Goal: Task Accomplishment & Management: Complete application form

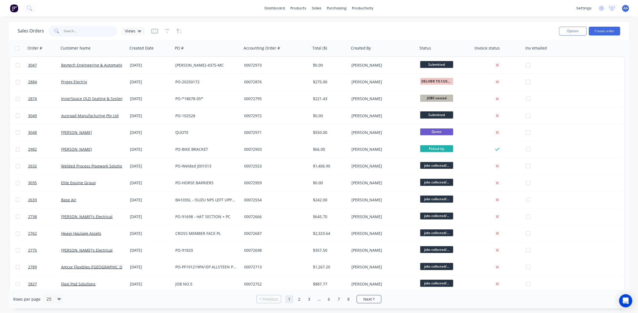
click at [85, 26] on input "text" at bounding box center [91, 31] width 54 height 11
type input "fabulous"
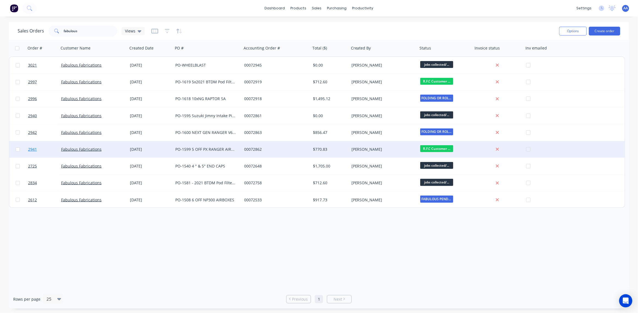
click at [32, 149] on span "2941" at bounding box center [32, 150] width 9 height 6
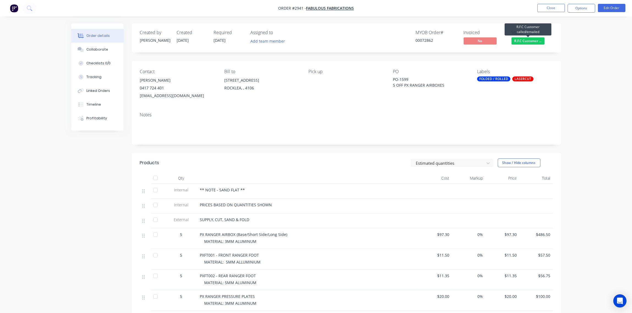
click at [537, 42] on span "R.F.C Customer ..." at bounding box center [527, 40] width 33 height 7
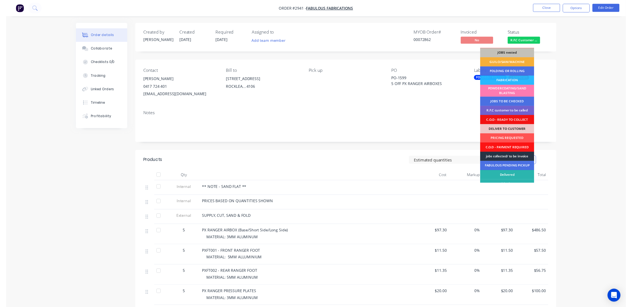
scroll to position [24, 0]
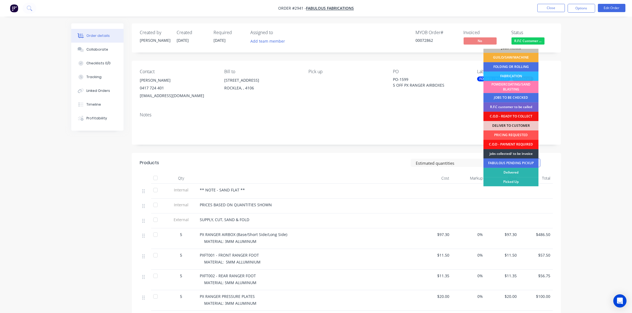
click at [523, 160] on div "FABULOUS PENDING PICKUP" at bounding box center [510, 162] width 55 height 9
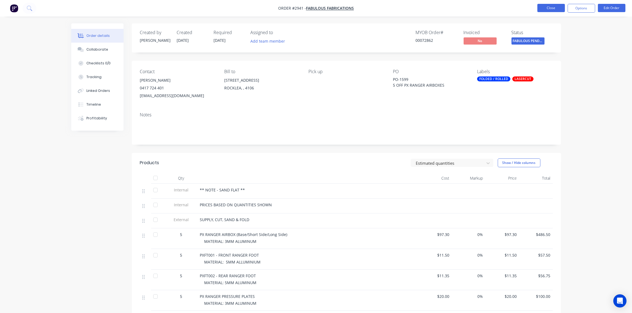
click at [551, 7] on button "Close" at bounding box center [551, 8] width 28 height 8
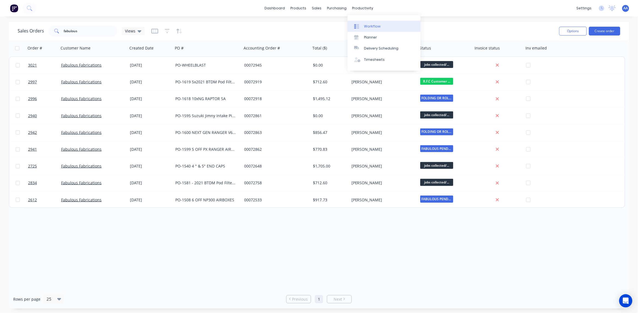
click at [374, 24] on div "Workflow" at bounding box center [372, 26] width 17 height 5
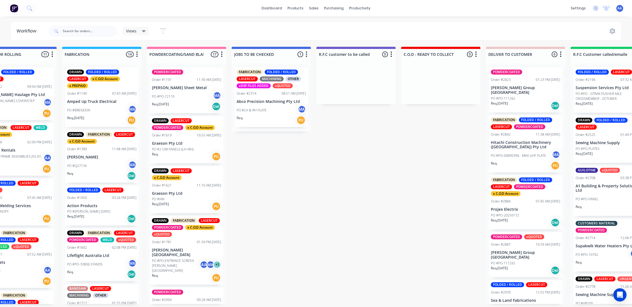
scroll to position [3, 373]
click at [525, 207] on p "Projex Electrix" at bounding box center [525, 209] width 69 height 5
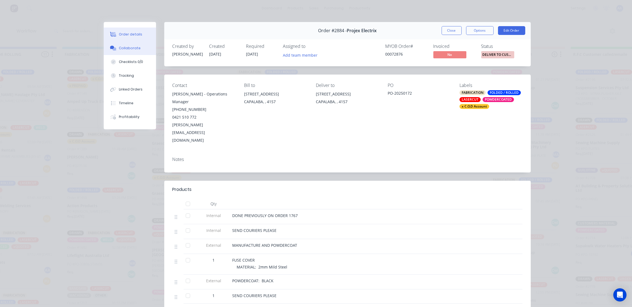
click at [119, 46] on div "Collaborate" at bounding box center [130, 48] width 22 height 5
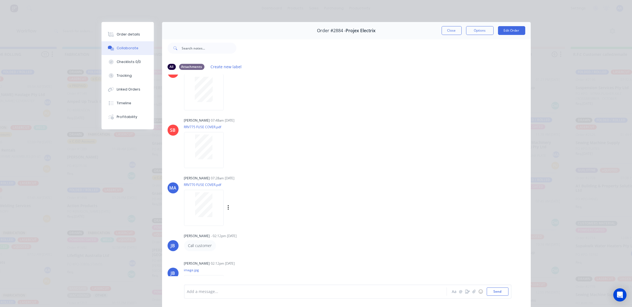
scroll to position [309, 0]
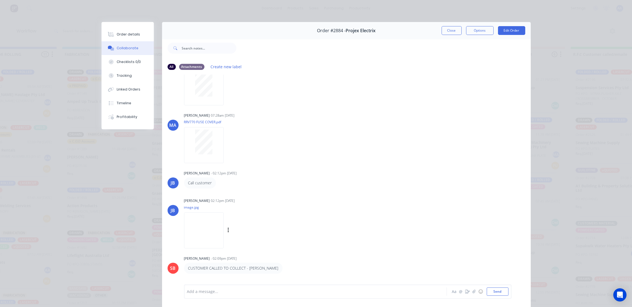
click at [203, 218] on img at bounding box center [204, 230] width 40 height 36
click at [448, 32] on button "Close" at bounding box center [452, 30] width 20 height 9
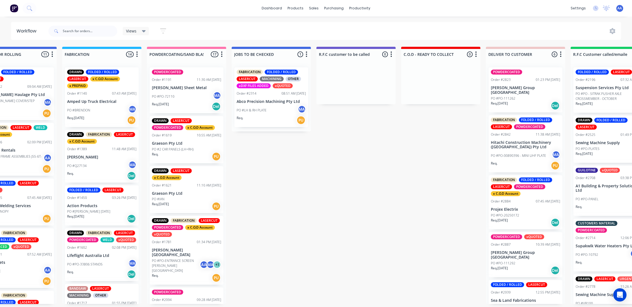
click at [522, 199] on div "FABRICATION FOLDED / ROLLED LASERCUT POWDERCOATED x C.O.D Account Order #2884 0…" at bounding box center [526, 202] width 74 height 54
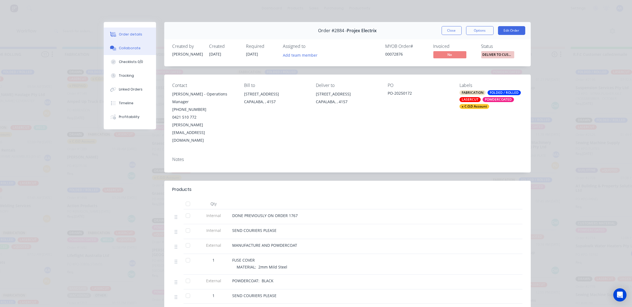
click at [131, 48] on button "Collaborate" at bounding box center [130, 48] width 52 height 14
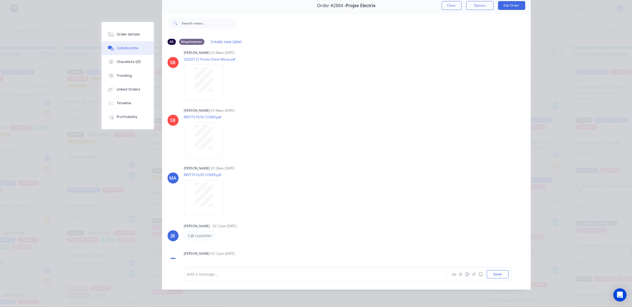
scroll to position [227, 0]
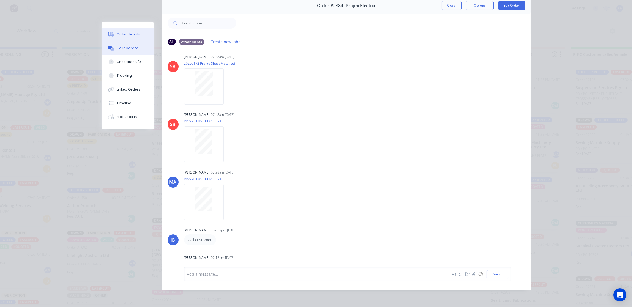
click at [125, 37] on button "Order details" at bounding box center [128, 35] width 52 height 14
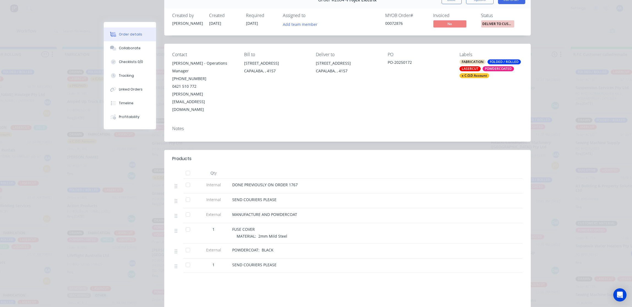
scroll to position [0, 0]
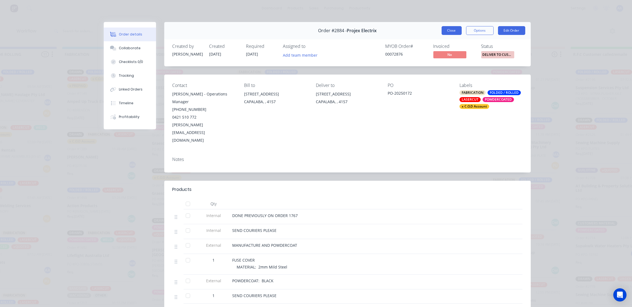
click at [445, 34] on button "Close" at bounding box center [452, 30] width 20 height 9
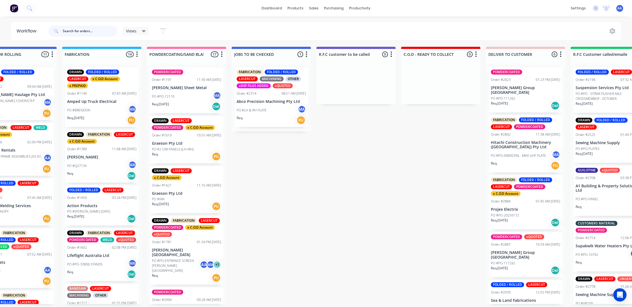
click at [101, 31] on input "text" at bounding box center [90, 31] width 54 height 11
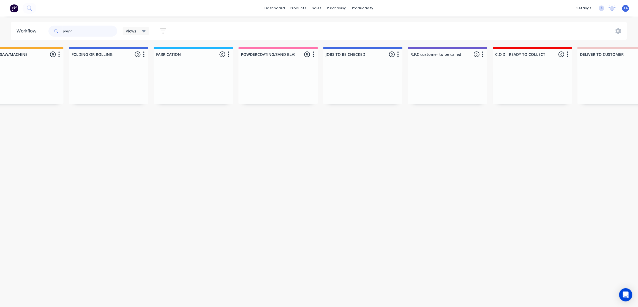
scroll to position [0, 270]
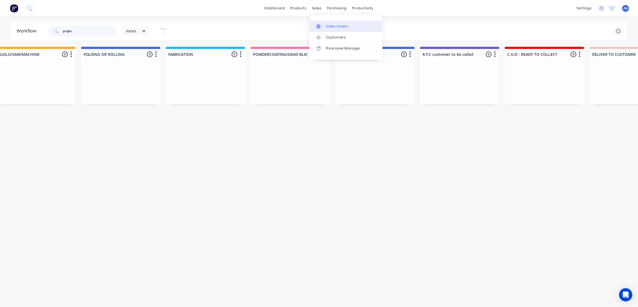
type input "projec"
click at [335, 24] on div "Sales Orders" at bounding box center [337, 26] width 23 height 5
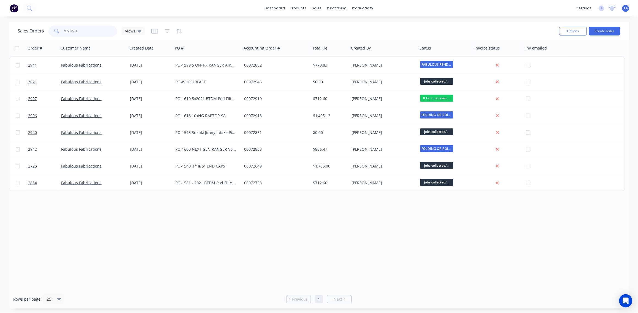
drag, startPoint x: 82, startPoint y: 32, endPoint x: 19, endPoint y: 42, distance: 63.8
click at [10, 34] on div "Sales Orders fabulous Views Options Create order" at bounding box center [319, 31] width 620 height 18
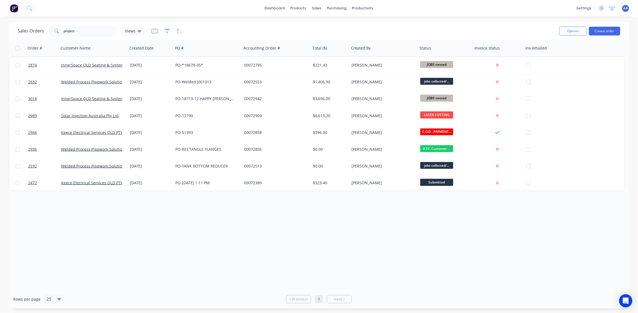
click at [166, 31] on icon "button" at bounding box center [167, 31] width 5 height 6
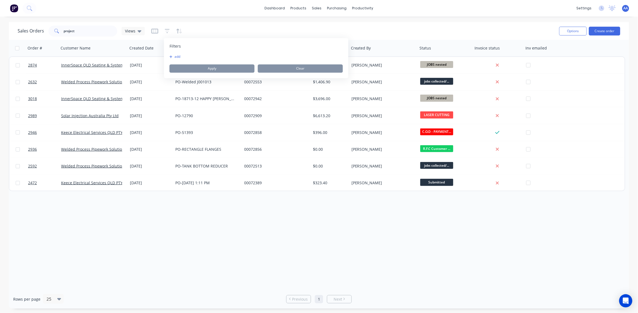
click at [178, 57] on button "add" at bounding box center [176, 56] width 14 height 4
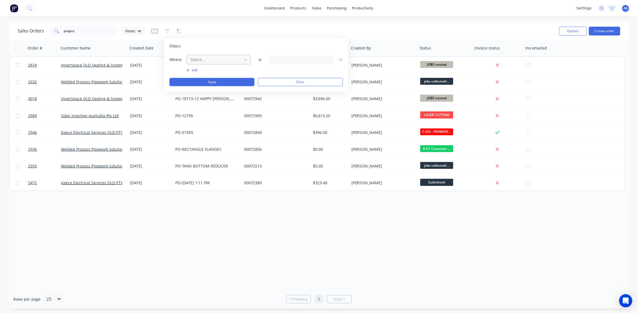
click at [205, 59] on div at bounding box center [214, 59] width 49 height 7
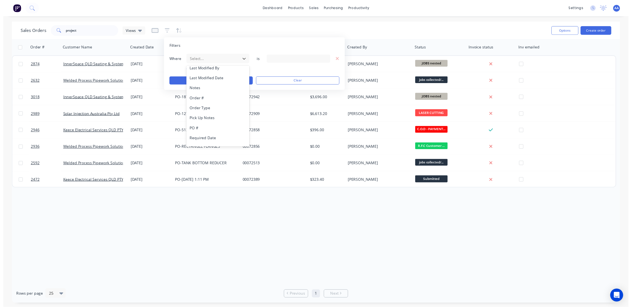
scroll to position [143, 0]
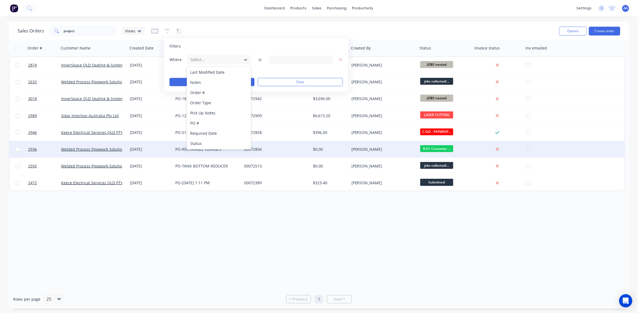
click at [202, 142] on div "Status" at bounding box center [219, 143] width 64 height 10
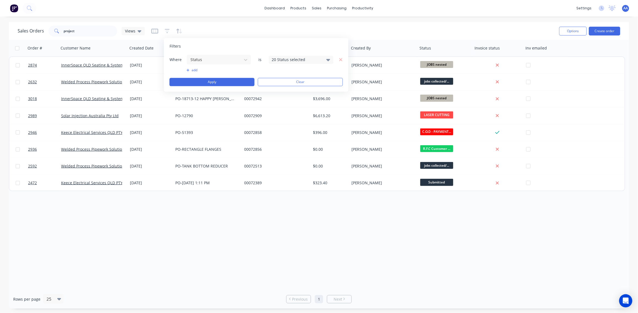
click at [312, 58] on div "20 Status selected" at bounding box center [297, 60] width 50 height 6
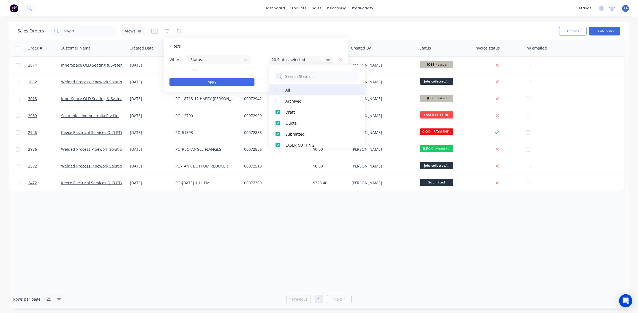
click at [277, 89] on div at bounding box center [277, 89] width 11 height 11
click at [237, 246] on div "Order # Customer Name Created Date PO # Accounting Order # Total ($) Created By…" at bounding box center [319, 165] width 620 height 250
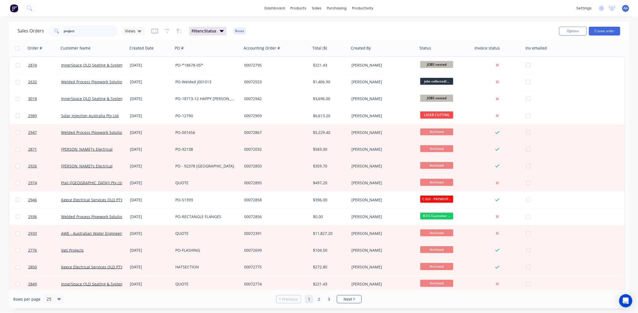
click at [82, 31] on input "project" at bounding box center [91, 31] width 54 height 11
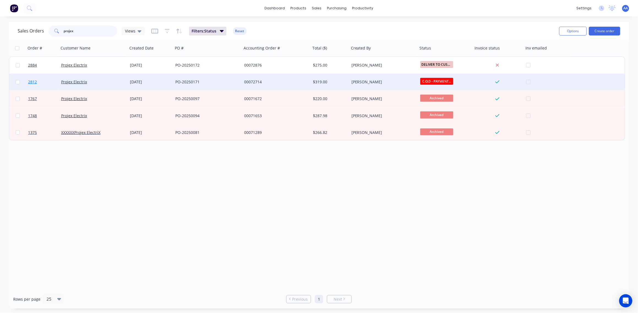
type input "projex"
click at [34, 80] on span "2812" at bounding box center [32, 82] width 9 height 6
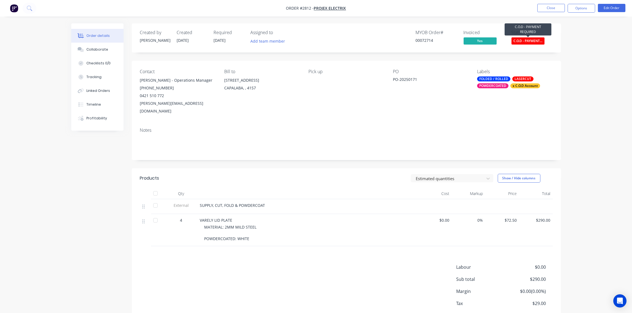
click at [540, 39] on span "C.O.D - PAYMENT..." at bounding box center [527, 40] width 33 height 7
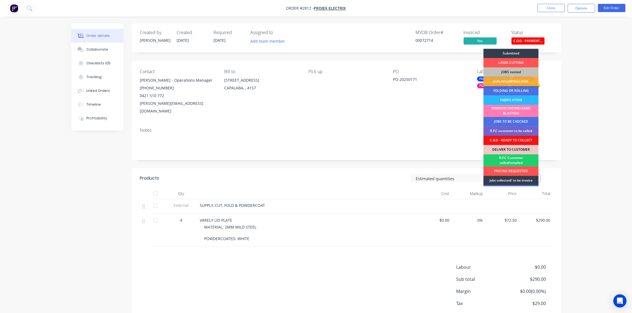
click at [513, 147] on div "DELIVER TO CUSTOMER" at bounding box center [510, 149] width 55 height 9
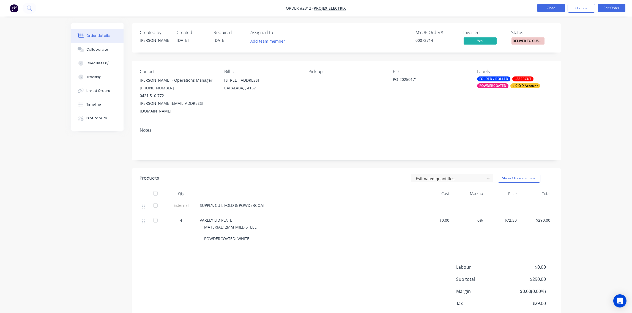
click at [549, 10] on button "Close" at bounding box center [551, 8] width 28 height 8
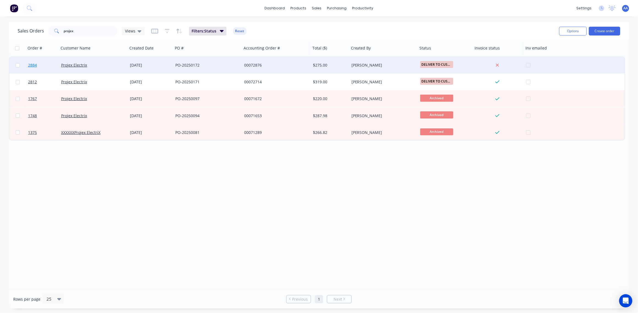
click at [36, 65] on span "2884" at bounding box center [32, 65] width 9 height 6
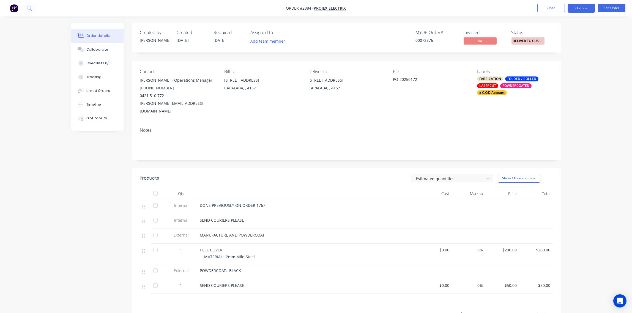
click at [584, 6] on button "Options" at bounding box center [582, 8] width 28 height 9
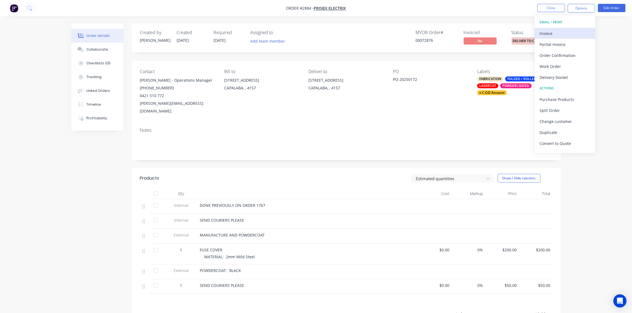
click at [562, 30] on div "Invoice" at bounding box center [565, 33] width 51 height 8
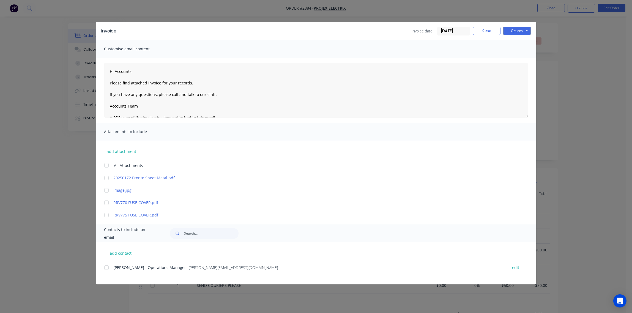
click at [107, 266] on div at bounding box center [106, 267] width 11 height 11
click at [516, 31] on button "Options" at bounding box center [517, 31] width 28 height 8
click at [522, 58] on button "Email" at bounding box center [520, 58] width 35 height 9
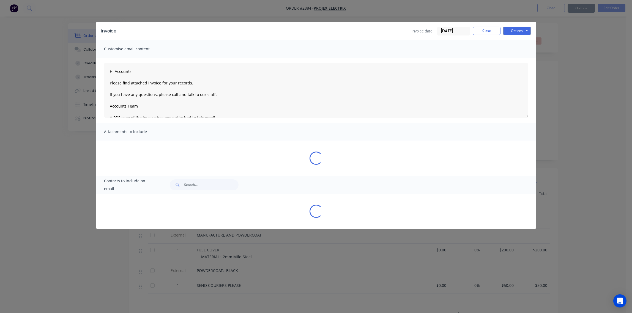
type textarea "Hi Accounts Please find attached invoice for your records. If you have any ques…"
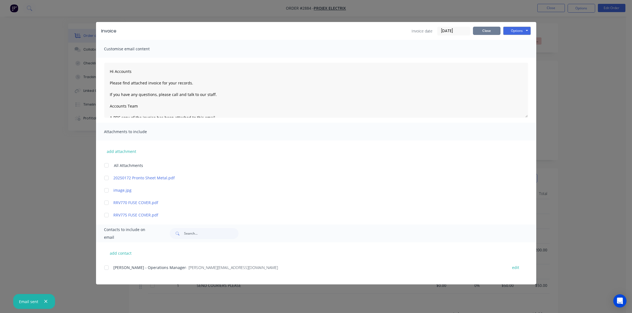
click at [484, 29] on button "Close" at bounding box center [487, 31] width 28 height 8
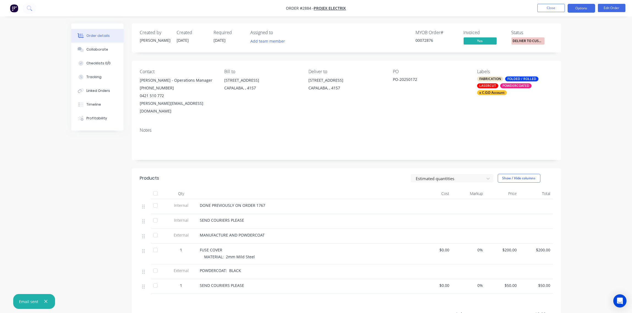
click at [583, 8] on button "Options" at bounding box center [582, 8] width 28 height 9
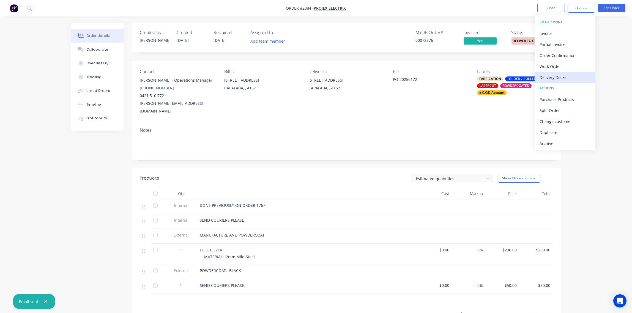
click at [564, 76] on div "Delivery Docket" at bounding box center [565, 77] width 51 height 8
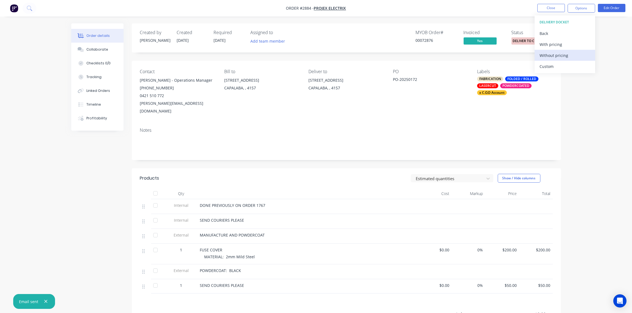
click at [562, 57] on div "Without pricing" at bounding box center [565, 55] width 51 height 8
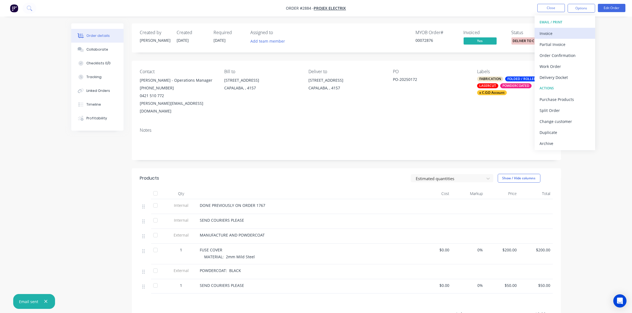
click at [556, 33] on div "Invoice" at bounding box center [565, 33] width 51 height 8
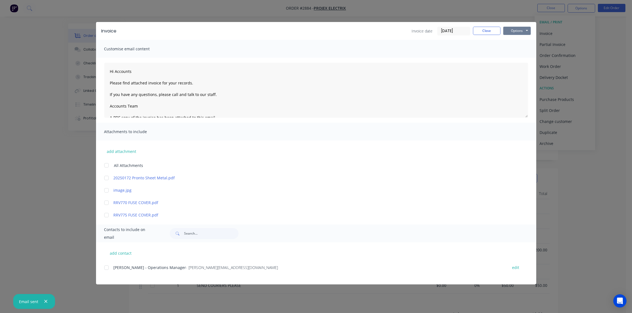
click at [519, 32] on button "Options" at bounding box center [517, 31] width 28 height 8
click at [514, 51] on button "Print" at bounding box center [520, 49] width 35 height 9
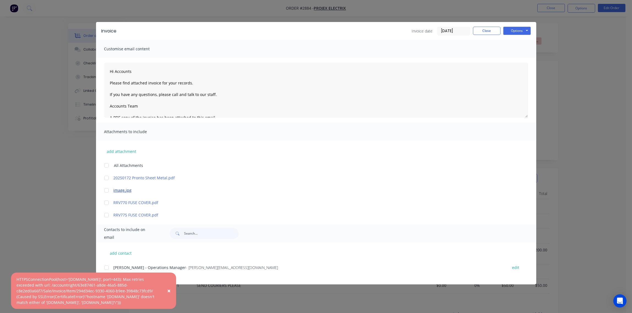
click at [267, 188] on link "image.jpg" at bounding box center [308, 190] width 389 height 6
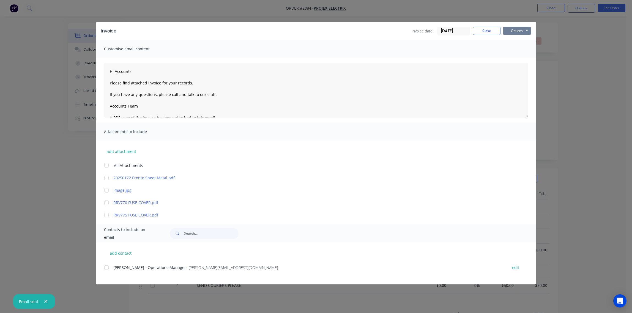
click at [524, 34] on button "Options" at bounding box center [517, 31] width 28 height 8
click at [517, 50] on button "Print" at bounding box center [520, 49] width 35 height 9
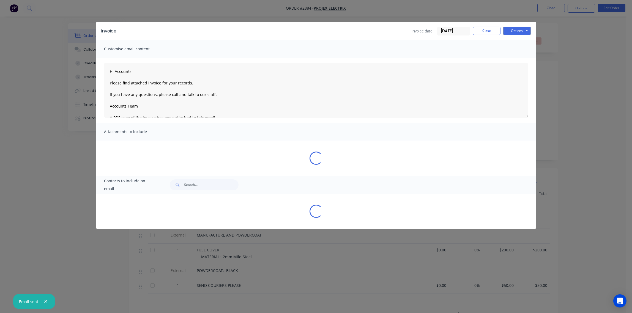
type textarea "Hi Accounts Please find attached invoice for your records. If you have any ques…"
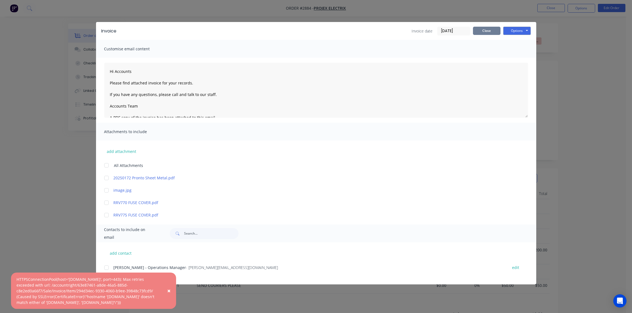
click at [491, 30] on button "Close" at bounding box center [487, 31] width 28 height 8
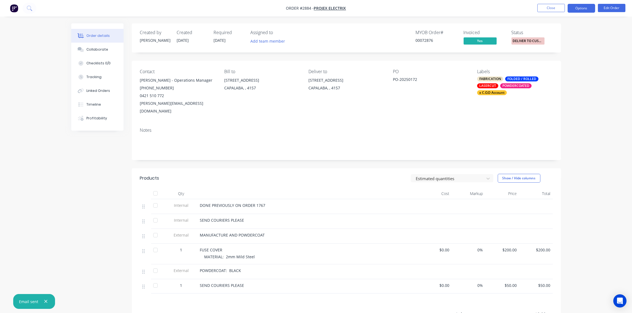
click at [582, 9] on button "Options" at bounding box center [582, 8] width 28 height 9
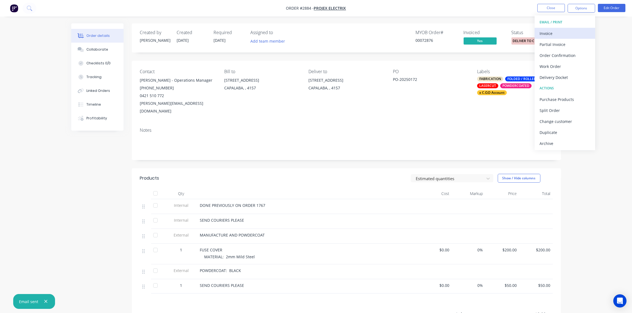
click at [559, 34] on div "Invoice" at bounding box center [565, 33] width 51 height 8
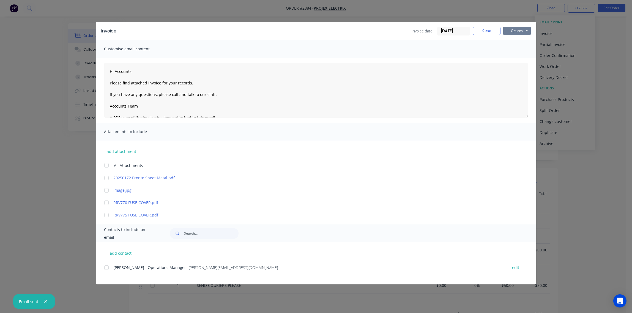
click at [516, 34] on button "Options" at bounding box center [517, 31] width 28 height 8
click at [515, 49] on button "Print" at bounding box center [520, 49] width 35 height 9
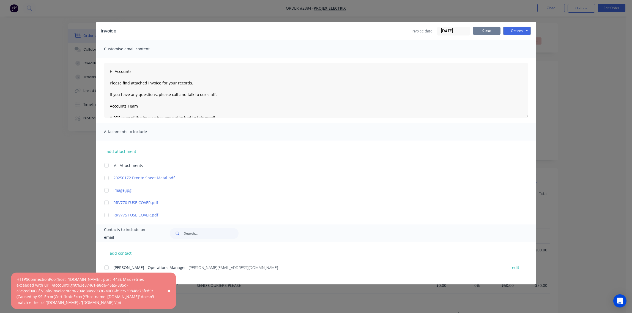
click at [489, 33] on button "Close" at bounding box center [487, 31] width 28 height 8
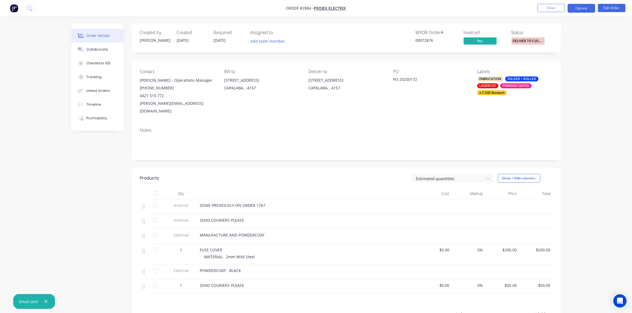
click at [578, 9] on button "Options" at bounding box center [582, 8] width 28 height 9
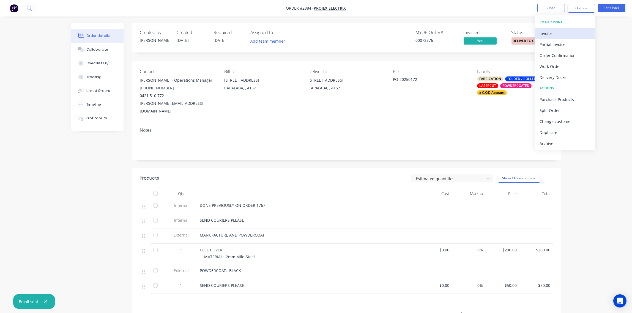
click at [564, 31] on div "Invoice" at bounding box center [565, 33] width 51 height 8
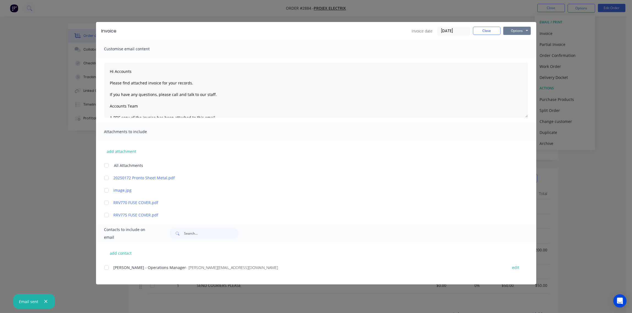
click at [518, 31] on button "Options" at bounding box center [517, 31] width 28 height 8
click at [518, 46] on button "Print" at bounding box center [520, 49] width 35 height 9
click at [483, 33] on button "Close" at bounding box center [487, 31] width 28 height 8
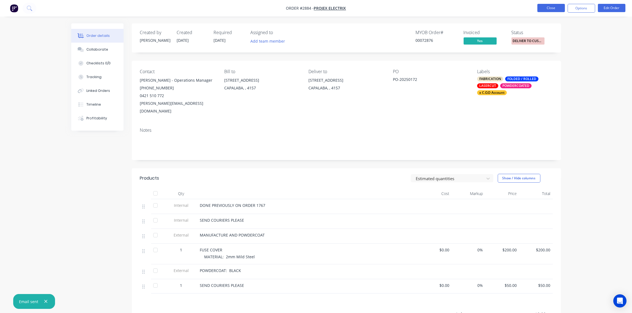
click at [549, 8] on button "Close" at bounding box center [551, 8] width 28 height 8
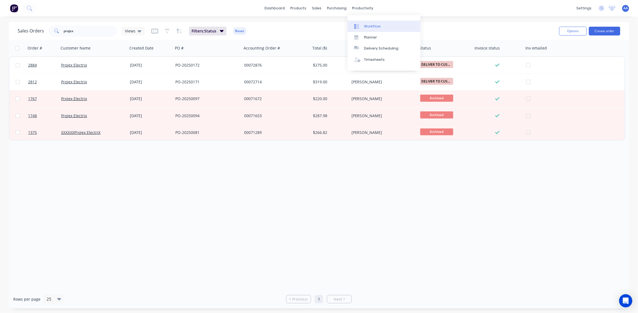
click at [377, 24] on div "Workflow" at bounding box center [372, 26] width 17 height 5
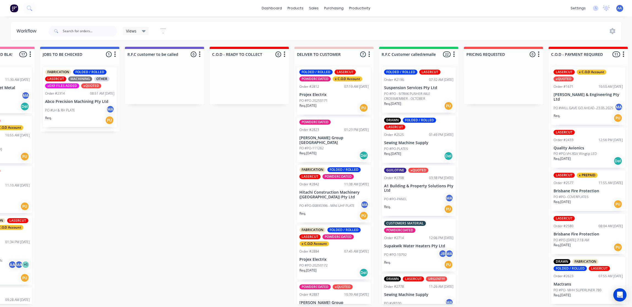
scroll to position [3, 565]
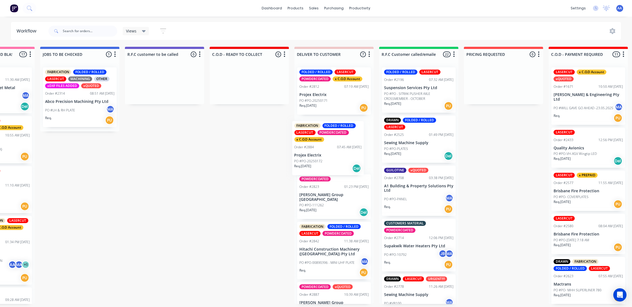
drag, startPoint x: 340, startPoint y: 241, endPoint x: 338, endPoint y: 134, distance: 107.0
click at [338, 134] on div "FOLDED / ROLLED LASERCUT POWDERCOATED x C.O.D Account Order #2812 07:19 AM 03/0…" at bounding box center [333, 183] width 79 height 241
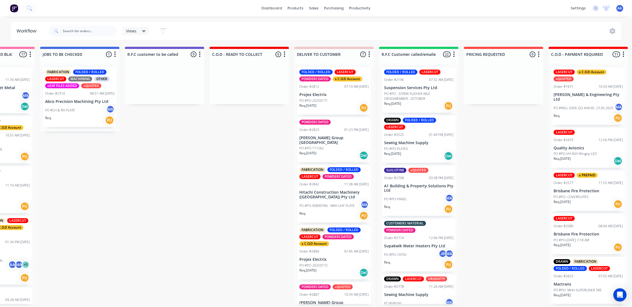
click at [327, 146] on div "PO #PO-111262" at bounding box center [333, 148] width 69 height 5
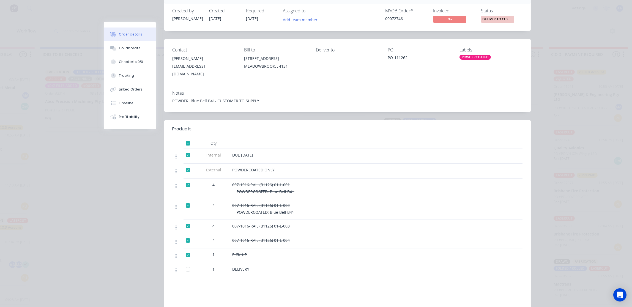
scroll to position [0, 0]
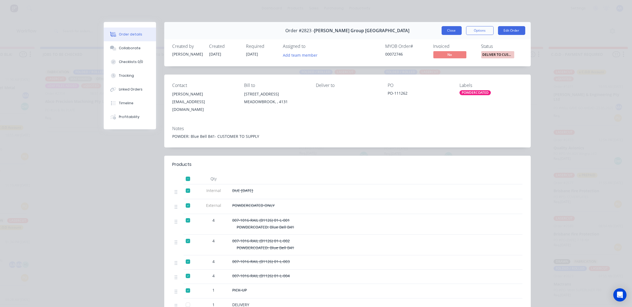
click at [444, 31] on button "Close" at bounding box center [452, 30] width 20 height 9
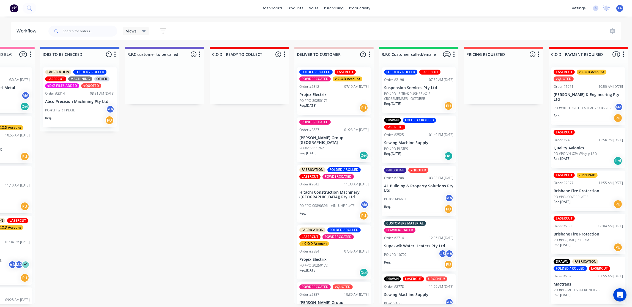
click at [310, 297] on div "POWDERCOATED xQUOTED Order #2887 10:39 AM 10/09/25 Bradbury Group Australia PO …" at bounding box center [334, 304] width 74 height 45
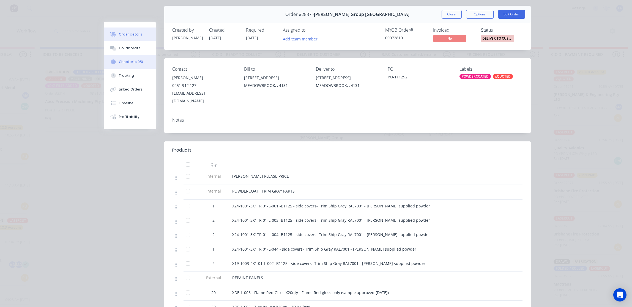
scroll to position [41, 0]
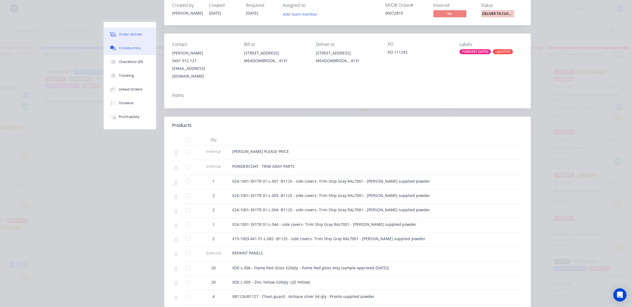
click at [133, 46] on div "Collaborate" at bounding box center [130, 48] width 22 height 5
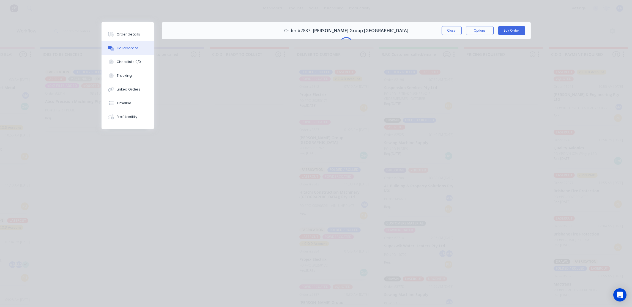
scroll to position [0, 0]
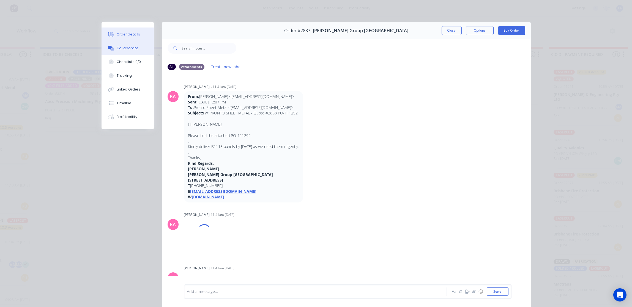
click at [131, 32] on div "Order details" at bounding box center [128, 34] width 23 height 5
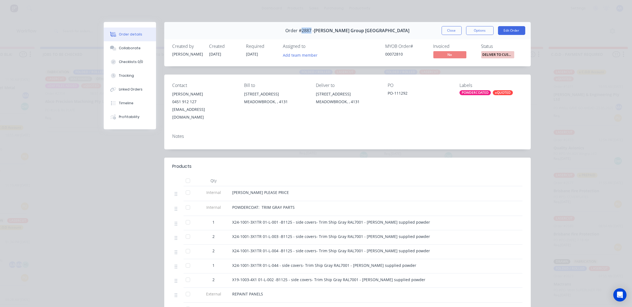
drag, startPoint x: 329, startPoint y: 29, endPoint x: 319, endPoint y: 31, distance: 10.0
click at [314, 31] on span "Order #2887 -" at bounding box center [299, 30] width 29 height 5
drag, startPoint x: 319, startPoint y: 31, endPoint x: 325, endPoint y: 32, distance: 6.2
copy span "2887"
click at [448, 32] on button "Close" at bounding box center [452, 30] width 20 height 9
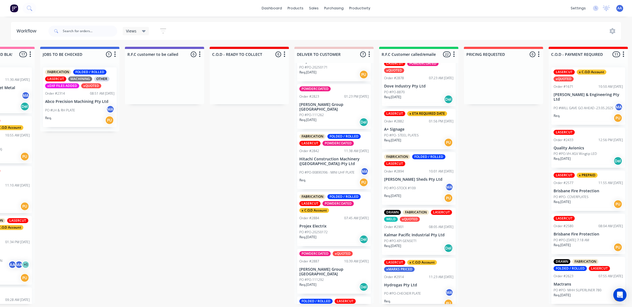
scroll to position [16, 0]
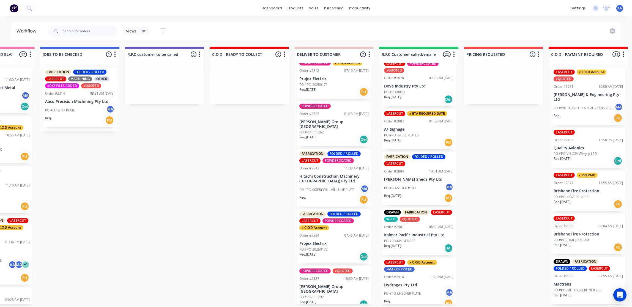
click at [329, 130] on div "PO #PO-111262" at bounding box center [333, 132] width 69 height 5
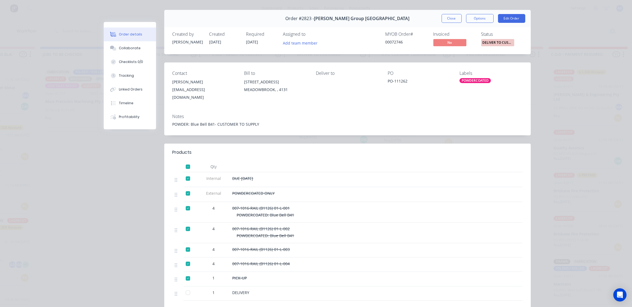
scroll to position [0, 0]
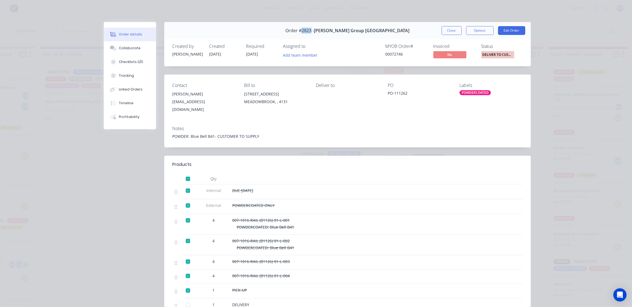
drag, startPoint x: 329, startPoint y: 31, endPoint x: 318, endPoint y: 31, distance: 11.3
click at [314, 31] on span "Order #2823 -" at bounding box center [299, 30] width 29 height 5
drag, startPoint x: 318, startPoint y: 31, endPoint x: 321, endPoint y: 31, distance: 3.1
copy span "2823"
click at [449, 32] on button "Close" at bounding box center [452, 30] width 20 height 9
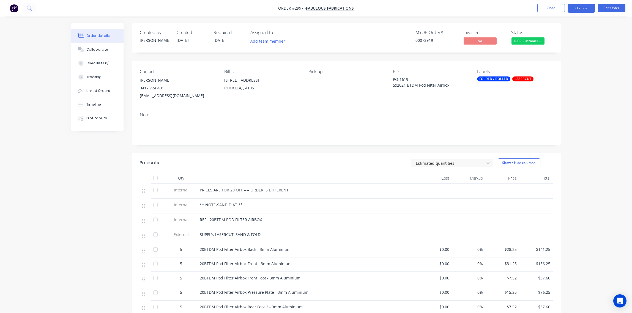
click at [587, 9] on button "Options" at bounding box center [582, 8] width 28 height 9
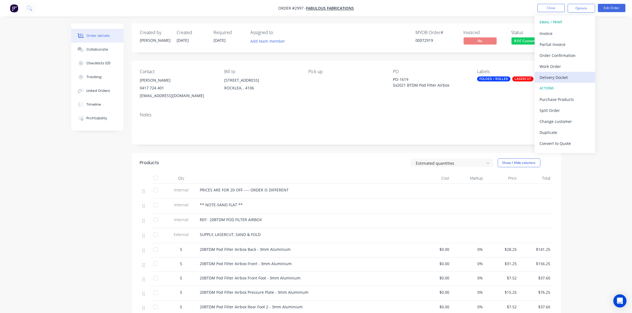
click at [568, 76] on div "Delivery Docket" at bounding box center [565, 77] width 51 height 8
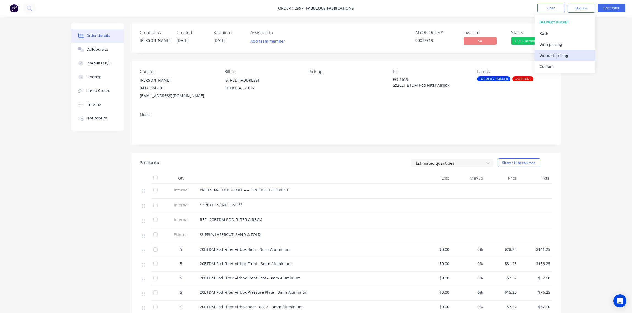
click at [565, 56] on div "Without pricing" at bounding box center [565, 55] width 51 height 8
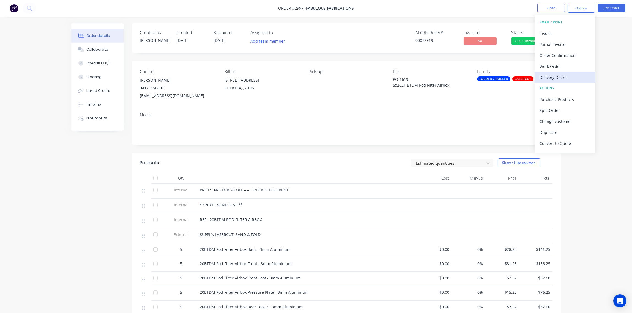
click at [563, 75] on div "Delivery Docket" at bounding box center [565, 77] width 51 height 8
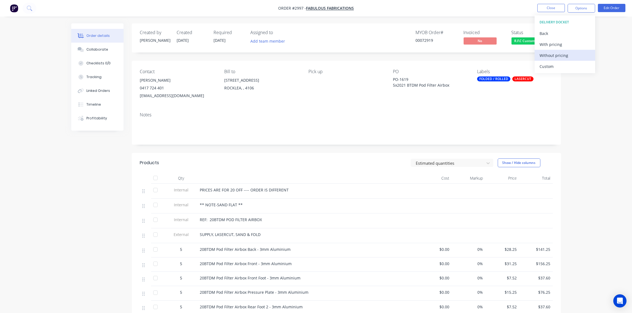
click at [561, 57] on div "Without pricing" at bounding box center [565, 55] width 51 height 8
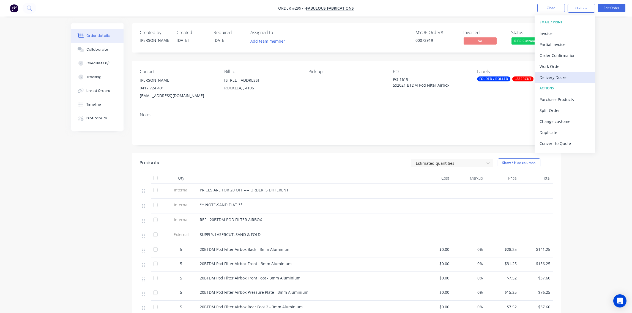
click at [570, 76] on div "Delivery Docket" at bounding box center [565, 77] width 51 height 8
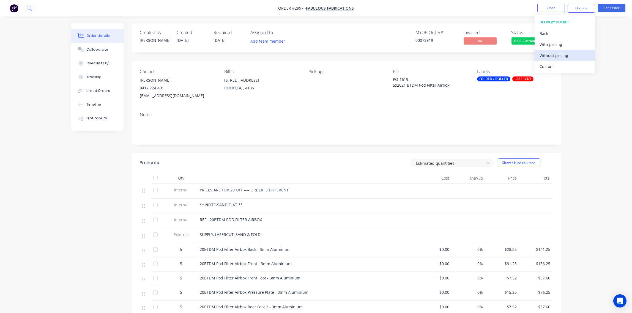
click at [557, 56] on div "Without pricing" at bounding box center [565, 55] width 51 height 8
click at [542, 108] on div "Notes" at bounding box center [346, 126] width 429 height 37
click at [541, 108] on div "Notes" at bounding box center [346, 126] width 429 height 37
click at [100, 47] on div "Collaborate" at bounding box center [97, 49] width 22 height 5
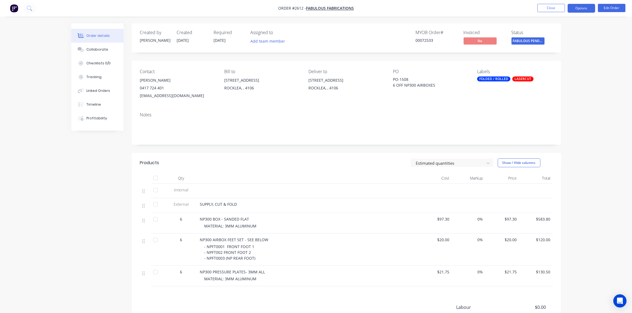
click at [583, 10] on button "Options" at bounding box center [582, 8] width 28 height 9
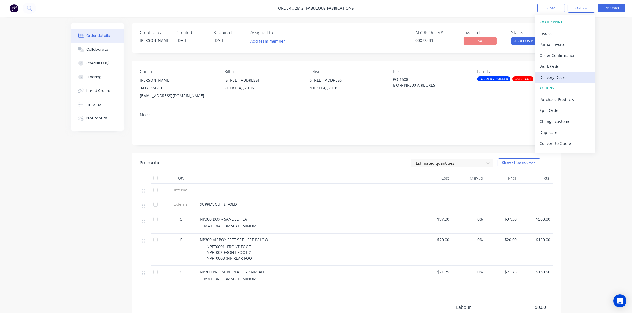
click at [563, 74] on div "Delivery Docket" at bounding box center [565, 77] width 51 height 8
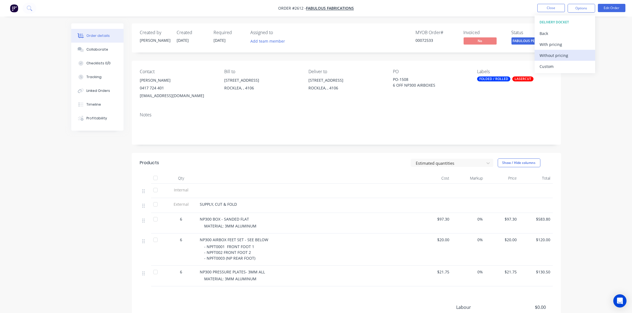
click at [562, 51] on button "Without pricing" at bounding box center [565, 55] width 61 height 11
click at [511, 100] on div "Contact DOMINIQUE 0417 724 401 fabulousfabrications@hotmail.com Bill to Unit 9/…" at bounding box center [346, 84] width 429 height 47
click at [96, 47] on div "Collaborate" at bounding box center [97, 49] width 22 height 5
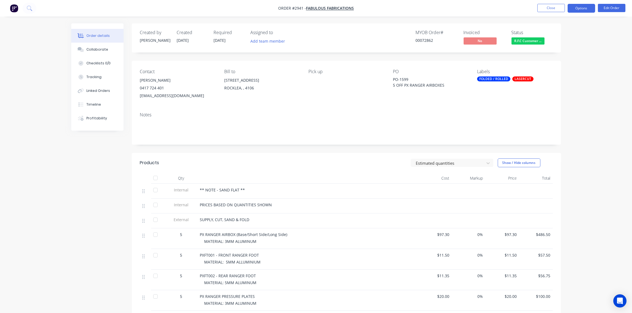
click at [587, 7] on button "Options" at bounding box center [582, 8] width 28 height 9
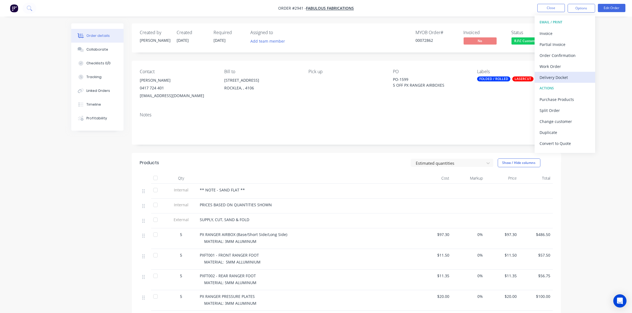
click at [561, 78] on div "Delivery Docket" at bounding box center [565, 77] width 51 height 8
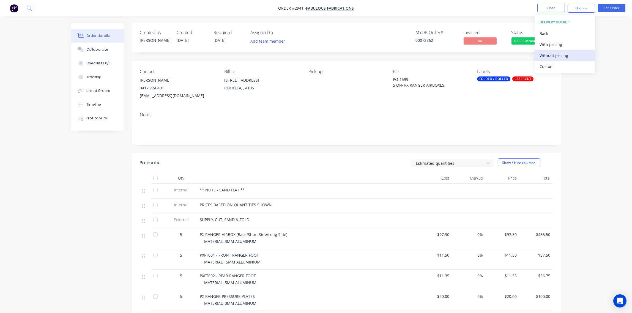
click at [562, 54] on div "Without pricing" at bounding box center [565, 55] width 51 height 8
click at [101, 48] on div "Collaborate" at bounding box center [97, 49] width 22 height 5
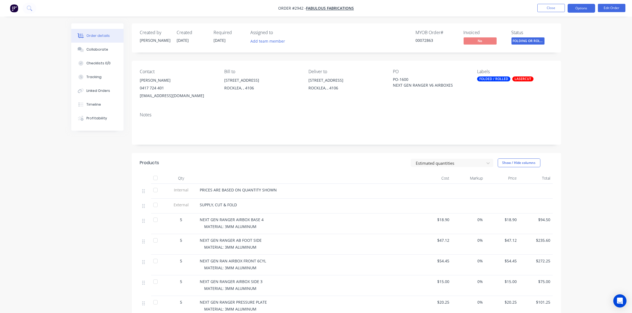
click at [582, 9] on button "Options" at bounding box center [582, 8] width 28 height 9
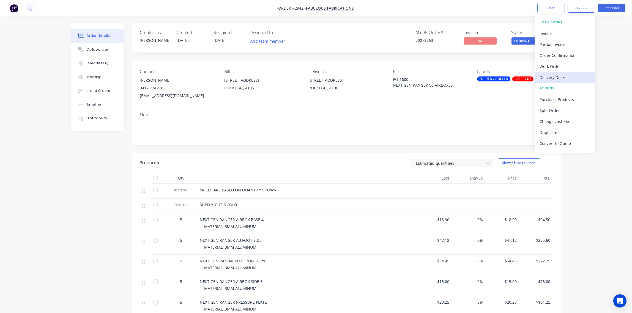
click at [560, 76] on div "Delivery Docket" at bounding box center [565, 77] width 51 height 8
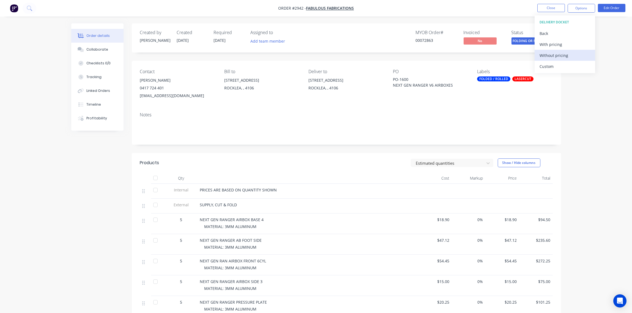
click at [562, 54] on div "Without pricing" at bounding box center [565, 55] width 51 height 8
click at [596, 122] on div "Order details Collaborate Checklists 0/0 Tracking Linked Orders Timeline Profit…" at bounding box center [316, 207] width 632 height 415
click at [585, 7] on button "Options" at bounding box center [582, 8] width 28 height 9
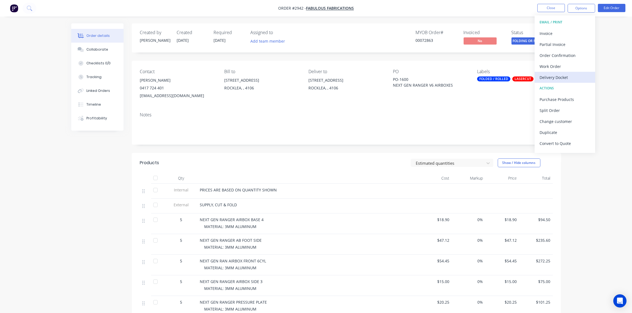
click at [559, 75] on div "Delivery Docket" at bounding box center [565, 77] width 51 height 8
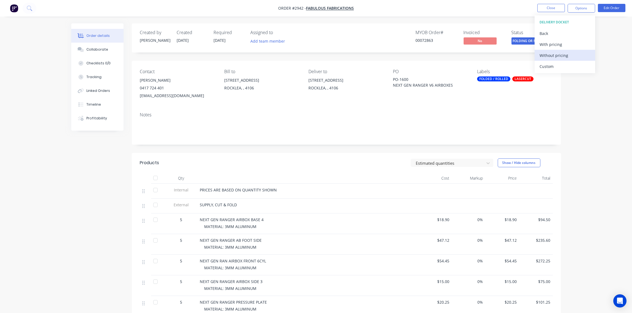
click at [557, 57] on div "Without pricing" at bounding box center [565, 55] width 51 height 8
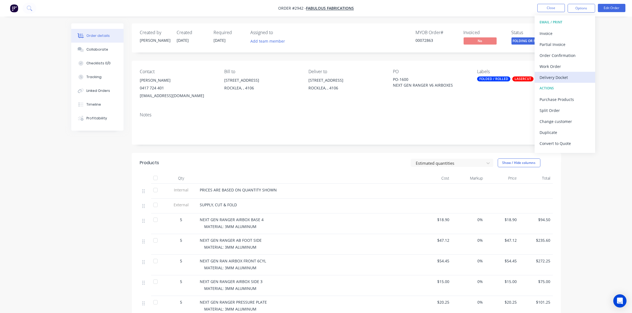
click at [565, 80] on div "Delivery Docket" at bounding box center [565, 77] width 51 height 8
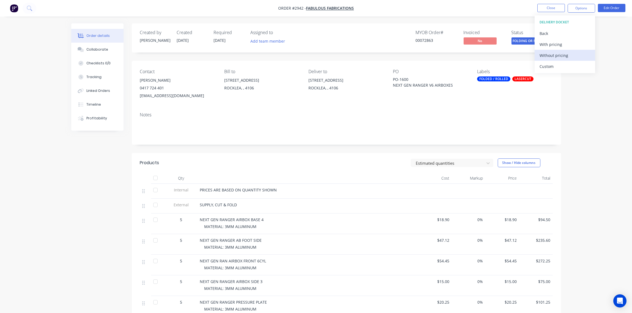
click at [564, 56] on div "Without pricing" at bounding box center [565, 55] width 51 height 8
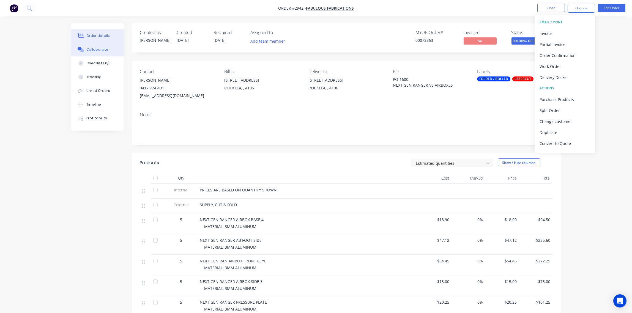
click at [97, 49] on div "Collaborate" at bounding box center [97, 49] width 22 height 5
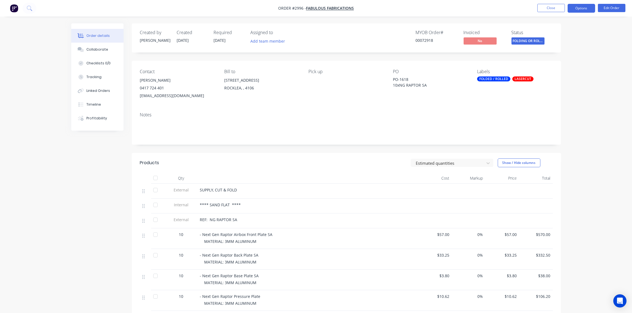
click at [581, 10] on button "Options" at bounding box center [582, 8] width 28 height 9
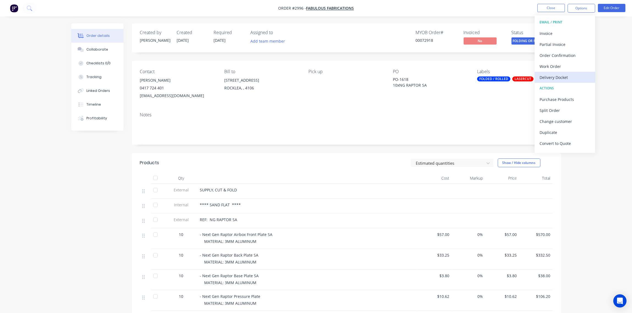
click at [559, 75] on div "Delivery Docket" at bounding box center [565, 77] width 51 height 8
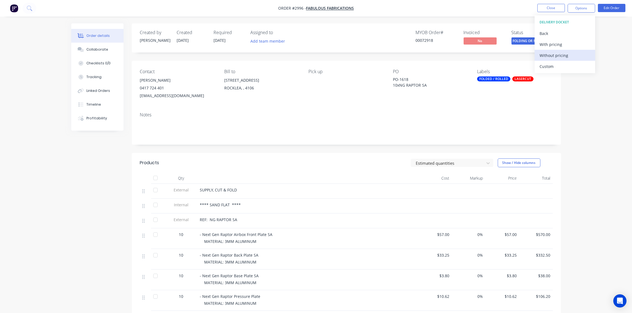
click at [563, 55] on div "Without pricing" at bounding box center [565, 55] width 51 height 8
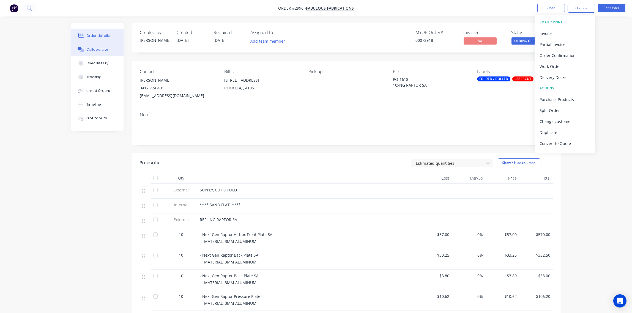
click at [97, 48] on div "Collaborate" at bounding box center [97, 49] width 22 height 5
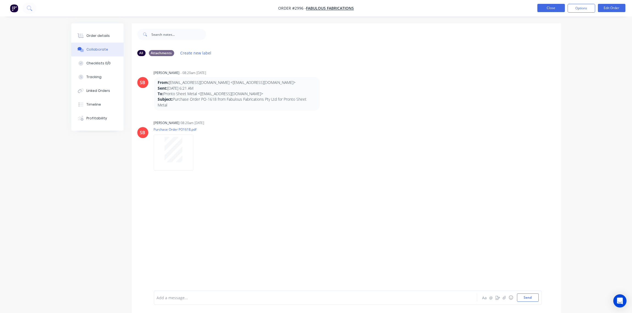
click at [546, 9] on button "Close" at bounding box center [551, 8] width 28 height 8
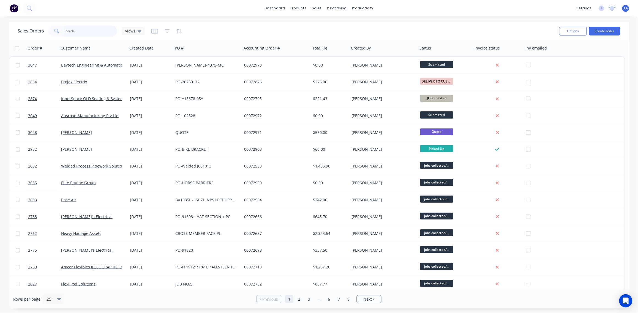
click at [80, 27] on input "text" at bounding box center [91, 31] width 54 height 11
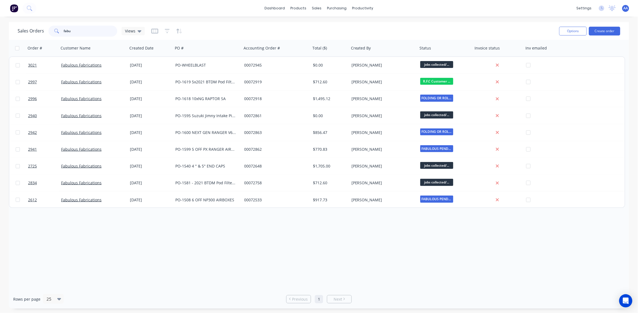
drag, startPoint x: 84, startPoint y: 32, endPoint x: 14, endPoint y: 32, distance: 69.3
click at [14, 32] on div "Sales Orders fabu Views Options Create order" at bounding box center [319, 31] width 620 height 18
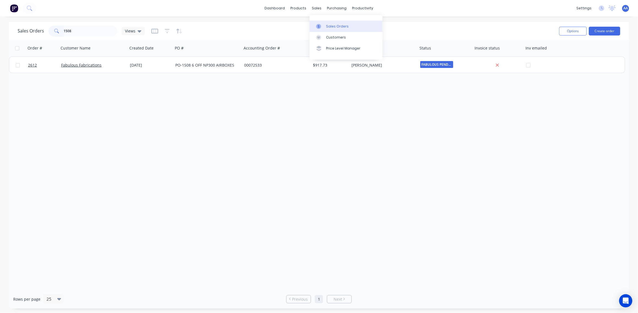
click at [331, 23] on link "Sales Orders" at bounding box center [346, 26] width 73 height 11
drag, startPoint x: 80, startPoint y: 29, endPoint x: 46, endPoint y: 23, distance: 34.5
click at [53, 29] on div "1508" at bounding box center [82, 31] width 69 height 11
type input "1508"
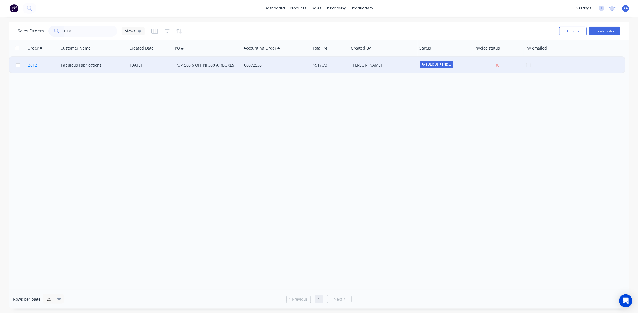
click at [32, 65] on span "2612" at bounding box center [32, 65] width 9 height 6
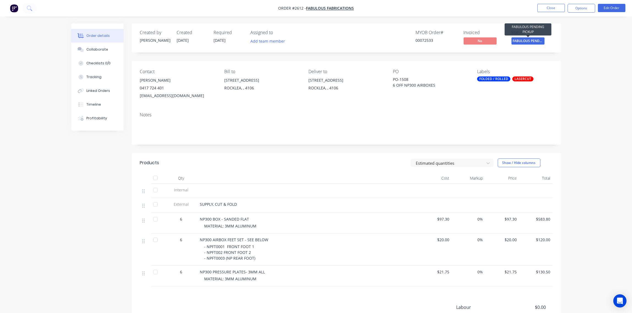
click at [530, 42] on span "FABULOUS PENDIN..." at bounding box center [527, 40] width 33 height 7
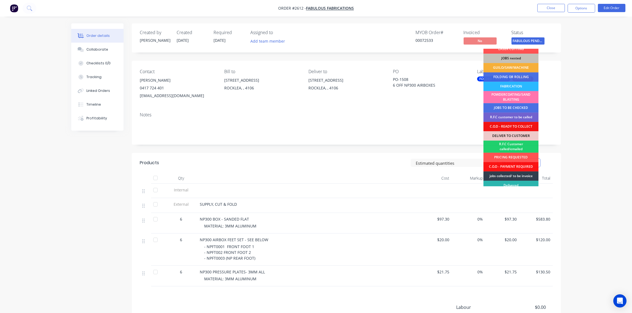
scroll to position [27, 0]
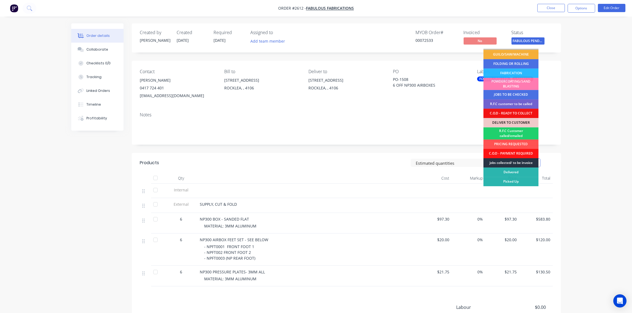
click at [516, 163] on div "jobs collected/ to be invoice" at bounding box center [510, 162] width 55 height 9
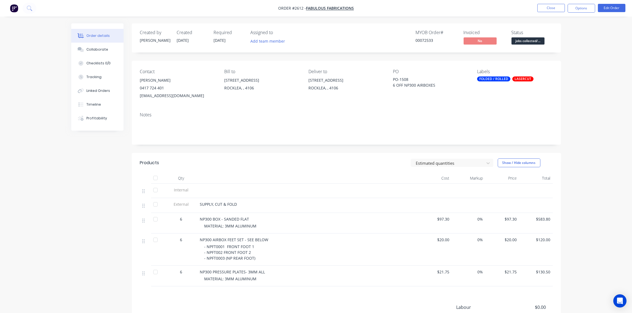
click at [596, 111] on div "Order details Collaborate Checklists 0/0 Tracking Linked Orders Timeline Profit…" at bounding box center [316, 192] width 632 height 384
click at [583, 7] on button "Options" at bounding box center [582, 8] width 28 height 9
click at [567, 32] on div "Invoice" at bounding box center [565, 33] width 51 height 8
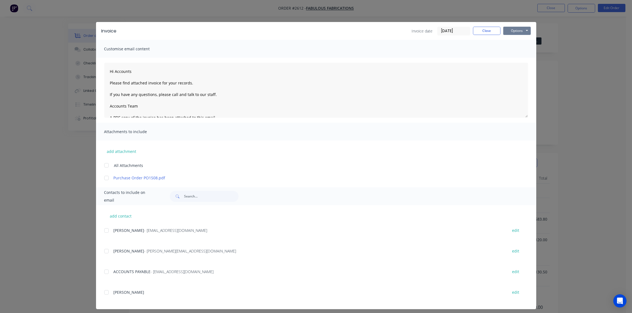
click at [517, 32] on button "Options" at bounding box center [517, 31] width 28 height 8
click at [103, 231] on div at bounding box center [106, 230] width 11 height 11
click at [513, 32] on button "Options" at bounding box center [517, 31] width 28 height 8
click at [514, 58] on button "Email" at bounding box center [520, 58] width 35 height 9
click at [516, 29] on button "Options" at bounding box center [517, 31] width 28 height 8
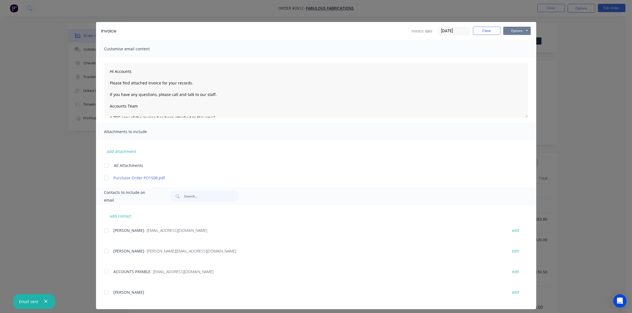
type textarea "Hi Accounts Please find attached invoice for your records. If you have any ques…"
click at [480, 34] on button "Close" at bounding box center [487, 31] width 28 height 8
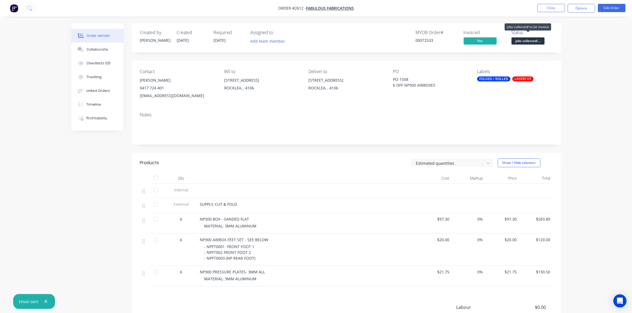
click at [531, 41] on span "jobs collected/..." at bounding box center [527, 40] width 33 height 7
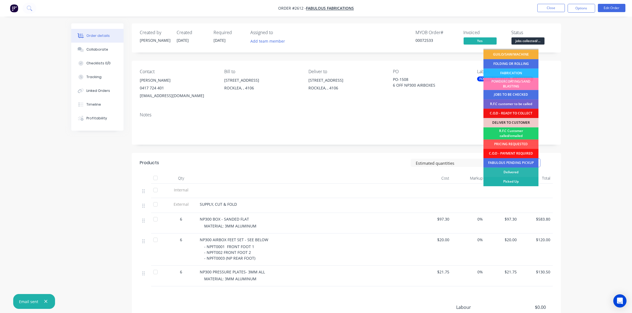
click at [513, 181] on div "Picked Up" at bounding box center [510, 181] width 55 height 9
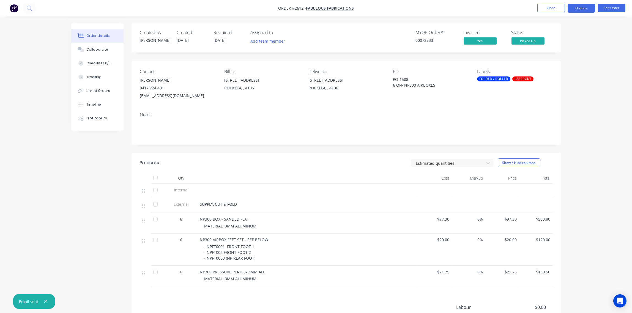
click at [582, 9] on button "Options" at bounding box center [582, 8] width 28 height 9
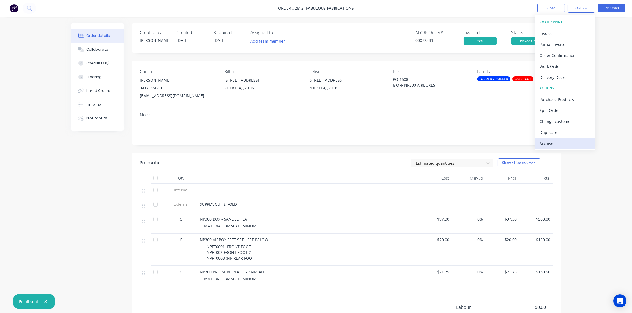
click at [553, 142] on div "Archive" at bounding box center [565, 143] width 51 height 8
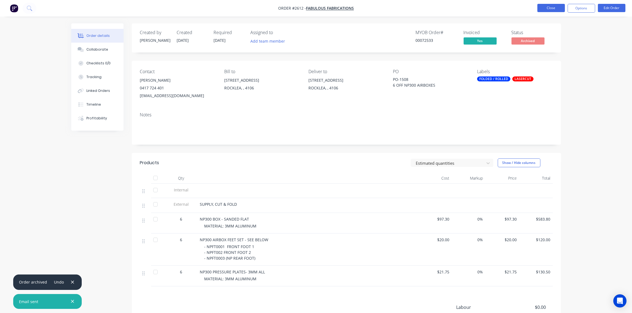
click at [549, 9] on button "Close" at bounding box center [551, 8] width 28 height 8
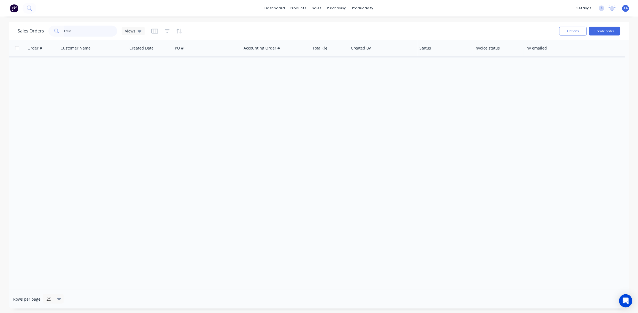
click at [89, 27] on input "1508" at bounding box center [91, 31] width 54 height 11
type input "1"
type input "fabulous"
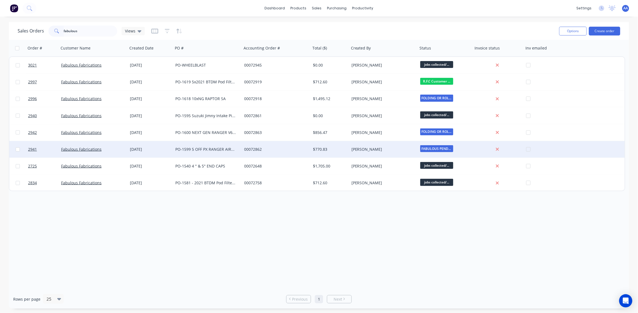
click at [214, 151] on div "PO-1599 5 OFF PX RANGER AIRBOXES" at bounding box center [205, 150] width 61 height 6
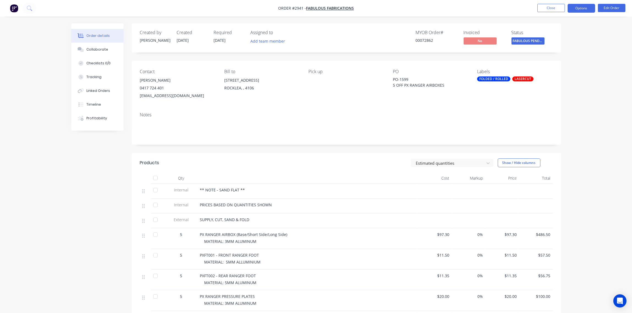
click at [582, 9] on button "Options" at bounding box center [582, 8] width 28 height 9
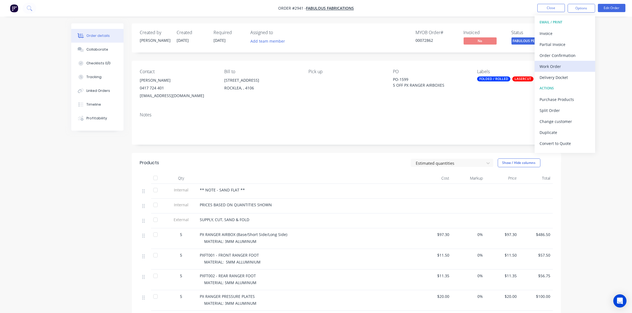
click at [555, 66] on div "Work Order" at bounding box center [565, 66] width 51 height 8
click at [587, 9] on button "Options" at bounding box center [582, 8] width 28 height 9
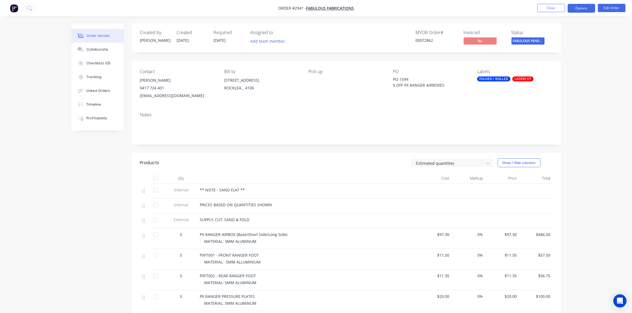
click at [586, 9] on button "Options" at bounding box center [582, 8] width 28 height 9
drag, startPoint x: 589, startPoint y: 81, endPoint x: 589, endPoint y: 66, distance: 14.6
click at [589, 80] on div "Order details Collaborate Checklists 0/0 Tracking Linked Orders Timeline Profit…" at bounding box center [316, 204] width 632 height 409
click at [575, 11] on button "Options" at bounding box center [582, 8] width 28 height 9
click at [566, 58] on div "Without pricing" at bounding box center [565, 55] width 51 height 8
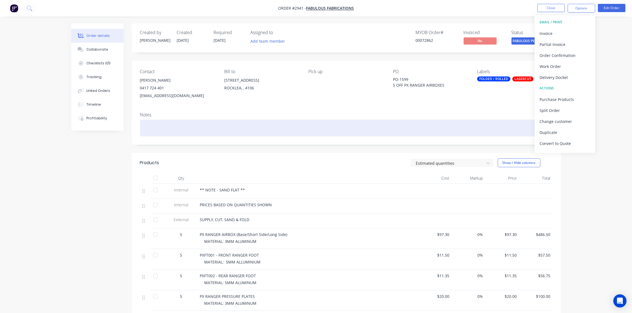
click at [504, 121] on div at bounding box center [346, 128] width 413 height 17
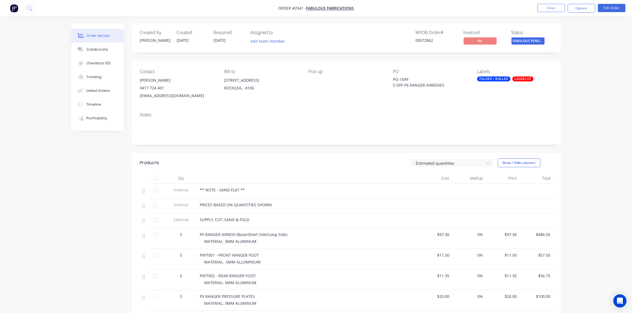
drag, startPoint x: 214, startPoint y: 4, endPoint x: 372, endPoint y: 106, distance: 188.4
click at [378, 107] on div "Contact DOMINIQUE 0417 724 401 fabulousfabrications@hotmail.com Bill to Unit 9/…" at bounding box center [346, 84] width 429 height 47
click at [548, 7] on button "Close" at bounding box center [551, 8] width 28 height 8
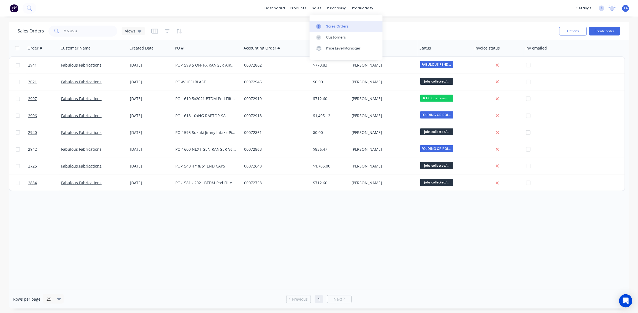
click at [337, 24] on div "Sales Orders" at bounding box center [337, 26] width 23 height 5
drag, startPoint x: 85, startPoint y: 32, endPoint x: -2, endPoint y: 45, distance: 87.8
click at [0, 45] on html "dashboard products sales purchasing productivity dashboard products Product Cat…" at bounding box center [319, 156] width 638 height 313
paste input "2887"
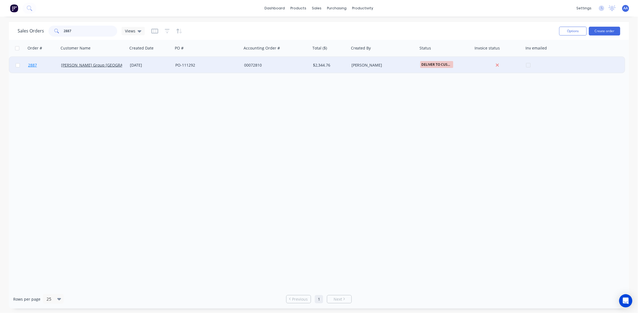
type input "2887"
click at [32, 67] on span "2887" at bounding box center [32, 65] width 9 height 6
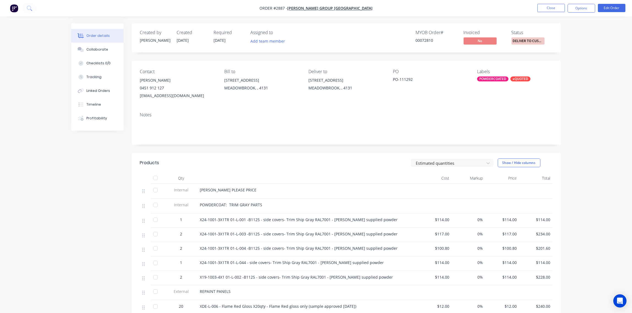
click at [535, 41] on span "DELIVER TO CUST..." at bounding box center [527, 40] width 33 height 7
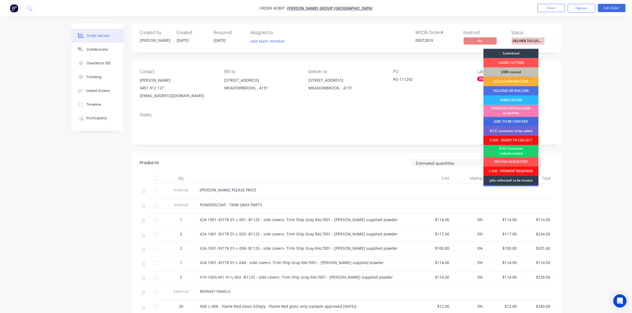
scroll to position [27, 0]
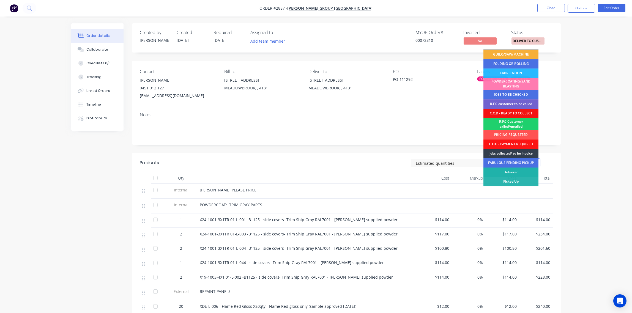
click at [509, 170] on div "Delivered" at bounding box center [510, 172] width 55 height 9
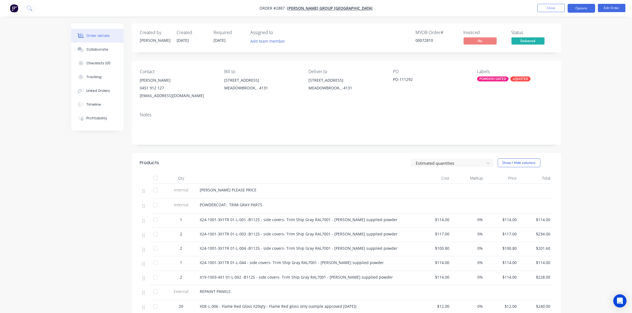
click at [582, 12] on button "Options" at bounding box center [582, 8] width 28 height 9
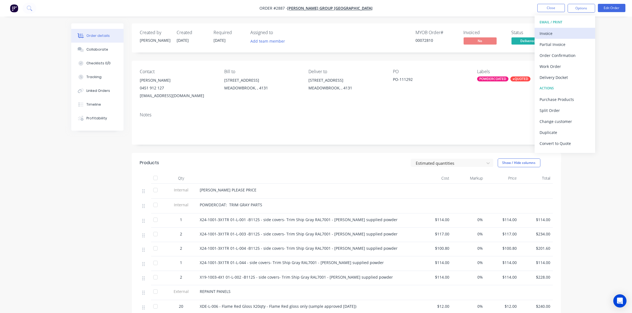
click at [566, 33] on div "Invoice" at bounding box center [565, 33] width 51 height 8
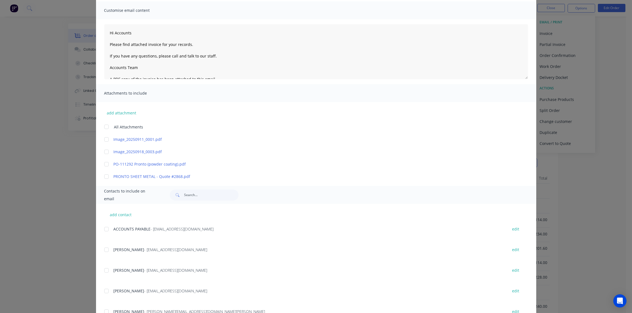
scroll to position [82, 0]
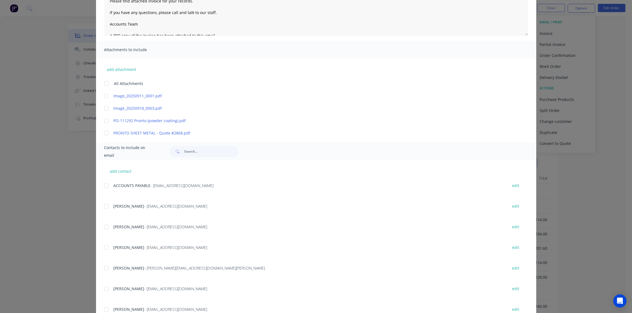
click at [103, 187] on div at bounding box center [106, 185] width 11 height 11
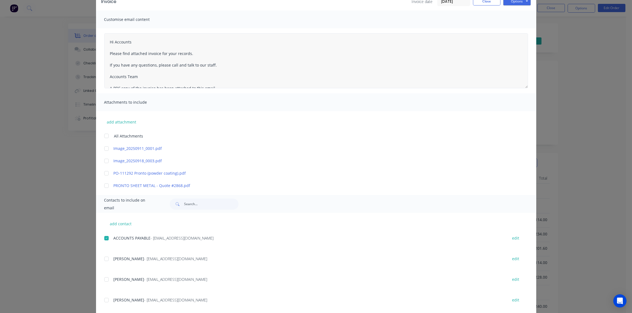
scroll to position [0, 0]
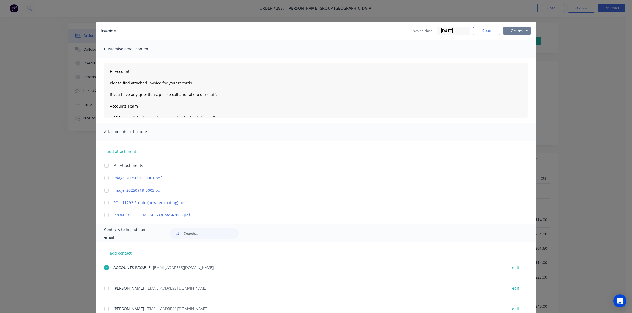
click at [513, 31] on button "Options" at bounding box center [517, 31] width 28 height 8
click at [516, 58] on button "Email" at bounding box center [520, 58] width 35 height 9
type textarea "Hi Accounts Please find attached invoice for your records. If you have any ques…"
click at [487, 31] on button "Close" at bounding box center [487, 31] width 28 height 8
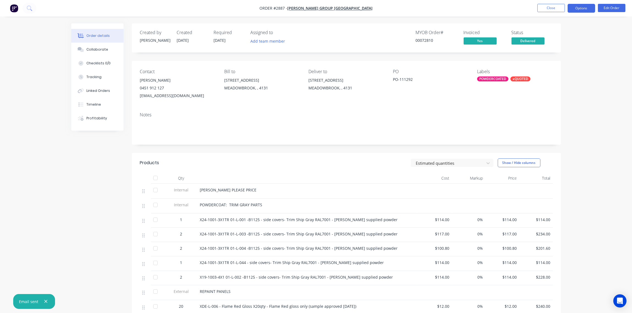
click at [581, 9] on button "Options" at bounding box center [582, 8] width 28 height 9
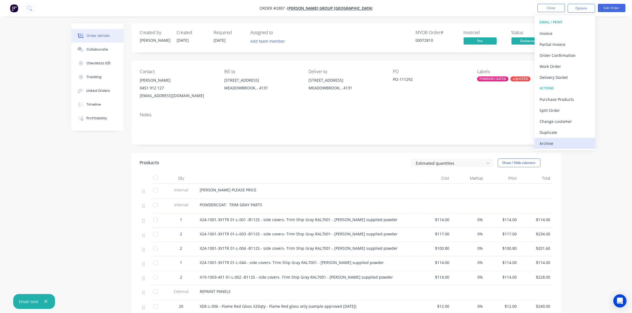
click at [561, 147] on div "Archive" at bounding box center [565, 143] width 51 height 8
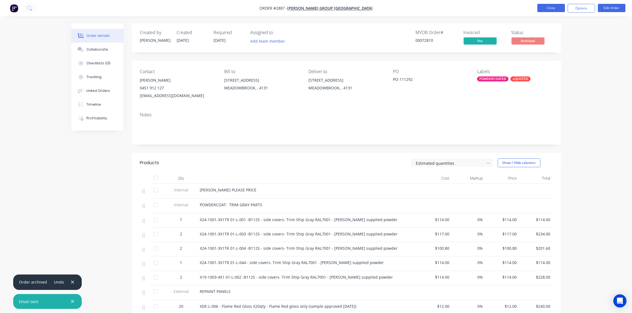
click at [555, 8] on button "Close" at bounding box center [551, 8] width 28 height 8
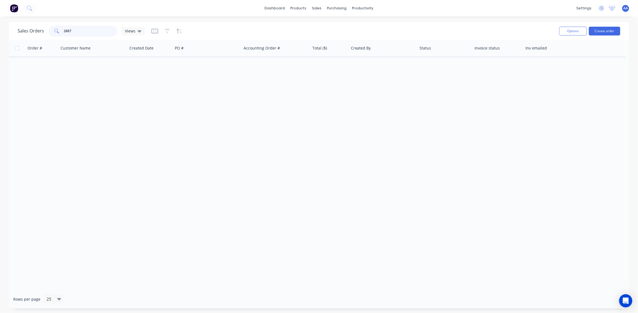
drag, startPoint x: 75, startPoint y: 32, endPoint x: 61, endPoint y: 31, distance: 14.9
click at [52, 32] on div "2887" at bounding box center [82, 31] width 69 height 11
paste input "23"
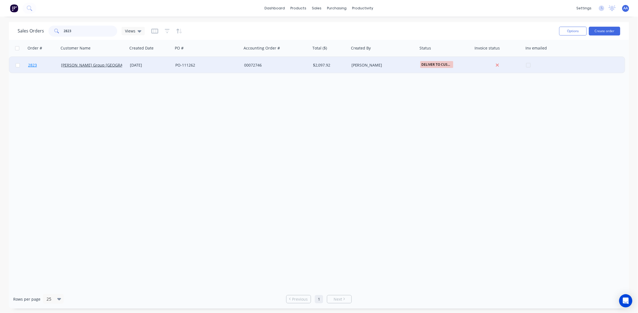
type input "2823"
click at [32, 65] on span "2823" at bounding box center [32, 65] width 9 height 6
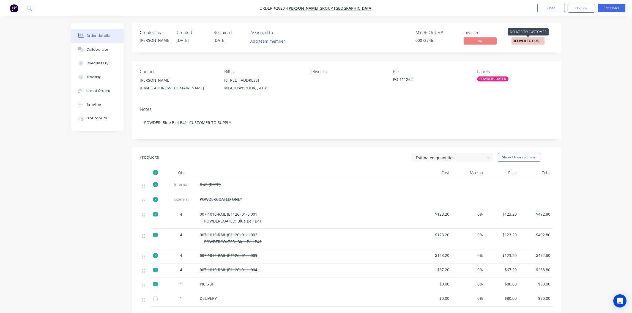
click at [532, 40] on span "DELIVER TO CUST..." at bounding box center [527, 40] width 33 height 7
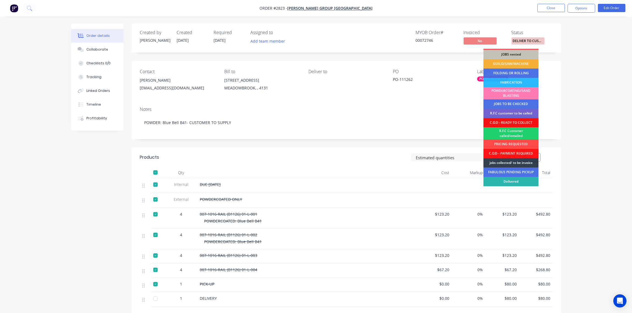
scroll to position [27, 0]
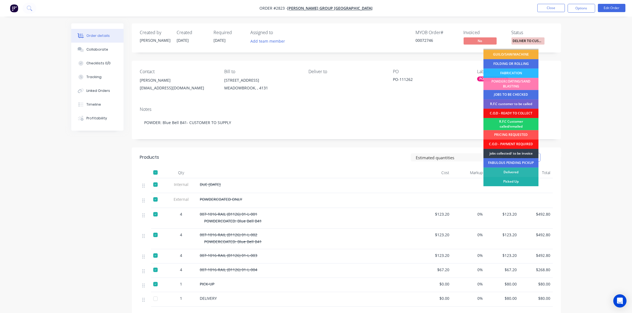
click at [518, 179] on div "Picked Up" at bounding box center [510, 181] width 55 height 9
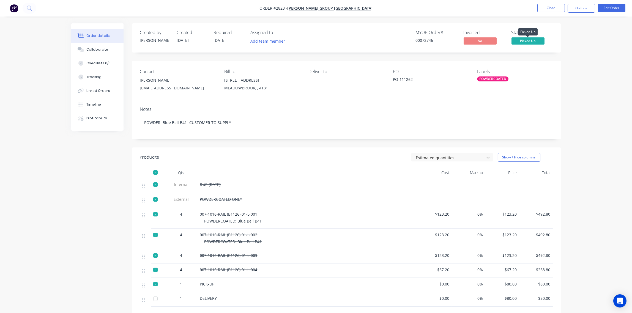
click at [537, 43] on span "Picked Up" at bounding box center [527, 40] width 33 height 7
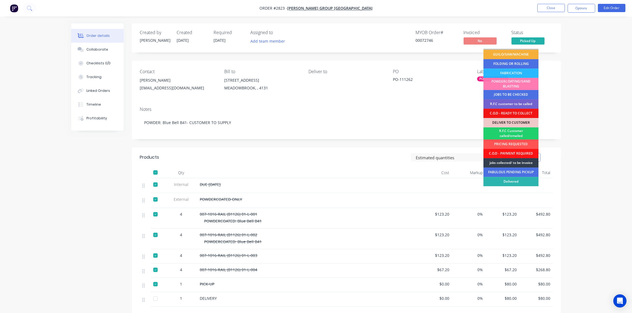
click at [515, 180] on div "Delivered" at bounding box center [510, 181] width 55 height 9
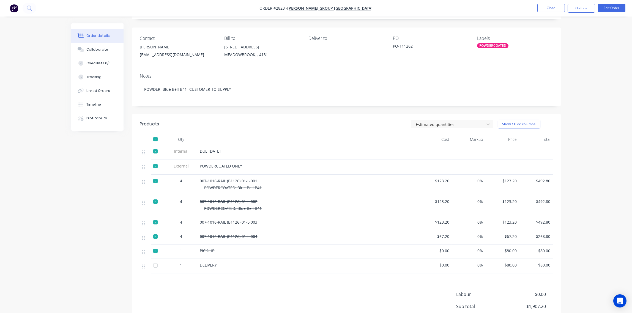
scroll to position [0, 0]
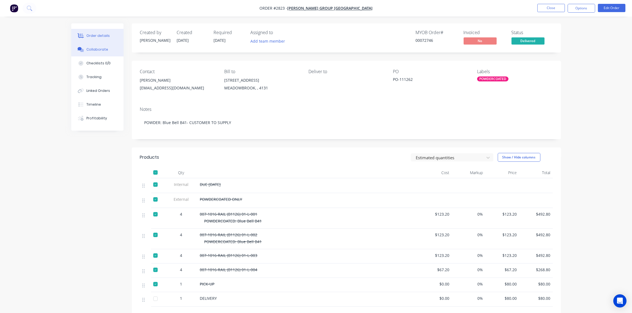
click at [88, 50] on div "Collaborate" at bounding box center [97, 49] width 22 height 5
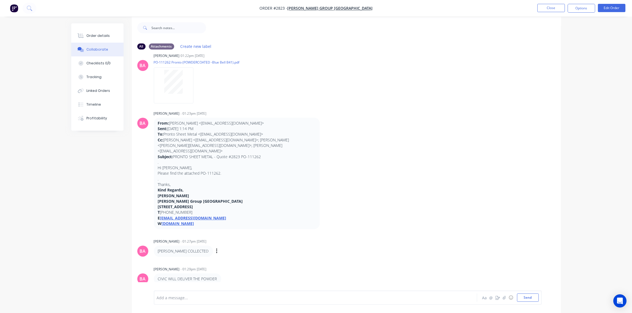
scroll to position [9, 0]
click at [202, 300] on div "Add a message... Aa @ ☺ Send" at bounding box center [348, 298] width 388 height 14
click at [187, 292] on div "Add a message... Aa @ ☺ Send" at bounding box center [348, 298] width 388 height 14
click at [180, 300] on div "Add a message..." at bounding box center [300, 298] width 286 height 8
click at [533, 294] on button "Send" at bounding box center [528, 298] width 22 height 8
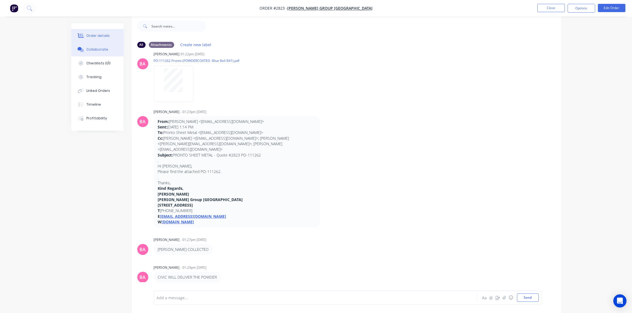
click at [92, 31] on button "Order details" at bounding box center [97, 36] width 52 height 14
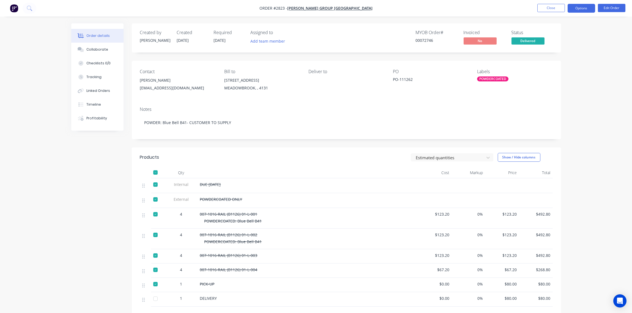
click at [584, 9] on button "Options" at bounding box center [582, 8] width 28 height 9
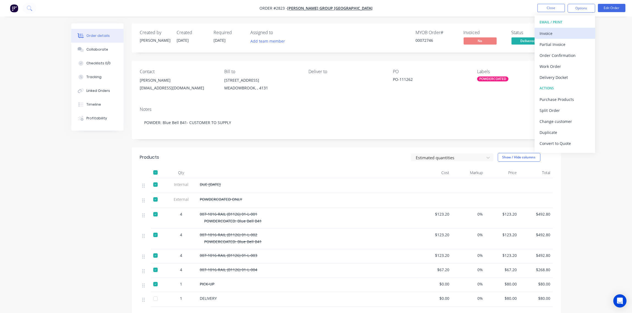
click at [571, 31] on div "Invoice" at bounding box center [565, 33] width 51 height 8
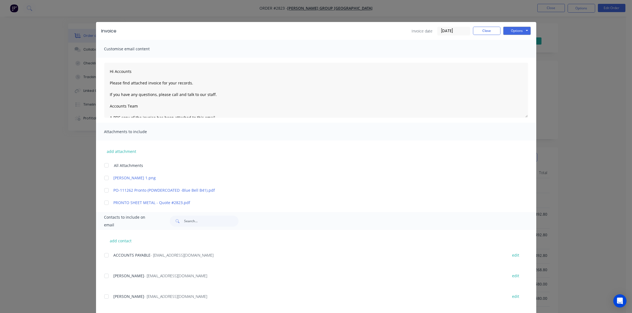
click at [107, 255] on div at bounding box center [106, 255] width 11 height 11
click at [514, 32] on button "Options" at bounding box center [517, 31] width 28 height 8
click at [513, 58] on button "Email" at bounding box center [520, 58] width 35 height 9
type textarea "Hi Accounts Please find attached invoice for your records. If you have any ques…"
click at [484, 30] on button "Close" at bounding box center [487, 31] width 28 height 8
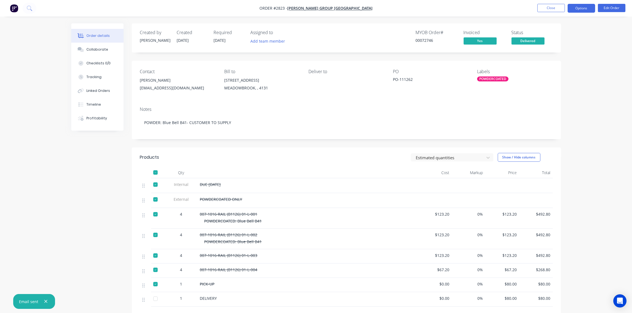
click at [586, 8] on button "Options" at bounding box center [582, 8] width 28 height 9
click at [561, 139] on div "Archive" at bounding box center [565, 143] width 51 height 8
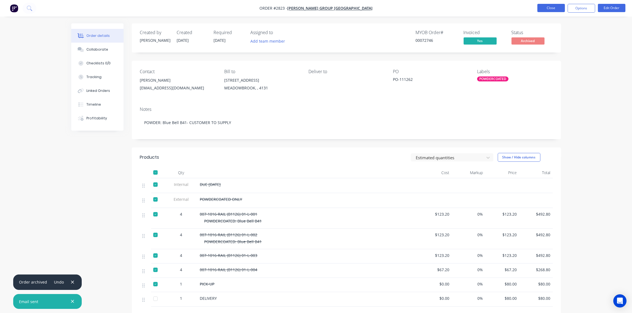
click at [547, 7] on button "Close" at bounding box center [551, 8] width 28 height 8
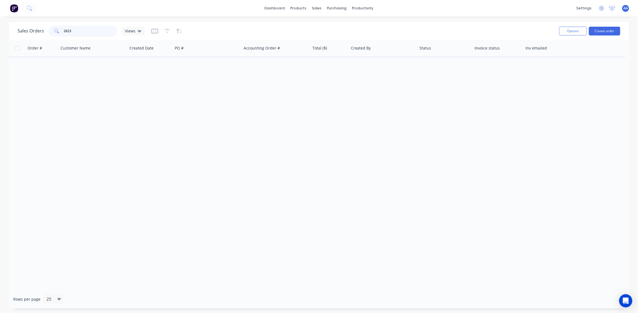
drag, startPoint x: 79, startPoint y: 31, endPoint x: 4, endPoint y: 31, distance: 74.8
click at [4, 31] on div "Sales Orders 2823 Views Options Create order Order # Customer Name Created Date…" at bounding box center [319, 165] width 638 height 287
type input "2778"
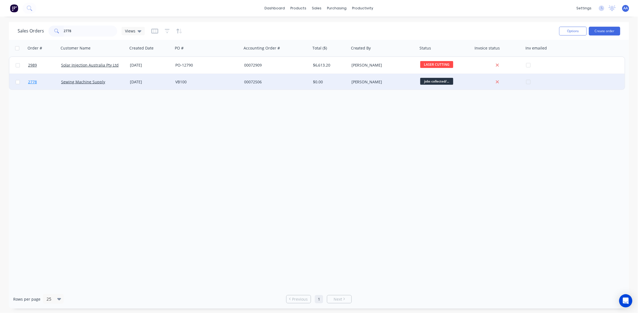
click at [37, 80] on link "2778" at bounding box center [44, 82] width 33 height 17
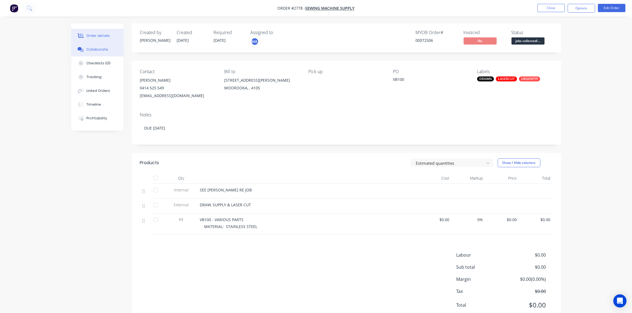
click at [98, 48] on div "Collaborate" at bounding box center [97, 49] width 22 height 5
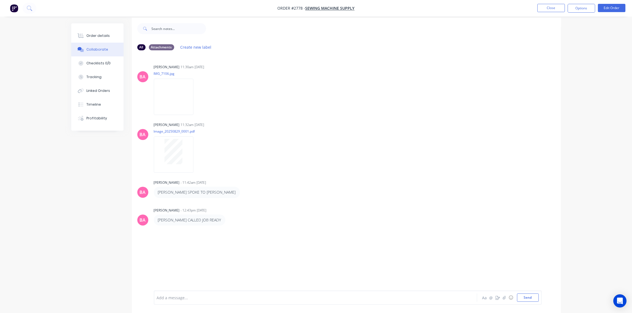
scroll to position [9, 0]
click at [182, 294] on div "Add a message..." at bounding box center [300, 298] width 286 height 8
click at [533, 300] on button "Send" at bounding box center [528, 298] width 22 height 8
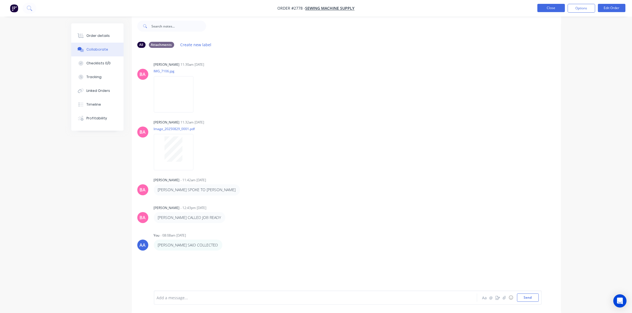
click at [556, 8] on button "Close" at bounding box center [551, 8] width 28 height 8
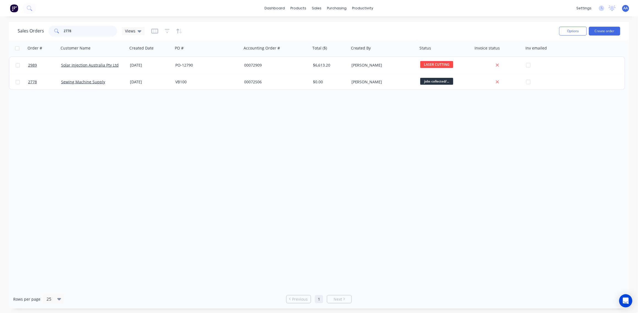
drag, startPoint x: 86, startPoint y: 34, endPoint x: 6, endPoint y: 39, distance: 80.8
click at [8, 36] on div "Sales Orders 2778 Views Options Create order Order # Customer Name Created Date…" at bounding box center [319, 165] width 638 height 287
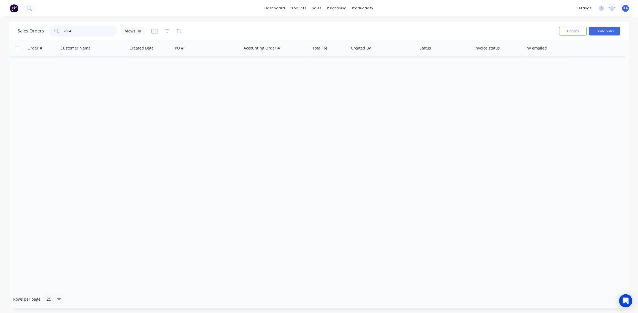
type input "2804"
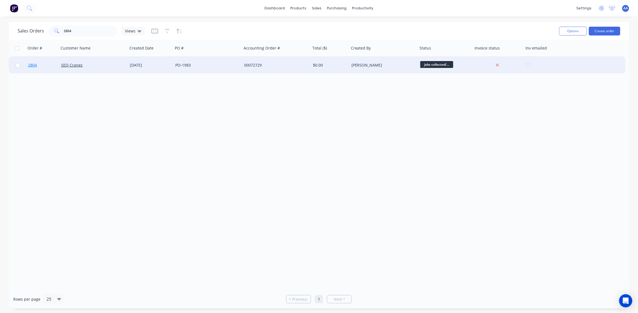
click at [34, 64] on span "2804" at bounding box center [32, 65] width 9 height 6
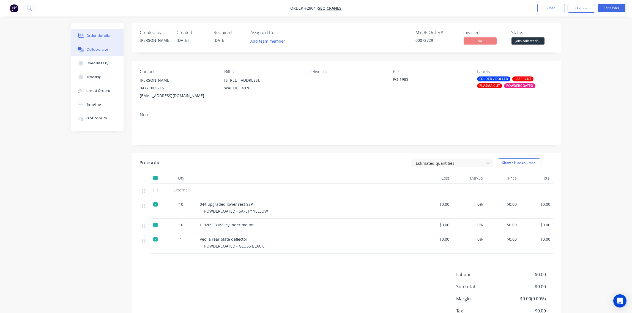
click at [102, 46] on button "Collaborate" at bounding box center [97, 50] width 52 height 14
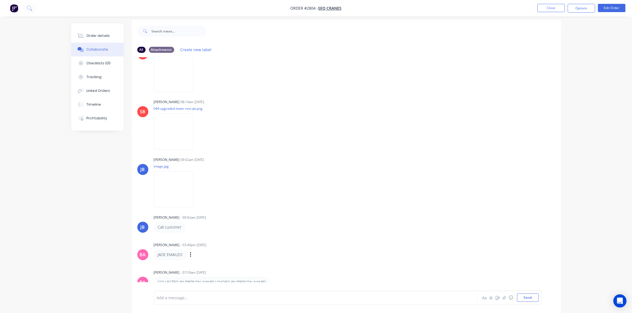
scroll to position [9, 0]
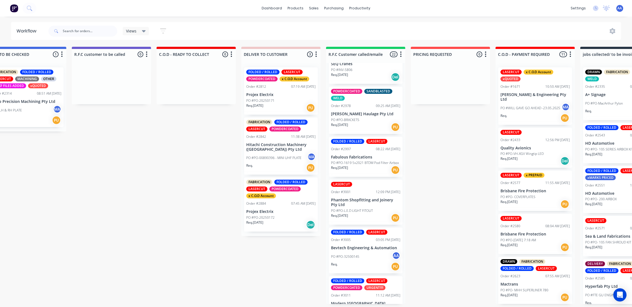
scroll to position [698, 0]
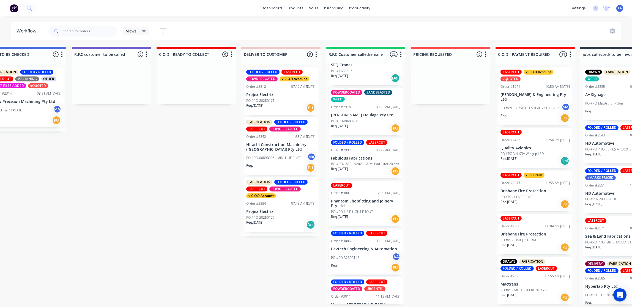
click at [355, 165] on p "PO #PO-1619 5x2021 BTDM Pod Filter Airbox" at bounding box center [365, 164] width 68 height 5
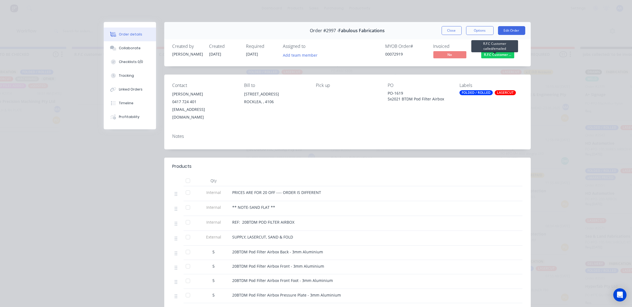
click at [499, 56] on span "R.F.C Customer ..." at bounding box center [497, 54] width 33 height 7
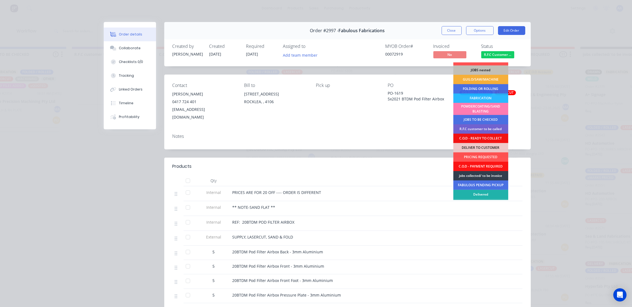
scroll to position [24, 0]
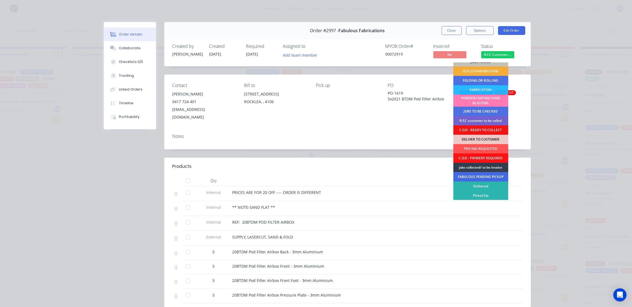
click at [482, 173] on div "FABULOUS PENDING PICKUP" at bounding box center [480, 176] width 55 height 9
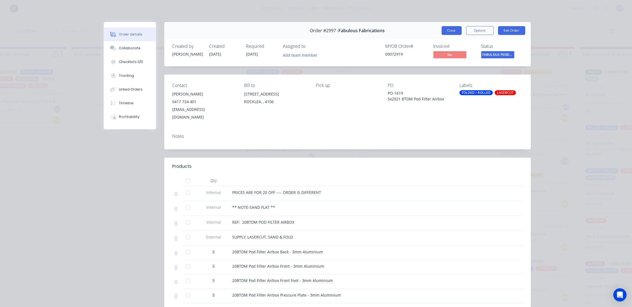
click at [450, 31] on button "Close" at bounding box center [452, 30] width 20 height 9
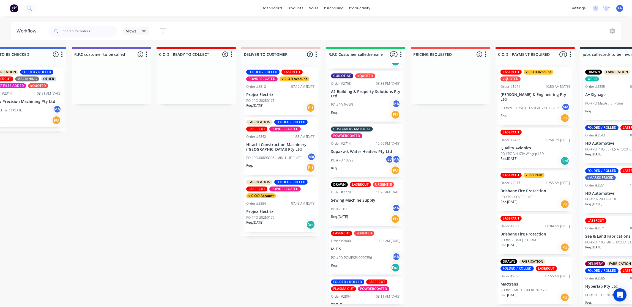
scroll to position [123, 0]
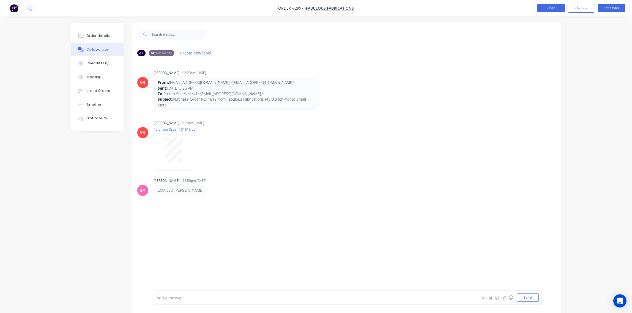
click at [548, 8] on button "Close" at bounding box center [551, 8] width 28 height 8
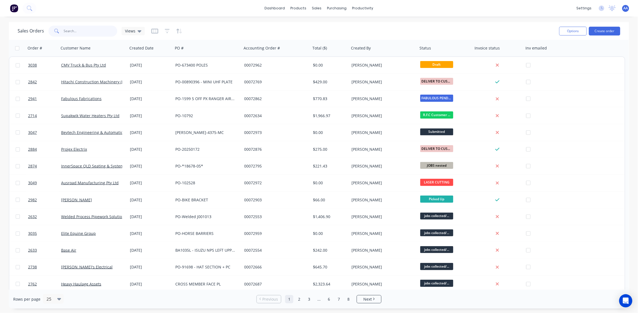
click at [74, 32] on input "text" at bounding box center [91, 31] width 54 height 11
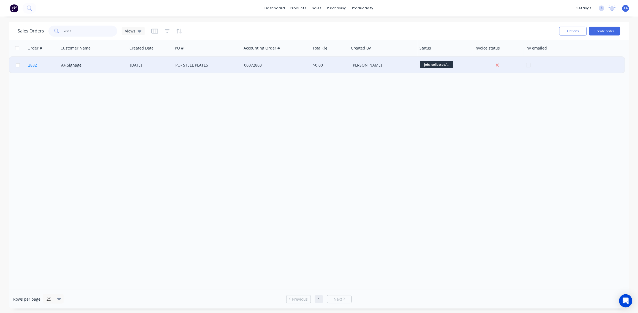
type input "2882"
click at [33, 65] on span "2882" at bounding box center [32, 65] width 9 height 6
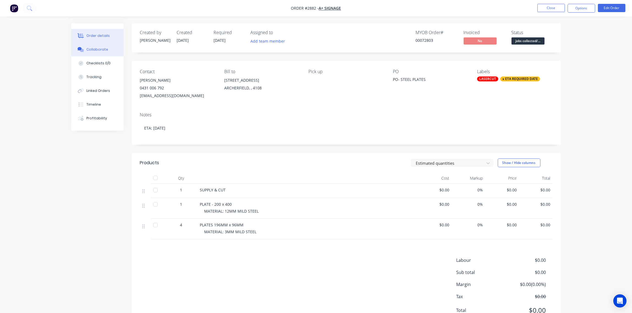
click at [94, 49] on div "Collaborate" at bounding box center [97, 49] width 22 height 5
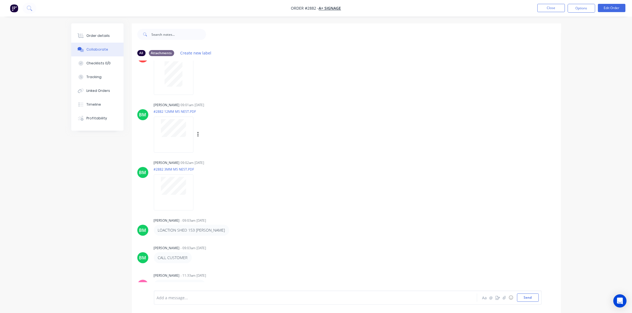
scroll to position [9, 0]
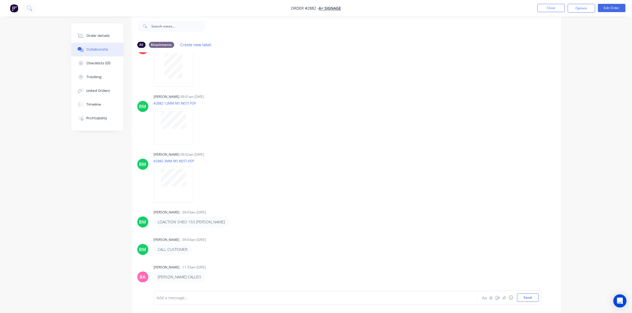
click at [196, 298] on div at bounding box center [300, 298] width 286 height 6
click at [104, 32] on button "Order details" at bounding box center [97, 36] width 52 height 14
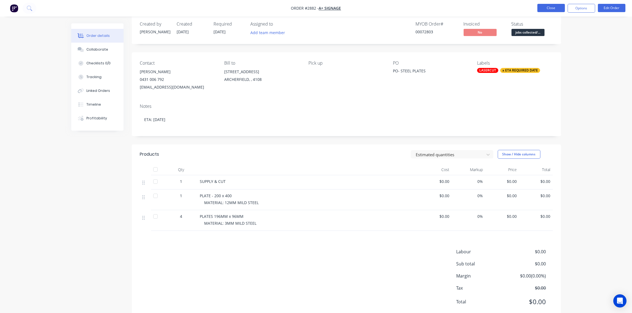
click at [552, 10] on button "Close" at bounding box center [551, 8] width 28 height 8
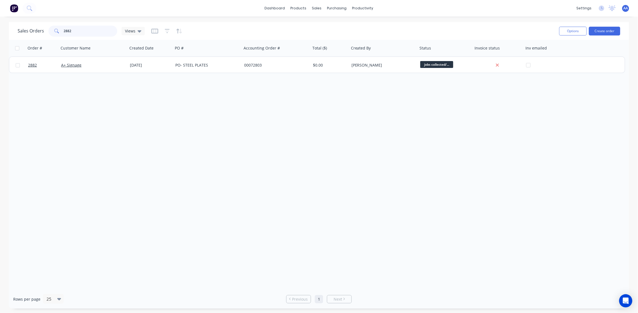
drag, startPoint x: 79, startPoint y: 29, endPoint x: -1, endPoint y: 31, distance: 79.8
click at [0, 31] on html "dashboard products sales purchasing productivity dashboard products Product Cat…" at bounding box center [319, 156] width 638 height 313
type input "2914"
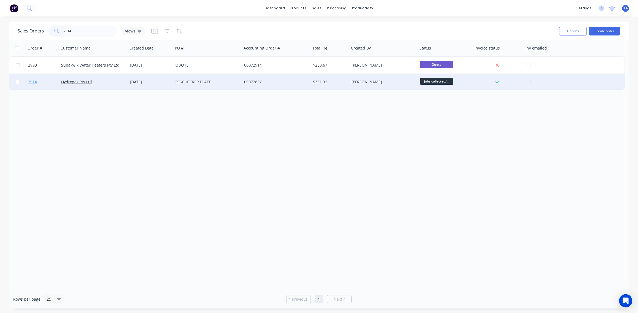
click at [30, 82] on span "2914" at bounding box center [32, 82] width 9 height 6
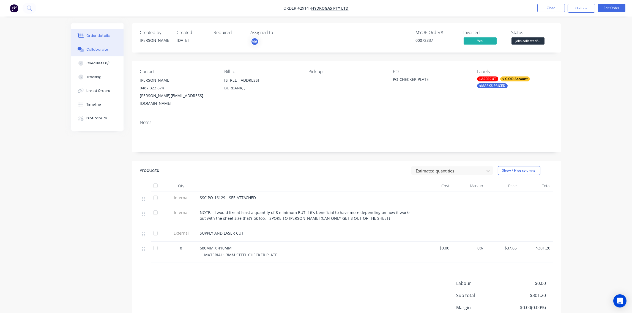
click at [106, 47] on button "Collaborate" at bounding box center [97, 50] width 52 height 14
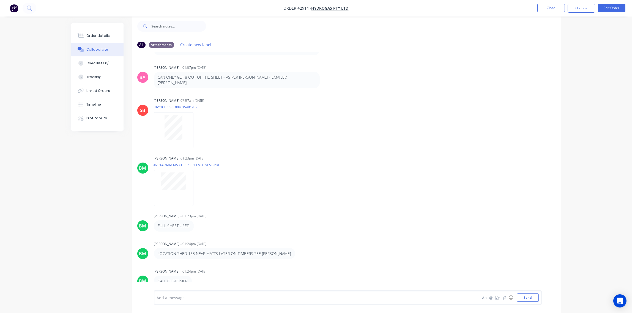
scroll to position [162, 0]
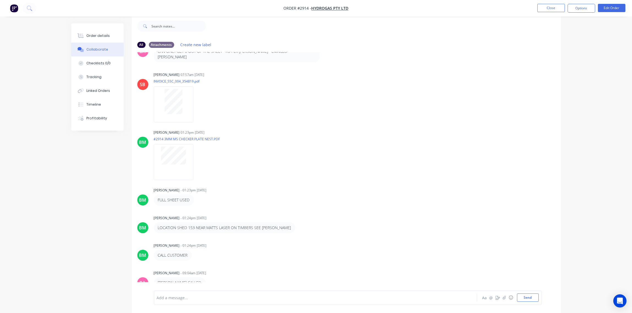
click at [184, 300] on div at bounding box center [300, 298] width 286 height 6
click at [524, 296] on button "Send" at bounding box center [528, 298] width 22 height 8
click at [550, 10] on button "Close" at bounding box center [551, 8] width 28 height 8
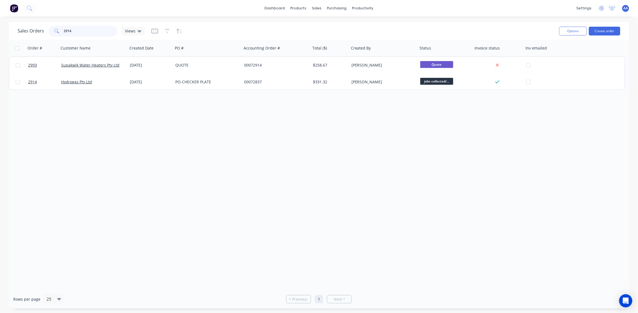
drag, startPoint x: 77, startPoint y: 32, endPoint x: -2, endPoint y: 31, distance: 79.0
click at [0, 31] on html "dashboard products sales purchasing productivity dashboard products Product Cat…" at bounding box center [319, 156] width 638 height 313
type input "2976"
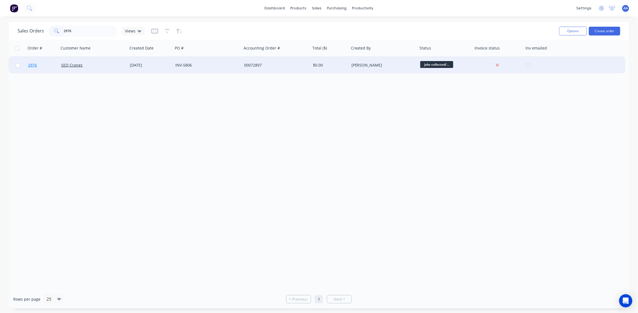
click at [34, 66] on span "2976" at bounding box center [32, 65] width 9 height 6
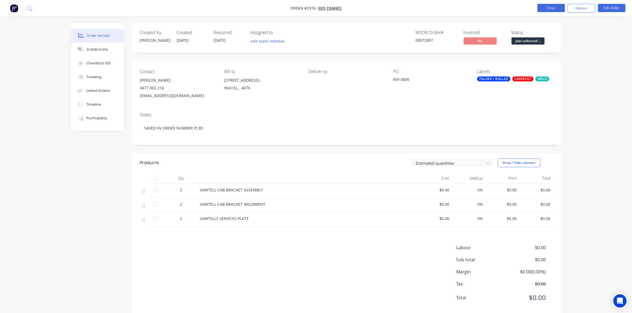
drag, startPoint x: 551, startPoint y: 9, endPoint x: 545, endPoint y: 7, distance: 5.9
click at [545, 7] on button "Close" at bounding box center [551, 8] width 28 height 8
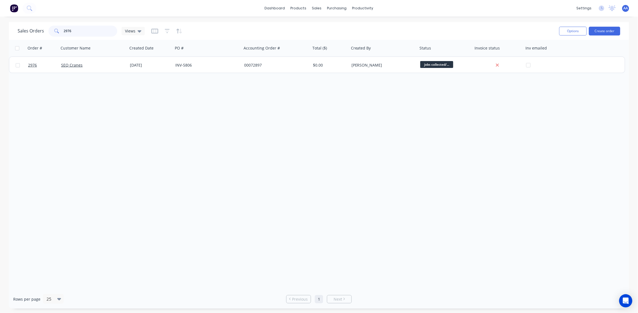
drag, startPoint x: 65, startPoint y: 31, endPoint x: 27, endPoint y: 31, distance: 37.4
click at [27, 31] on div "Sales Orders 2976 Views" at bounding box center [81, 31] width 127 height 11
type input "3038"
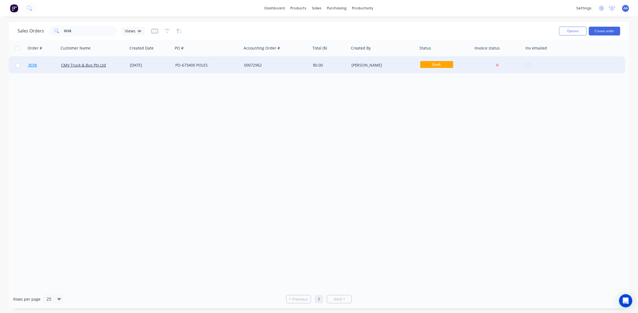
click at [31, 64] on span "3038" at bounding box center [32, 65] width 9 height 6
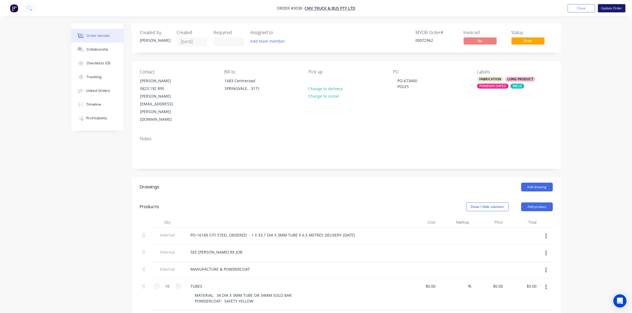
click at [611, 10] on button "Update Order" at bounding box center [612, 8] width 28 height 8
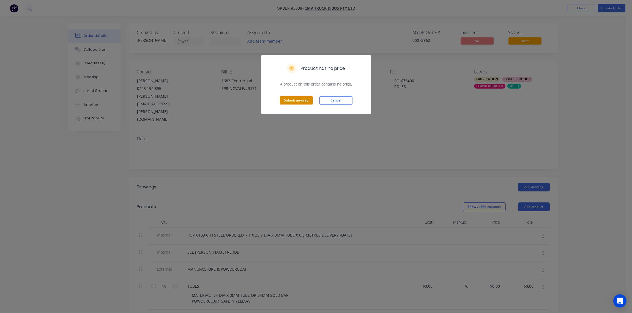
click at [295, 102] on button "Submit anyway" at bounding box center [296, 100] width 33 height 8
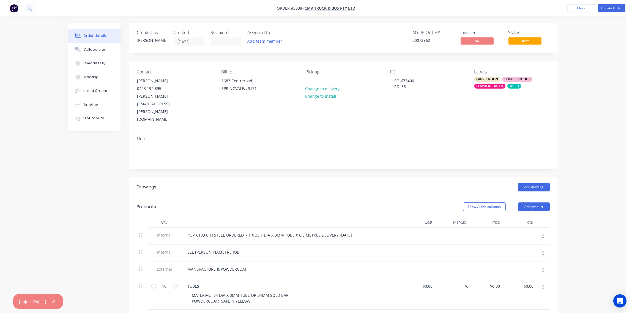
drag, startPoint x: 578, startPoint y: 8, endPoint x: 548, endPoint y: 9, distance: 30.3
click at [578, 8] on button "Close" at bounding box center [582, 8] width 28 height 8
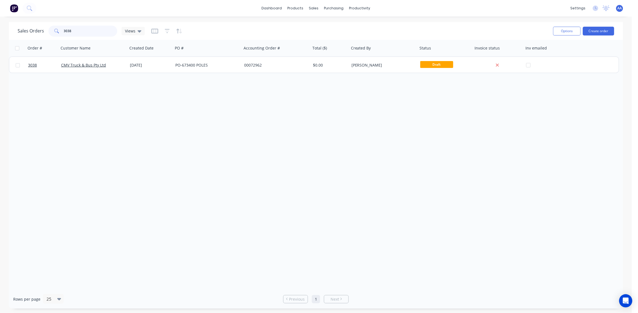
drag, startPoint x: 76, startPoint y: 31, endPoint x: -2, endPoint y: 29, distance: 77.3
click at [0, 29] on html "dashboard products sales purchasing productivity dashboard products Product Cat…" at bounding box center [319, 156] width 638 height 313
type input "2936"
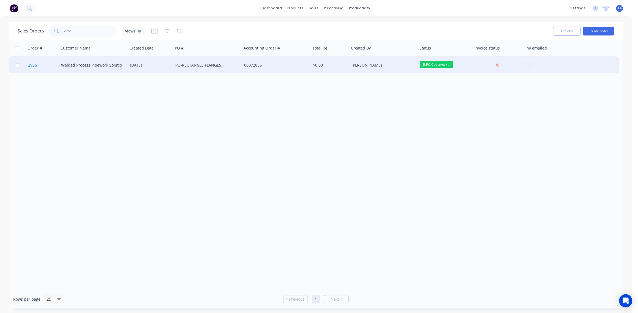
click at [35, 65] on span "2936" at bounding box center [32, 65] width 9 height 6
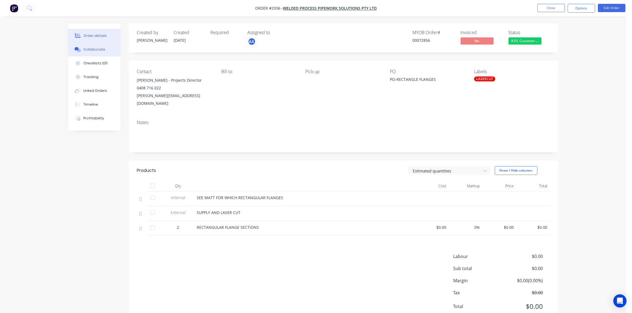
click at [91, 48] on div "Collaborate" at bounding box center [94, 49] width 22 height 5
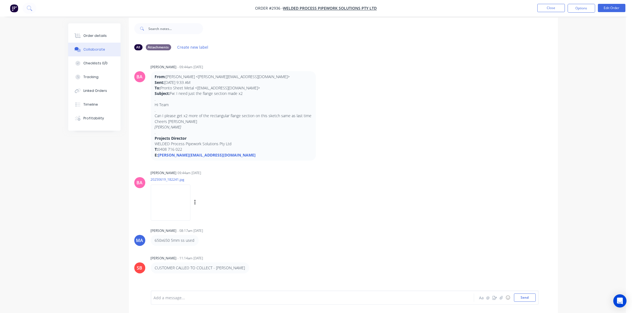
scroll to position [9, 0]
click at [161, 198] on img at bounding box center [171, 200] width 40 height 36
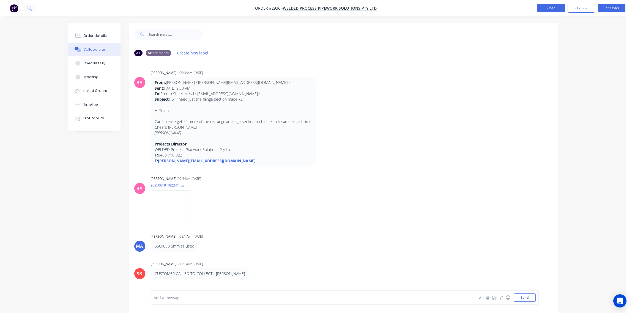
click at [553, 8] on button "Close" at bounding box center [551, 8] width 28 height 8
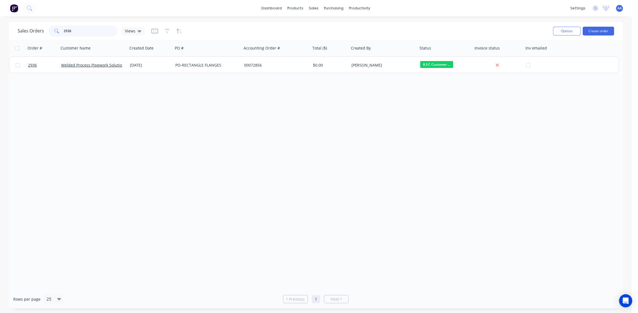
drag, startPoint x: 90, startPoint y: 30, endPoint x: -2, endPoint y: 35, distance: 91.8
click at [0, 35] on html "dashboard products sales purchasing productivity dashboard products Product Cat…" at bounding box center [319, 156] width 638 height 313
type input "2894"
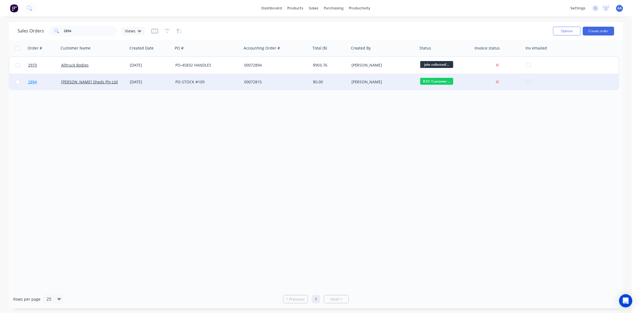
click at [30, 81] on span "2894" at bounding box center [32, 82] width 9 height 6
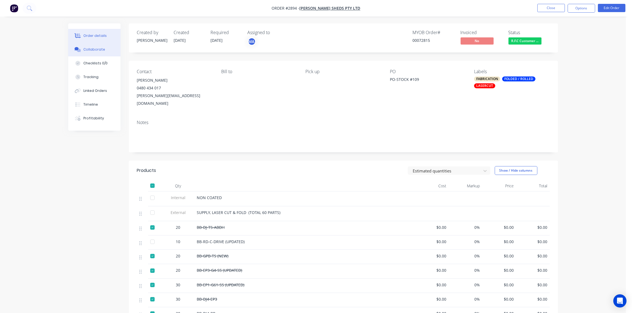
click at [95, 48] on div "Collaborate" at bounding box center [94, 49] width 22 height 5
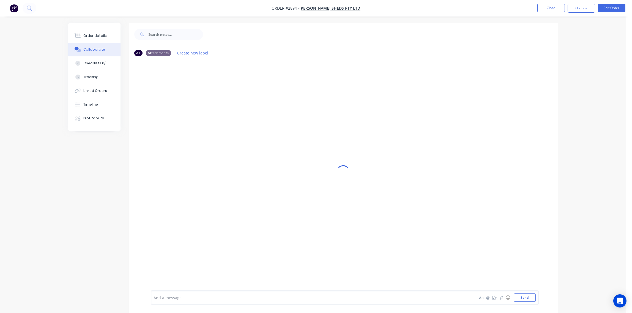
drag, startPoint x: 223, startPoint y: 297, endPoint x: 220, endPoint y: 292, distance: 6.2
click at [223, 297] on div at bounding box center [297, 298] width 286 height 6
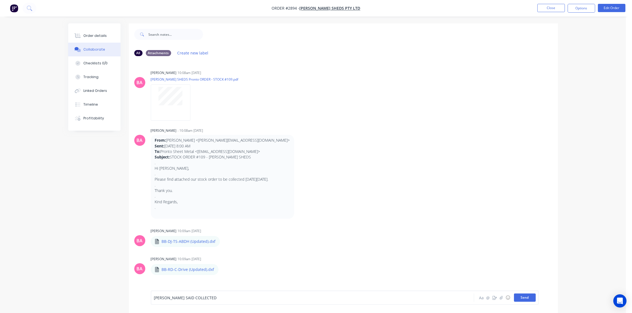
click at [524, 301] on button "Send" at bounding box center [525, 298] width 22 height 8
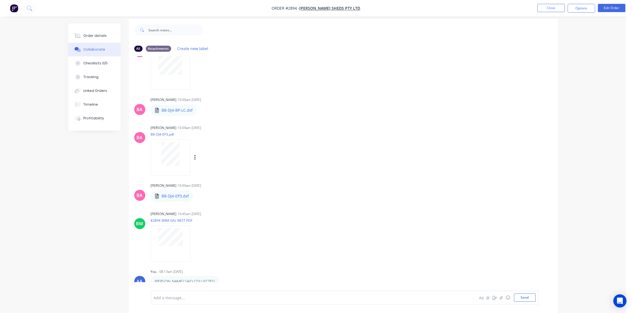
scroll to position [9, 0]
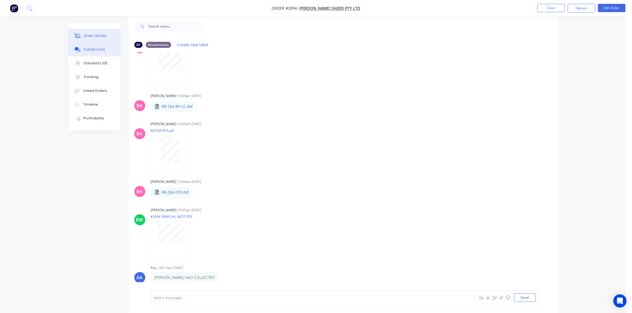
click at [94, 33] on div "Order details" at bounding box center [94, 35] width 23 height 5
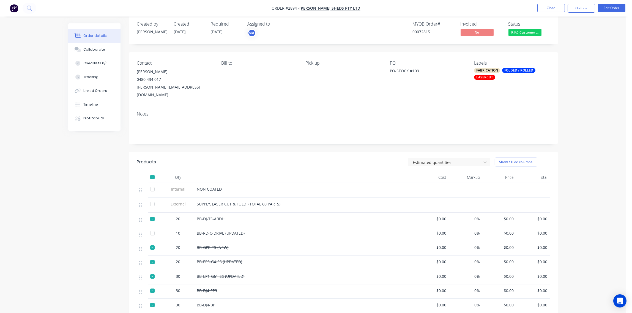
click at [527, 32] on span "R.F.C Customer ..." at bounding box center [524, 32] width 33 height 7
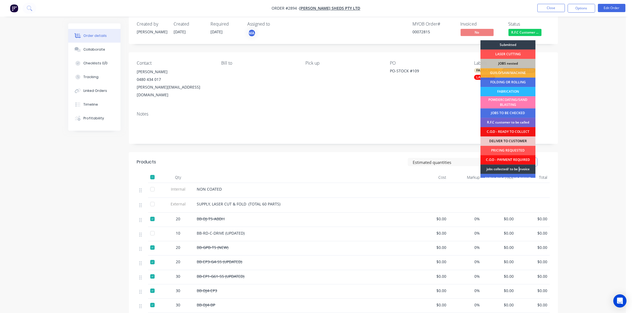
click at [519, 165] on div "jobs collected/ to be invoice" at bounding box center [507, 169] width 55 height 9
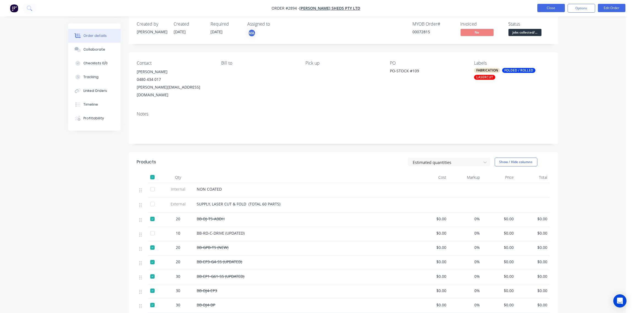
click at [550, 10] on button "Close" at bounding box center [551, 8] width 28 height 8
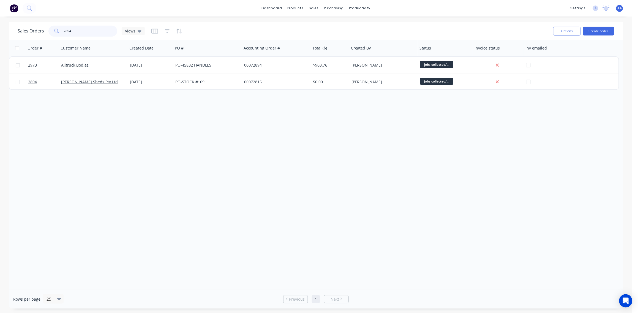
drag, startPoint x: 77, startPoint y: 30, endPoint x: -2, endPoint y: 35, distance: 78.8
click at [0, 35] on html "dashboard products sales purchasing productivity dashboard products Product Cat…" at bounding box center [319, 156] width 638 height 313
drag, startPoint x: 81, startPoint y: 31, endPoint x: 12, endPoint y: 35, distance: 68.9
click at [13, 36] on div "Sales Orders 2997 Views Options Create order" at bounding box center [316, 31] width 614 height 18
type input "3005"
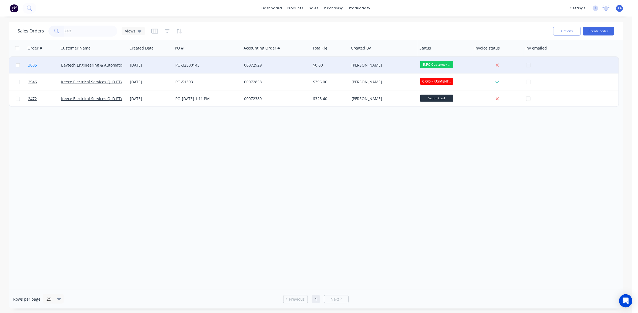
click at [31, 64] on span "3005" at bounding box center [32, 65] width 9 height 6
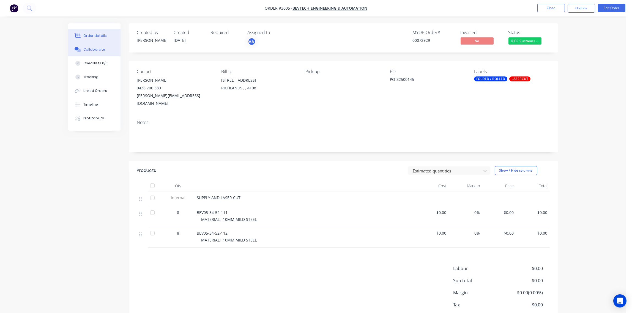
click at [102, 49] on div "Collaborate" at bounding box center [94, 49] width 22 height 5
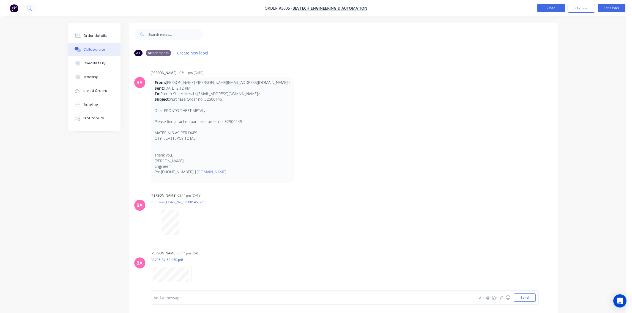
click at [544, 7] on button "Close" at bounding box center [551, 8] width 28 height 8
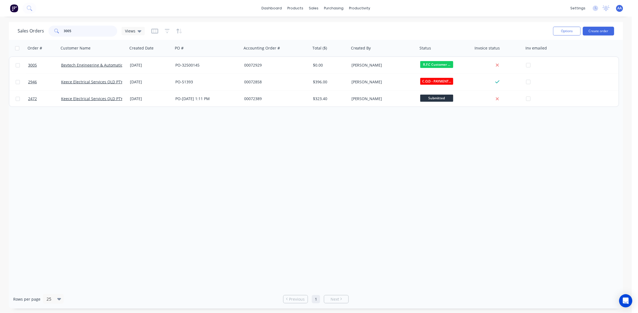
drag, startPoint x: 90, startPoint y: 34, endPoint x: 21, endPoint y: 29, distance: 69.5
click at [21, 29] on div "Sales Orders 3005 Views" at bounding box center [81, 31] width 127 height 11
type input "CANOPY"
drag, startPoint x: 165, startPoint y: 30, endPoint x: 162, endPoint y: 29, distance: 3.8
click at [165, 29] on icon "button" at bounding box center [167, 31] width 5 height 6
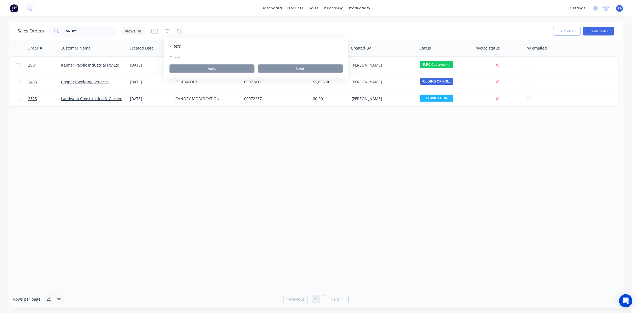
click at [175, 54] on div "Filters add Apply Clear" at bounding box center [256, 58] width 184 height 40
click at [177, 56] on button "add" at bounding box center [176, 56] width 14 height 4
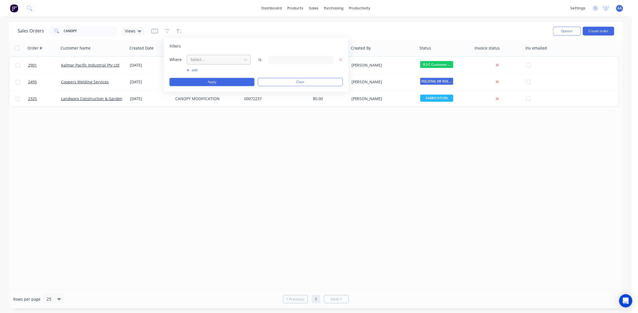
click at [206, 62] on div at bounding box center [214, 59] width 49 height 7
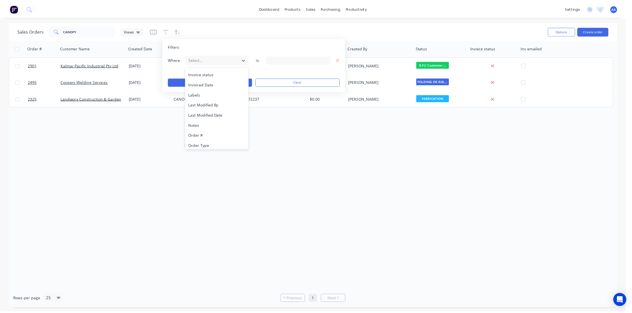
scroll to position [143, 0]
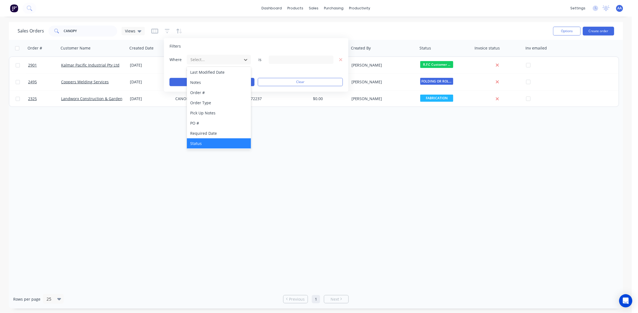
click at [205, 144] on div "Status" at bounding box center [219, 143] width 64 height 10
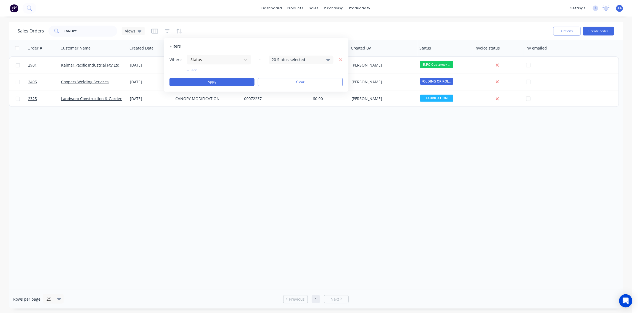
click at [310, 55] on div "Where Status is 20 Status selected" at bounding box center [255, 59] width 173 height 10
click at [306, 61] on div "20 Status selected" at bounding box center [297, 60] width 50 height 6
click at [279, 90] on div at bounding box center [277, 89] width 11 height 11
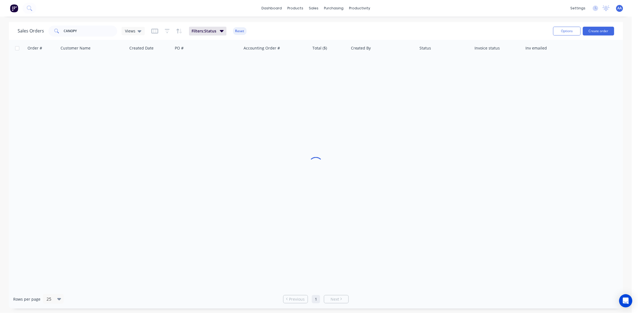
click at [243, 154] on div "Order # Customer Name Created Date PO # Accounting Order # Total ($) Created By…" at bounding box center [316, 165] width 614 height 250
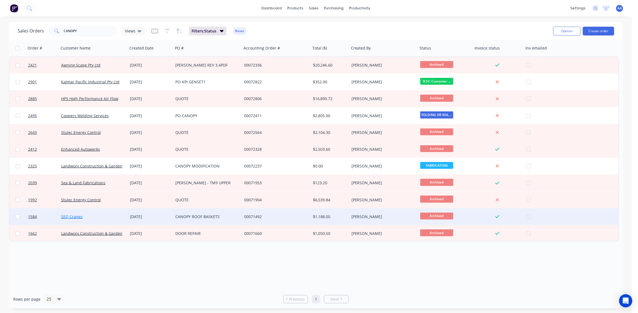
click at [72, 214] on link "SEQ Cranes" at bounding box center [71, 216] width 21 height 5
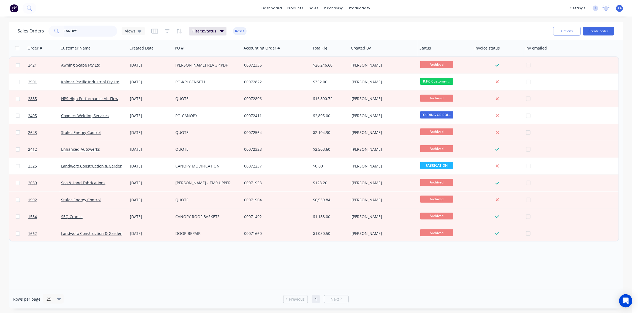
drag, startPoint x: 94, startPoint y: 32, endPoint x: 0, endPoint y: 37, distance: 93.9
click at [0, 37] on html "dashboard products sales purchasing productivity dashboard products Product Cat…" at bounding box center [319, 156] width 638 height 313
type input "2997"
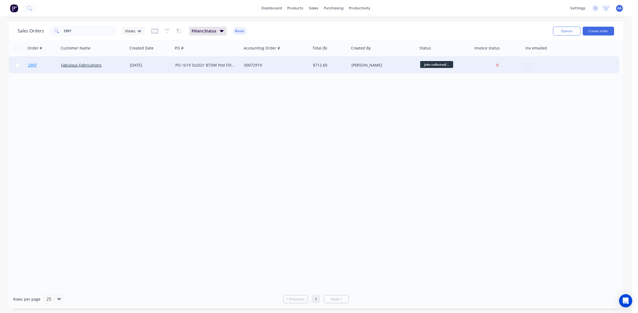
click at [35, 63] on span "2997" at bounding box center [32, 65] width 9 height 6
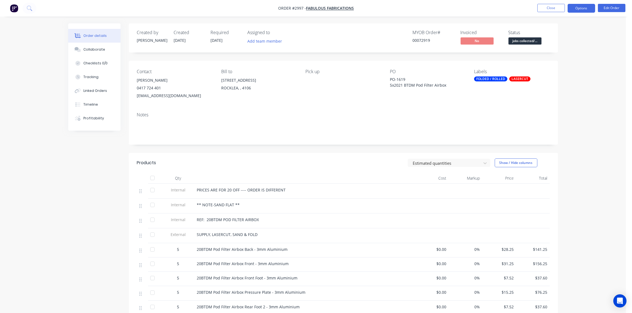
click at [588, 7] on button "Options" at bounding box center [582, 8] width 28 height 9
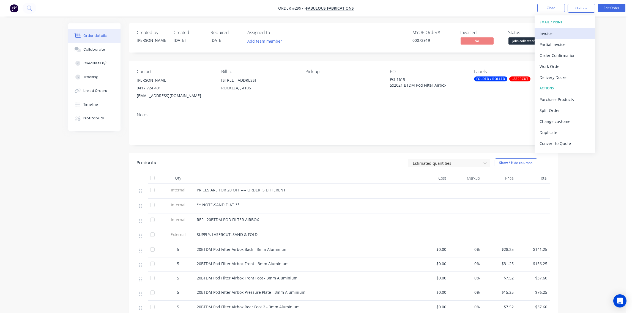
click at [565, 33] on div "Invoice" at bounding box center [565, 33] width 51 height 8
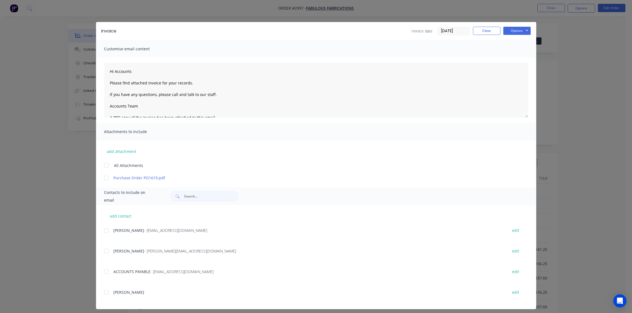
click at [102, 231] on div at bounding box center [106, 230] width 11 height 11
type textarea "Hi Accounts Please find attached invoice for your records. If you have any ques…"
click at [482, 30] on button "Close" at bounding box center [487, 31] width 28 height 8
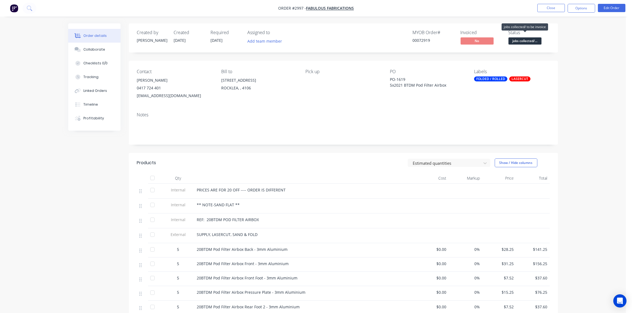
click at [526, 41] on span "jobs collected/..." at bounding box center [524, 40] width 33 height 7
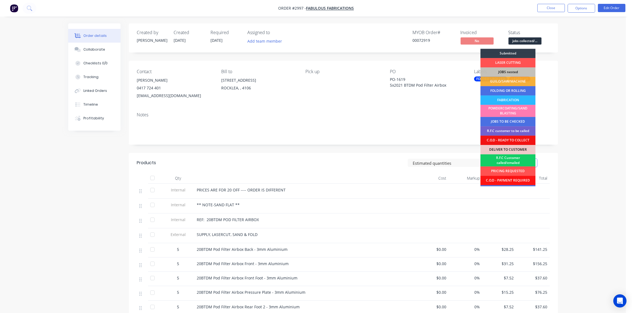
scroll to position [27, 0]
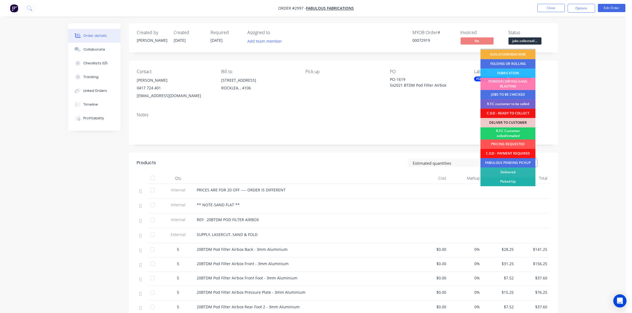
click at [514, 180] on div "Picked Up" at bounding box center [507, 181] width 55 height 9
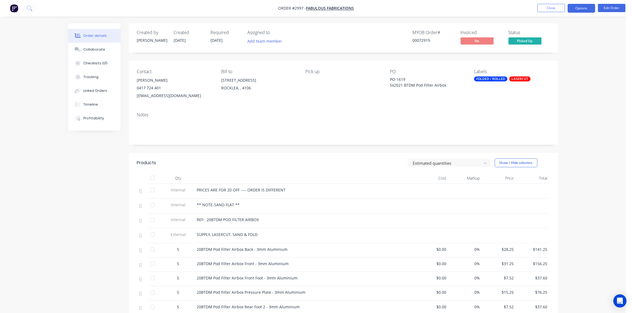
click at [581, 9] on button "Options" at bounding box center [582, 8] width 28 height 9
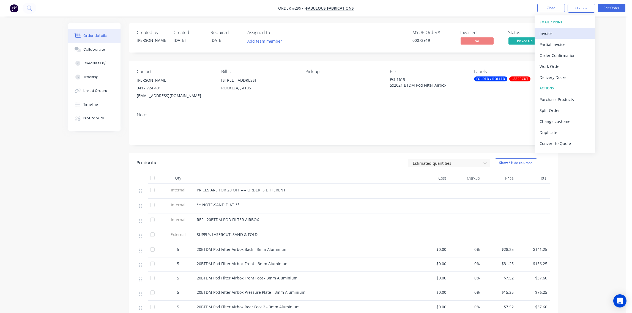
click at [569, 32] on div "Invoice" at bounding box center [565, 33] width 51 height 8
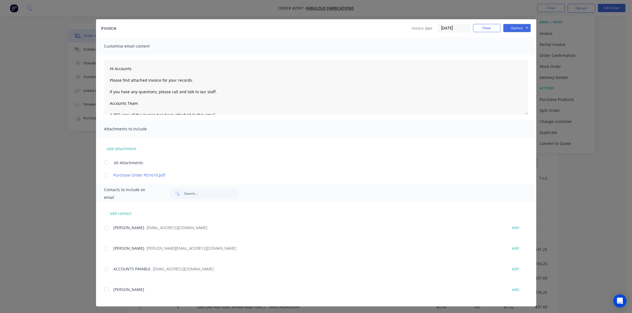
scroll to position [4, 0]
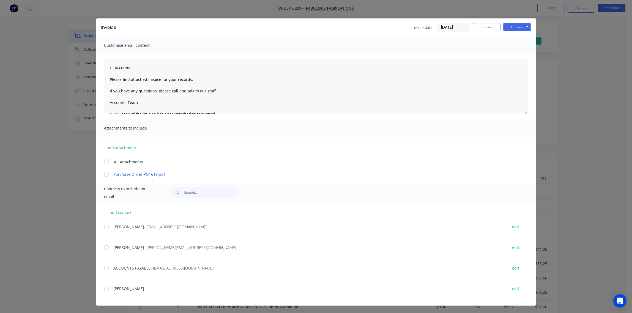
click at [104, 228] on div at bounding box center [106, 226] width 11 height 11
click at [518, 27] on button "Options" at bounding box center [517, 27] width 28 height 8
click at [523, 55] on button "Email" at bounding box center [520, 55] width 35 height 9
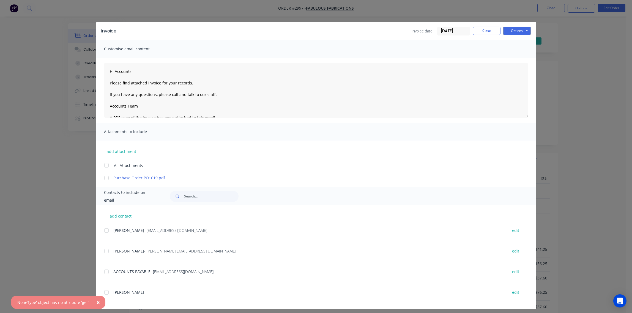
type textarea "Hi Accounts Please find attached invoice for your records. If you have any ques…"
click at [489, 29] on button "Close" at bounding box center [487, 31] width 28 height 8
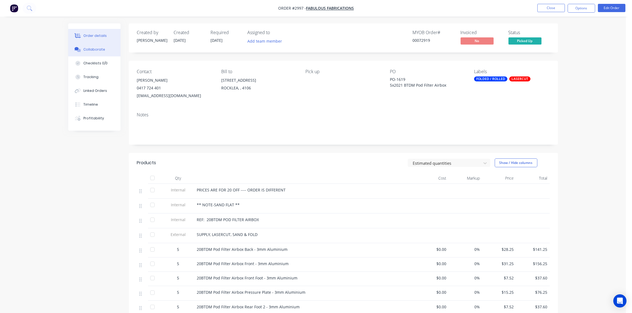
click at [101, 46] on button "Collaborate" at bounding box center [94, 50] width 52 height 14
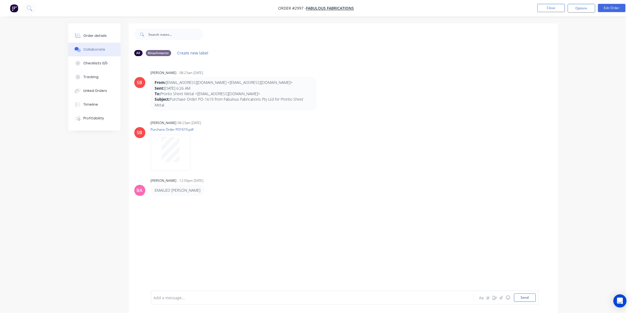
click at [188, 299] on div at bounding box center [297, 298] width 286 height 6
paste div
drag, startPoint x: 248, startPoint y: 295, endPoint x: 177, endPoint y: 301, distance: 71.7
click at [119, 296] on div "All Attachments Create new label SB Sandra Booker - 08:23am 23/09/25 From: mess…" at bounding box center [313, 172] width 490 height 298
drag, startPoint x: 182, startPoint y: 294, endPoint x: 242, endPoint y: 298, distance: 60.1
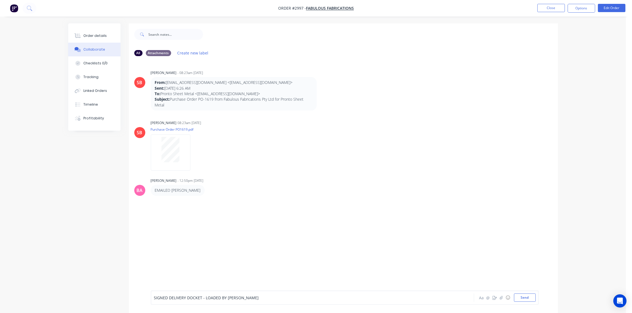
click at [243, 300] on div "SIGNED DELIVERY DOCKET - LOADED BY MATT" at bounding box center [297, 298] width 286 height 8
drag, startPoint x: 239, startPoint y: 298, endPoint x: 131, endPoint y: 296, distance: 108.7
click at [131, 296] on div "SIGNED DELIVERY DOCKET - LOADED BY MATT Aa @ ☺ Send" at bounding box center [343, 297] width 429 height 31
copy span "SIGNED DELIVERY DOCKET - LOADED BY MATT"
click at [527, 299] on button "Send" at bounding box center [525, 298] width 22 height 8
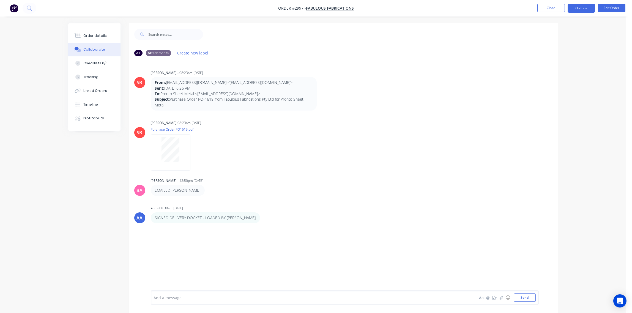
click at [573, 6] on button "Options" at bounding box center [582, 8] width 28 height 9
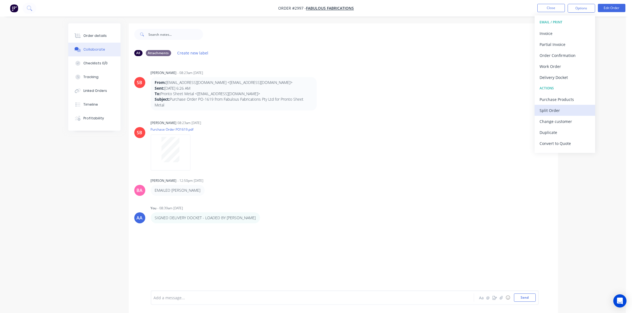
scroll to position [8, 0]
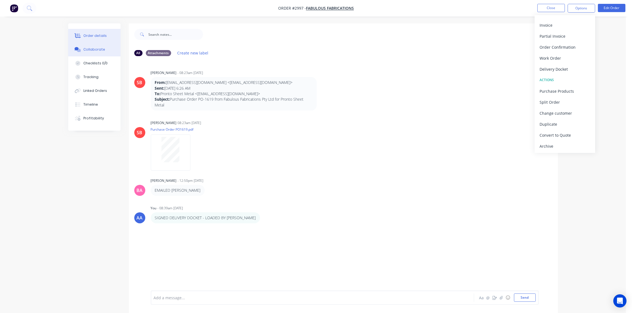
click at [101, 31] on button "Order details" at bounding box center [94, 36] width 52 height 14
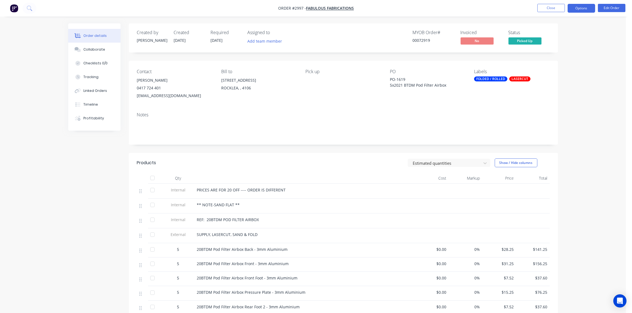
click at [585, 10] on button "Options" at bounding box center [582, 8] width 28 height 9
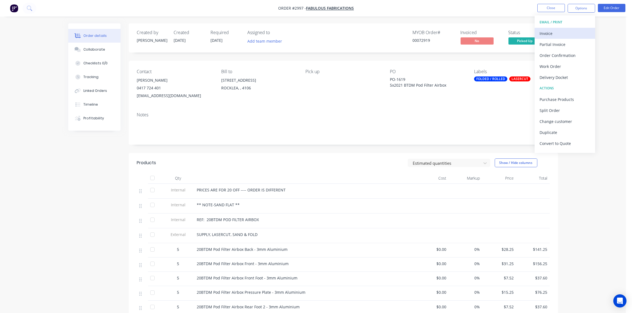
click at [553, 34] on div "Invoice" at bounding box center [565, 33] width 51 height 8
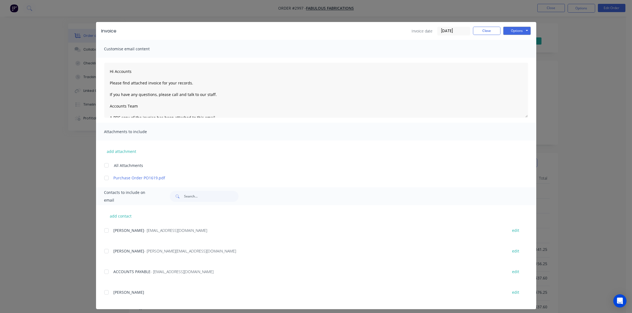
click at [100, 230] on div "add contact DOMINIQUE - fabulousfabrications@hotmail.com edit Morgan - morgan@f…" at bounding box center [316, 257] width 440 height 104
drag, startPoint x: 102, startPoint y: 233, endPoint x: 108, endPoint y: 234, distance: 6.1
click at [102, 233] on div at bounding box center [106, 230] width 11 height 11
click at [512, 33] on button "Options" at bounding box center [517, 31] width 28 height 8
click at [513, 59] on button "Email" at bounding box center [520, 58] width 35 height 9
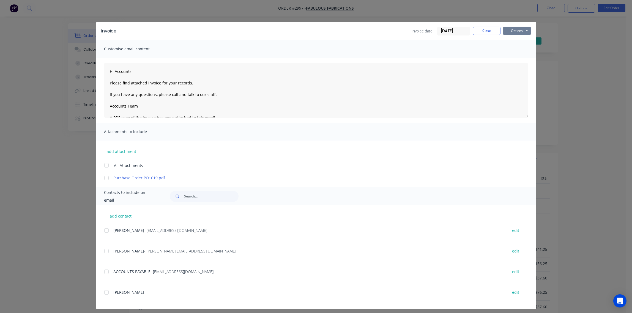
click at [515, 31] on button "Options" at bounding box center [517, 31] width 28 height 8
click at [104, 229] on div at bounding box center [106, 230] width 11 height 11
click at [512, 33] on button "Options" at bounding box center [517, 31] width 28 height 8
click at [513, 59] on button "Email" at bounding box center [520, 58] width 35 height 9
click at [514, 29] on button "Options" at bounding box center [517, 31] width 28 height 8
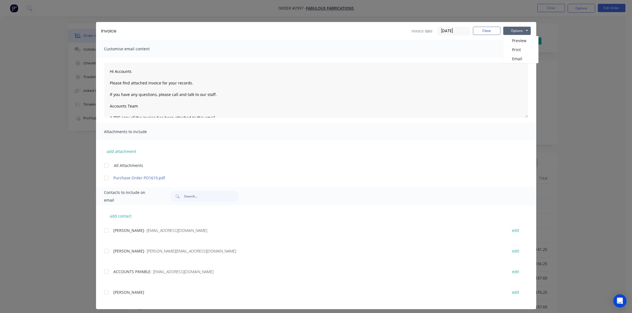
click at [103, 231] on div at bounding box center [106, 230] width 11 height 11
click at [515, 29] on button "Options" at bounding box center [517, 31] width 28 height 8
click at [512, 60] on button "Email" at bounding box center [520, 58] width 35 height 9
type textarea "Hi Accounts Please find attached invoice for your records. If you have any ques…"
click at [618, 300] on icon "Open Intercom Messenger" at bounding box center [620, 300] width 6 height 7
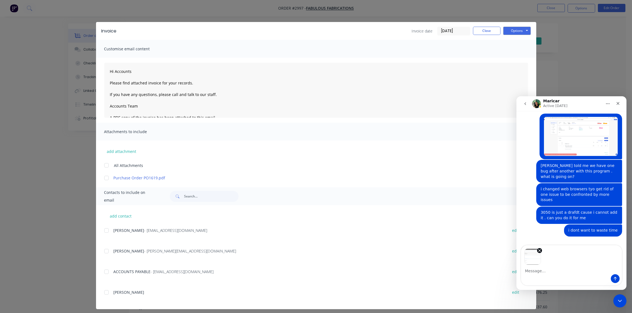
scroll to position [161, 0]
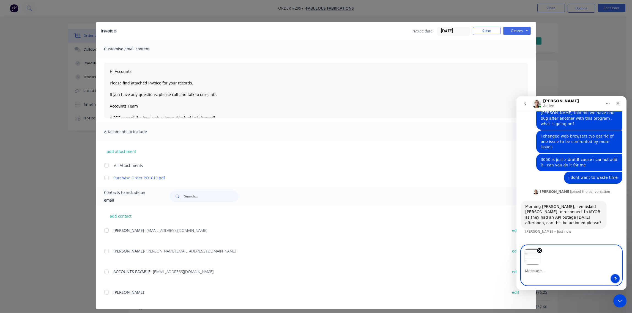
click at [615, 278] on icon "Send a message…" at bounding box center [615, 279] width 4 height 4
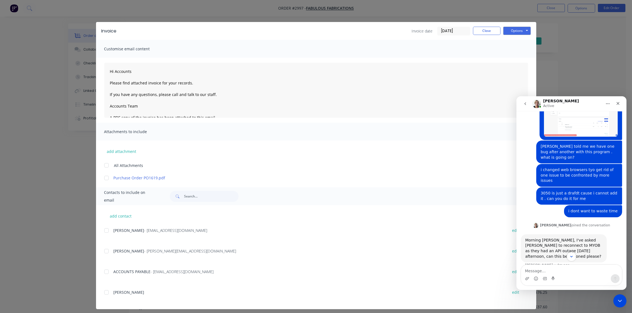
scroll to position [214, 0]
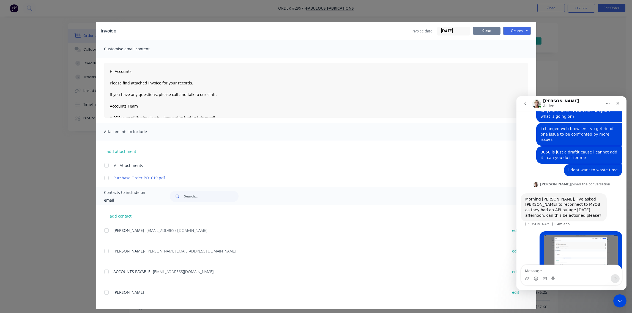
click at [481, 31] on button "Close" at bounding box center [487, 31] width 28 height 8
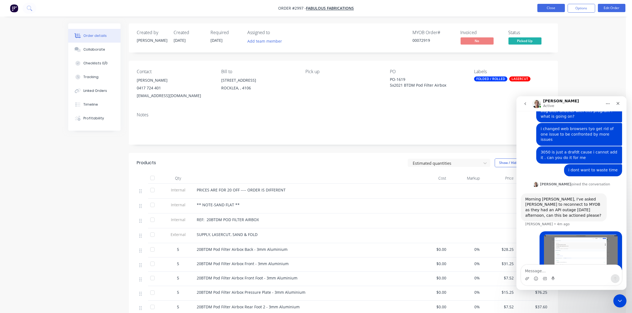
click at [549, 10] on button "Close" at bounding box center [551, 8] width 28 height 8
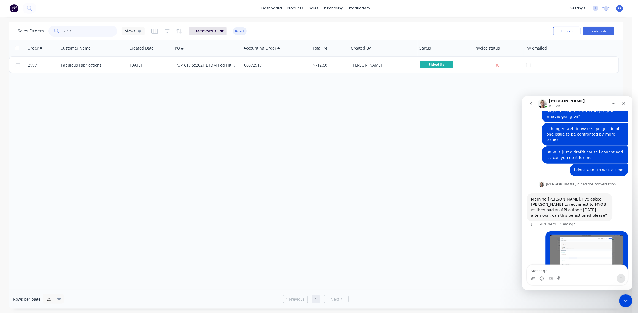
drag, startPoint x: 81, startPoint y: 27, endPoint x: -2, endPoint y: 21, distance: 82.5
click at [0, 21] on html "dashboard products sales purchasing productivity dashboard products Product Cat…" at bounding box center [319, 156] width 638 height 313
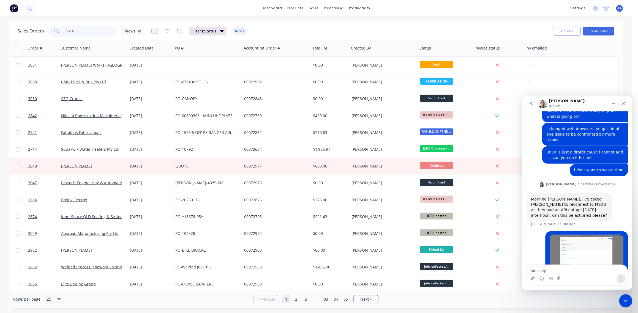
click at [80, 32] on input "text" at bounding box center [91, 31] width 54 height 11
type input "2941"
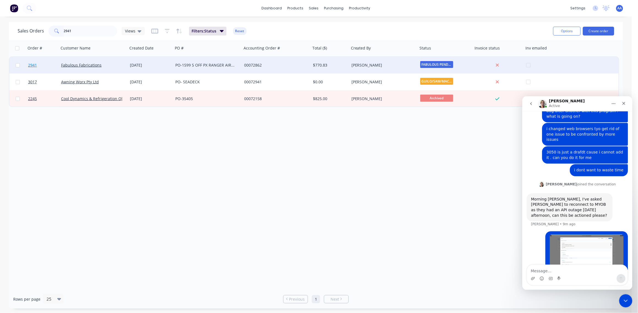
click at [32, 65] on span "2941" at bounding box center [32, 65] width 9 height 6
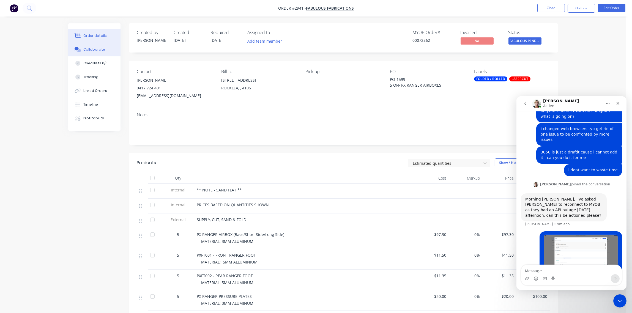
click at [98, 47] on div "Collaborate" at bounding box center [94, 49] width 22 height 5
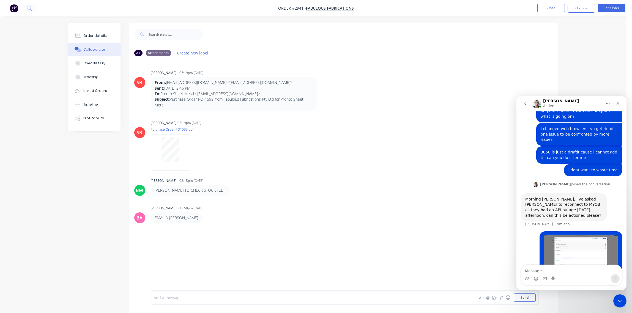
click at [191, 296] on div at bounding box center [297, 298] width 286 height 6
click at [171, 296] on div at bounding box center [297, 298] width 286 height 6
click at [193, 296] on div at bounding box center [297, 298] width 286 height 6
click at [304, 298] on div "SIGNED DELIVERY DOCKET - LOADED BY" at bounding box center [297, 298] width 286 height 6
drag, startPoint x: 236, startPoint y: 299, endPoint x: 238, endPoint y: 298, distance: 2.8
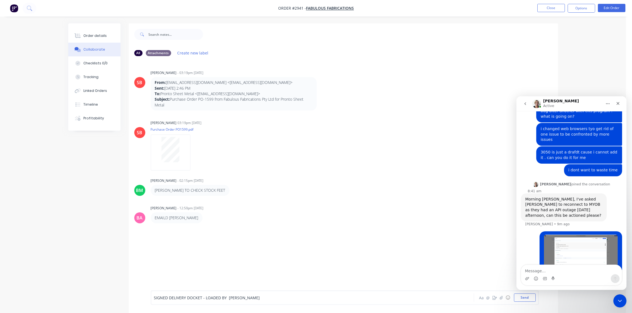
click at [238, 298] on div "SIGNED DELIVERY DOCKET - LOADED BY matt" at bounding box center [297, 298] width 286 height 6
click at [526, 300] on button "Send" at bounding box center [525, 298] width 22 height 8
drag, startPoint x: 235, startPoint y: 245, endPoint x: 149, endPoint y: 245, distance: 86.1
click at [149, 245] on div "AA You - 08:51am 30/09/25 SIGNED DELIVERY DOCKET - LOADED BY MATT Labels Edit D…" at bounding box center [343, 241] width 429 height 19
drag, startPoint x: 149, startPoint y: 245, endPoint x: 167, endPoint y: 245, distance: 18.2
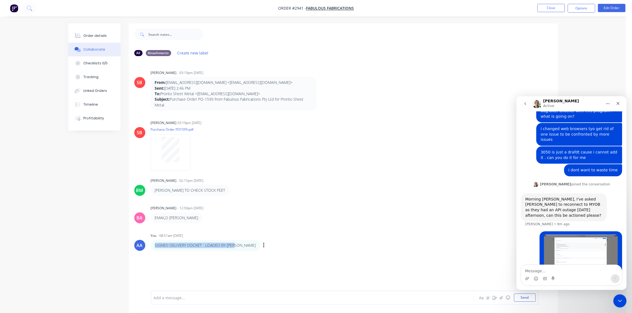
copy p "SIGNED DELIVERY DOCKET - LOADED BY MATT"
click at [98, 37] on div "Order details" at bounding box center [94, 35] width 23 height 5
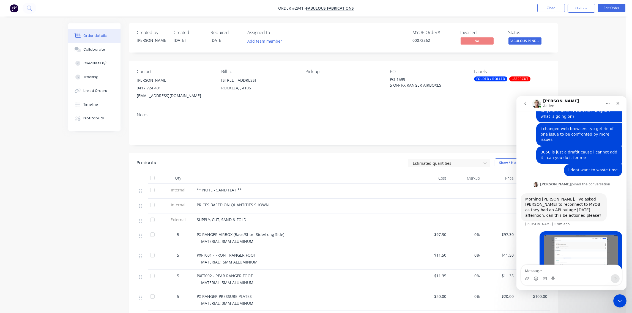
click at [599, 67] on div "Order details Collaborate Checklists 0/0 Tracking Linked Orders Timeline Profit…" at bounding box center [313, 204] width 626 height 409
click at [609, 104] on icon "Home" at bounding box center [607, 104] width 4 height 4
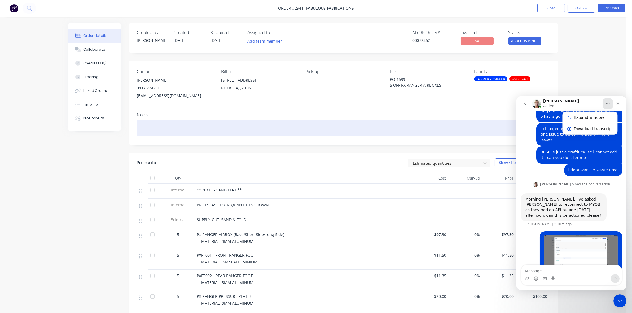
click at [409, 126] on div at bounding box center [343, 128] width 413 height 17
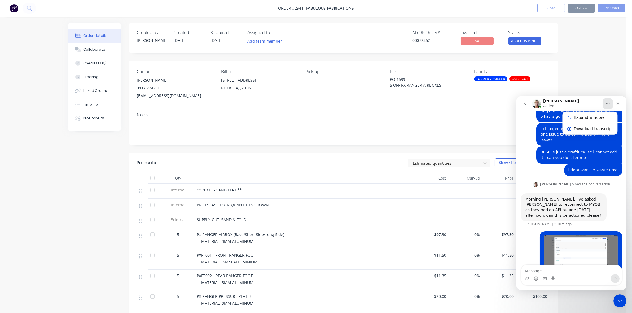
click at [572, 62] on div "Order details Collaborate Checklists 0/0 Tracking Linked Orders Timeline Profit…" at bounding box center [313, 204] width 626 height 409
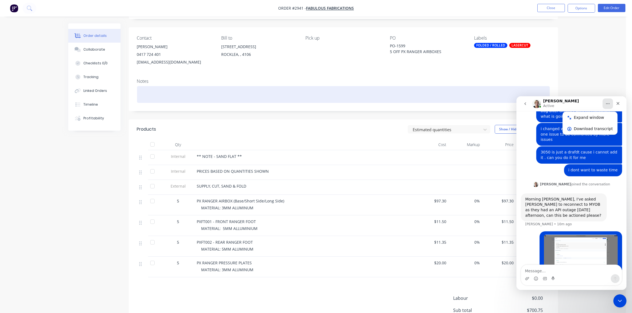
scroll to position [82, 0]
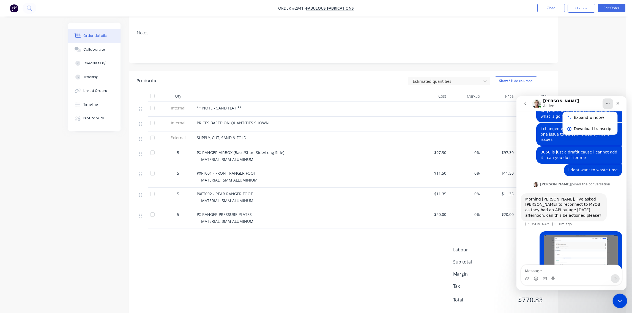
click at [624, 300] on div "Close Intercom Messenger" at bounding box center [618, 300] width 13 height 13
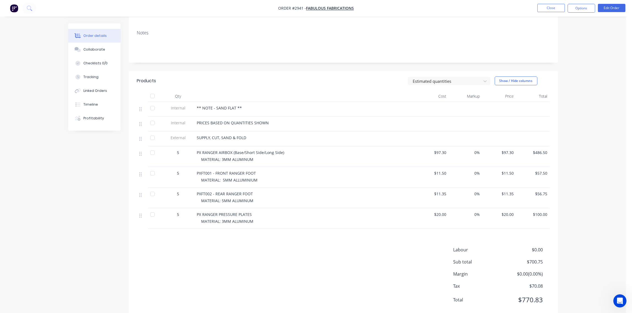
scroll to position [214, 0]
click at [586, 7] on button "Options" at bounding box center [582, 8] width 28 height 9
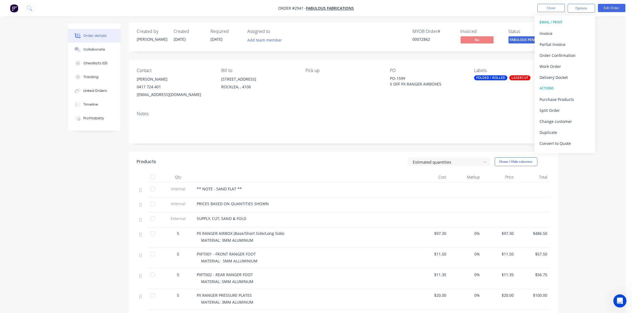
scroll to position [0, 0]
click at [524, 39] on span "FABULOUS PENDIN..." at bounding box center [524, 40] width 33 height 7
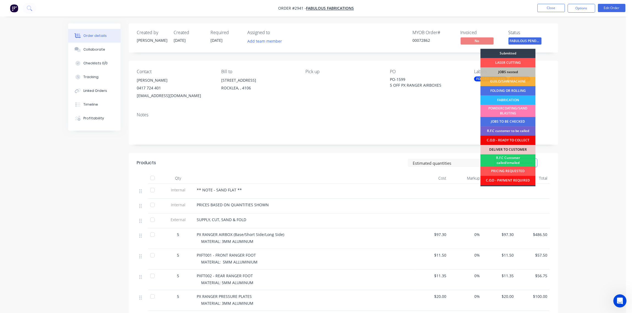
scroll to position [27, 0]
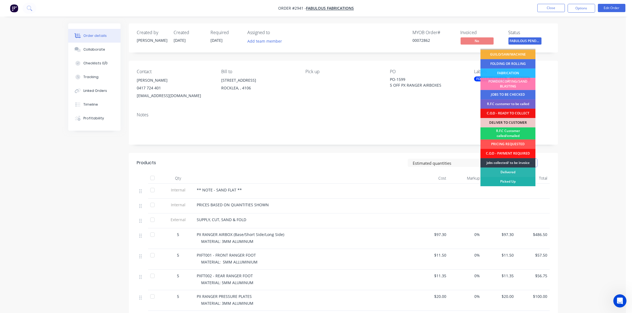
click at [514, 181] on div "Picked Up" at bounding box center [507, 181] width 55 height 9
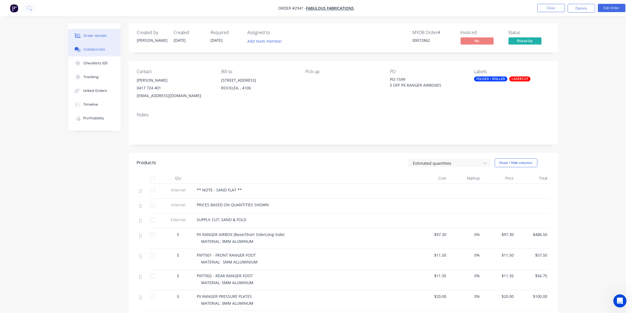
click at [93, 50] on div "Collaborate" at bounding box center [94, 49] width 22 height 5
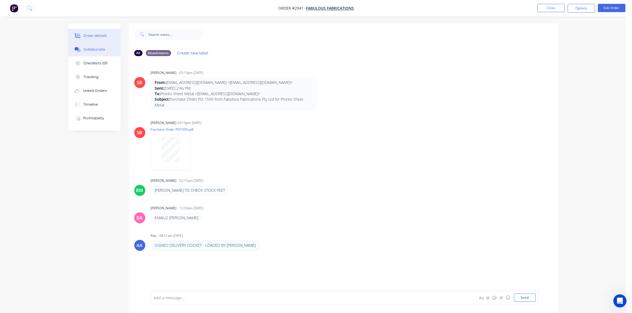
click at [98, 32] on button "Order details" at bounding box center [94, 36] width 52 height 14
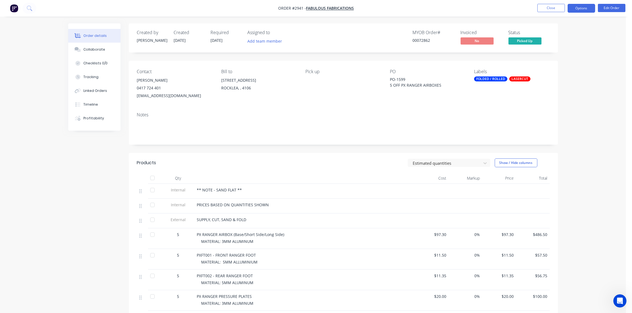
click at [582, 7] on button "Options" at bounding box center [582, 8] width 28 height 9
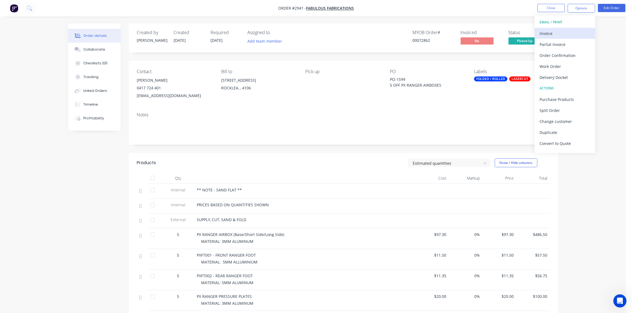
click at [548, 29] on div "Invoice" at bounding box center [565, 33] width 51 height 8
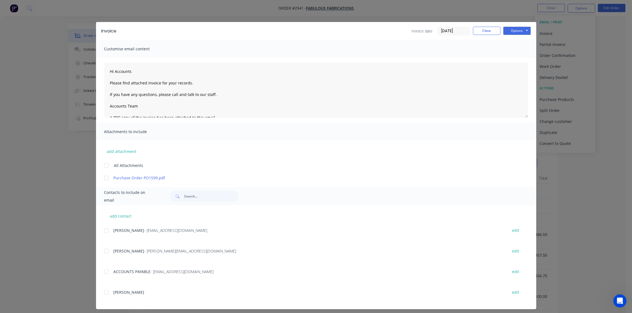
click at [106, 230] on div at bounding box center [106, 230] width 11 height 11
click at [510, 32] on button "Options" at bounding box center [517, 31] width 28 height 8
click at [511, 61] on button "Email" at bounding box center [520, 58] width 35 height 9
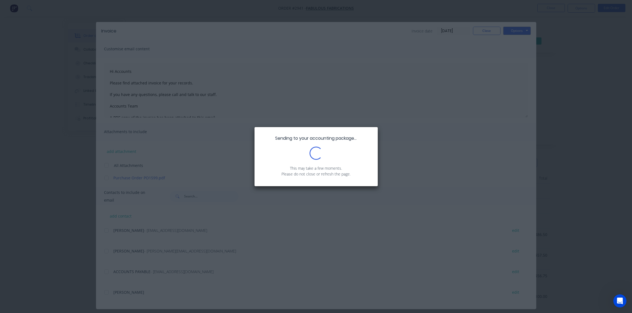
click at [447, 83] on div "Sending to your accounting package... Loading... This may take a few moments. P…" at bounding box center [316, 156] width 632 height 313
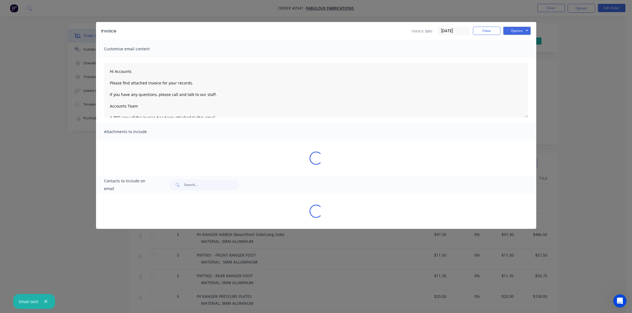
type textarea "Hi Accounts Please find attached invoice for your records. If you have any ques…"
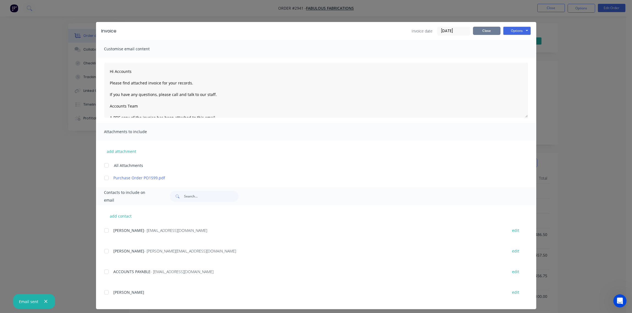
click at [483, 32] on button "Close" at bounding box center [487, 31] width 28 height 8
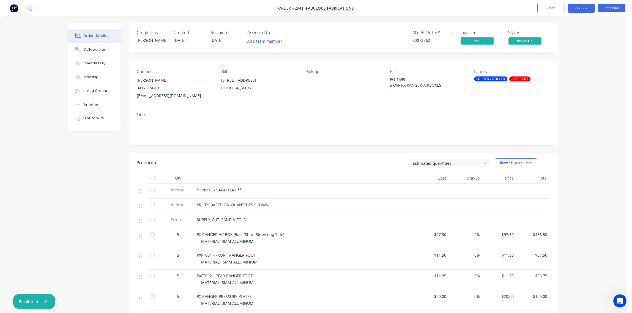
click at [580, 11] on button "Options" at bounding box center [582, 8] width 28 height 9
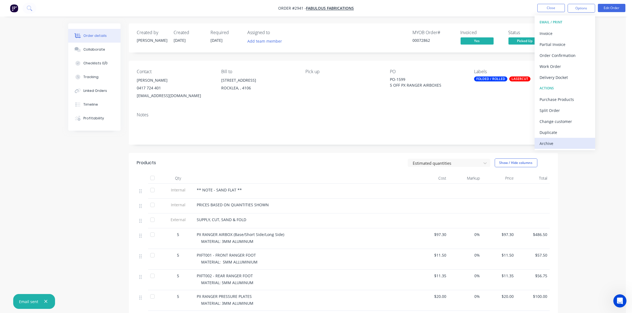
click at [570, 140] on div "Archive" at bounding box center [565, 143] width 51 height 8
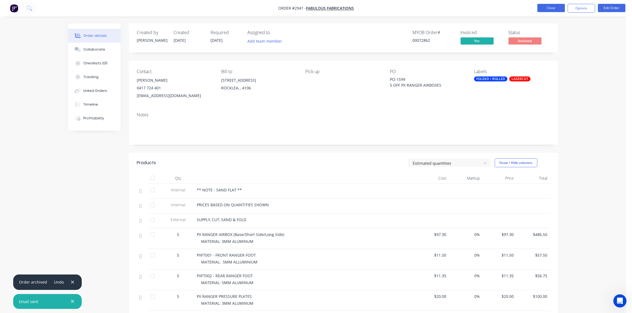
click at [553, 8] on button "Close" at bounding box center [551, 8] width 28 height 8
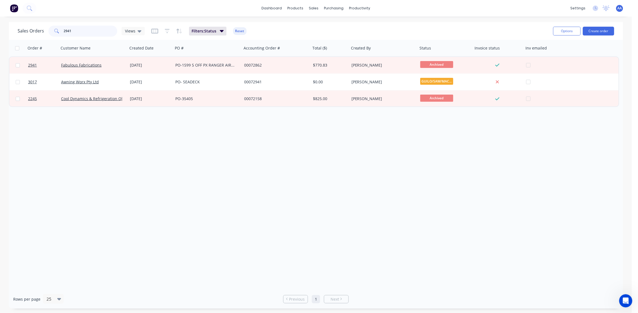
drag, startPoint x: 78, startPoint y: 31, endPoint x: -2, endPoint y: 7, distance: 83.0
click at [0, 7] on html "dashboard products sales purchasing productivity dashboard products Product Cat…" at bounding box center [319, 156] width 638 height 313
type input "2996"
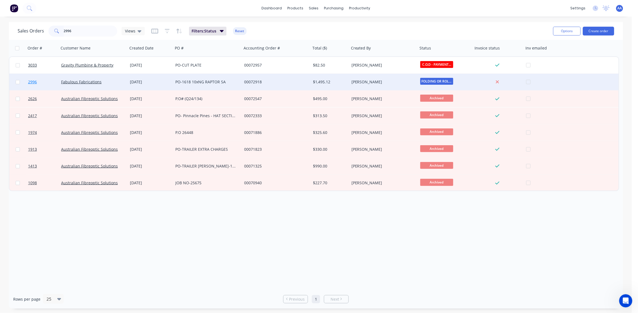
click at [31, 81] on span "2996" at bounding box center [32, 82] width 9 height 6
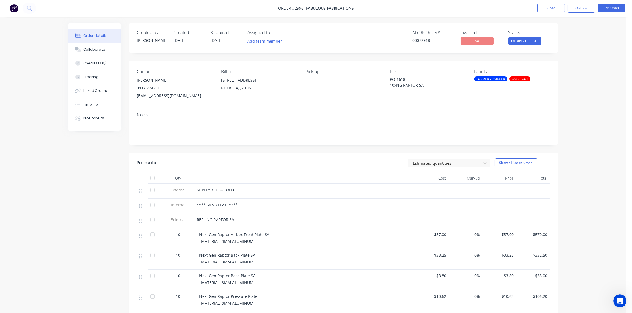
click at [526, 40] on span "FOLDING OR ROLL..." at bounding box center [524, 40] width 33 height 7
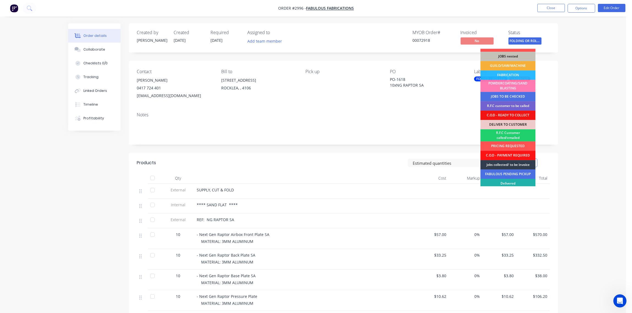
scroll to position [36, 0]
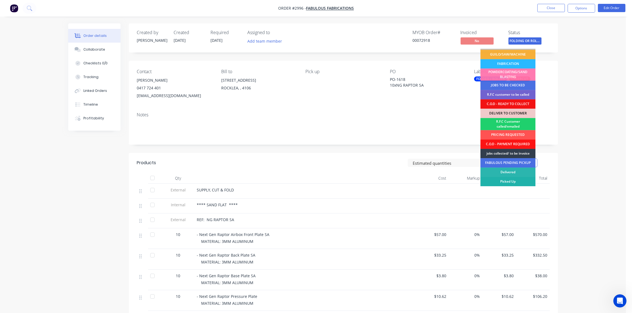
click at [503, 182] on div "Picked Up" at bounding box center [507, 181] width 55 height 9
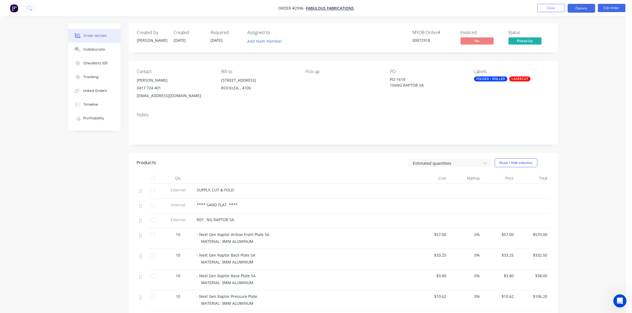
click at [585, 7] on button "Options" at bounding box center [582, 8] width 28 height 9
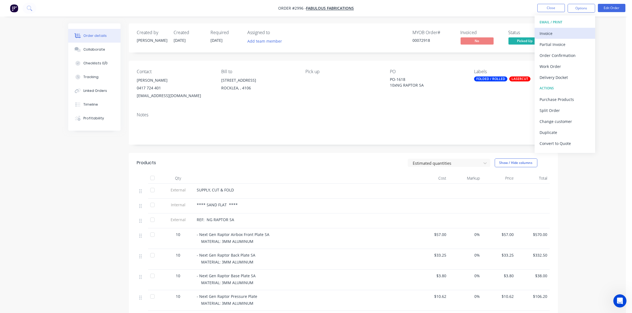
click at [563, 34] on div "Invoice" at bounding box center [565, 33] width 51 height 8
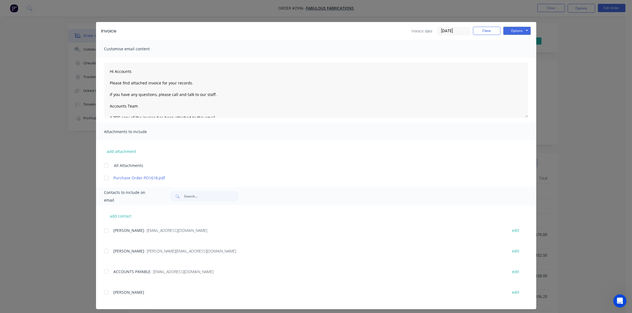
click at [102, 233] on div at bounding box center [106, 230] width 11 height 11
click at [522, 28] on button "Options" at bounding box center [517, 31] width 28 height 8
click at [512, 61] on button "Email" at bounding box center [520, 58] width 35 height 9
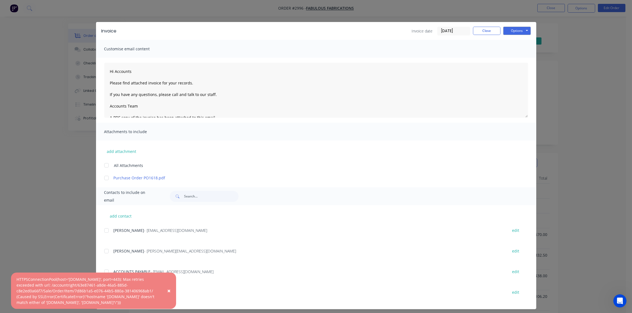
click at [325, 158] on div "add attachment All Attachments Purchase Order PO1618.pdf" at bounding box center [316, 161] width 440 height 40
click at [376, 30] on div "Invoice date 30/09/25 Close Options Preview Print Email" at bounding box center [326, 31] width 409 height 9
click at [168, 290] on span "×" at bounding box center [168, 291] width 3 height 8
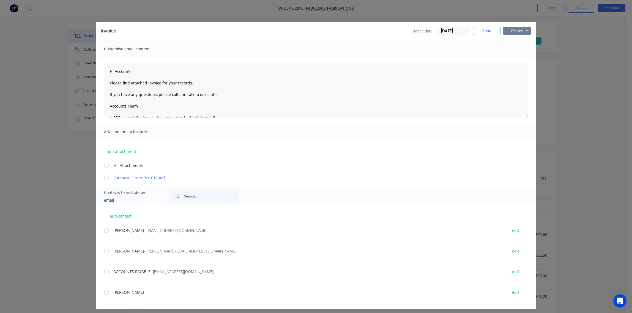
click at [514, 31] on button "Options" at bounding box center [517, 31] width 28 height 8
click at [513, 59] on button "Email" at bounding box center [520, 58] width 35 height 9
click at [104, 230] on div at bounding box center [106, 230] width 11 height 11
click at [105, 231] on div at bounding box center [106, 230] width 11 height 11
click at [508, 32] on button "Options" at bounding box center [517, 31] width 28 height 8
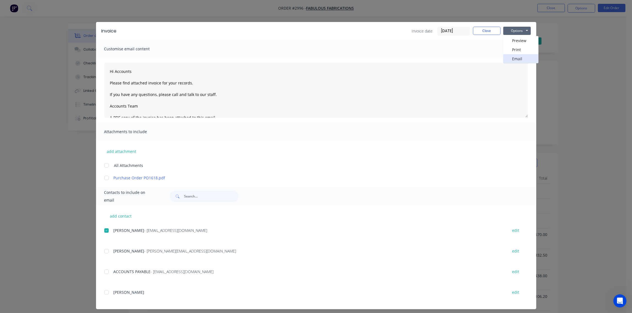
click at [515, 61] on button "Email" at bounding box center [520, 58] width 35 height 9
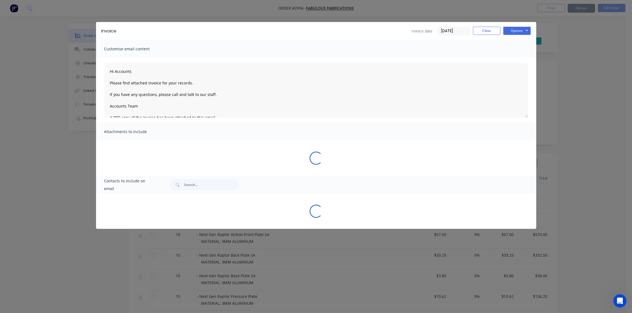
type textarea "Hi Accounts Please find attached invoice for your records. If you have any ques…"
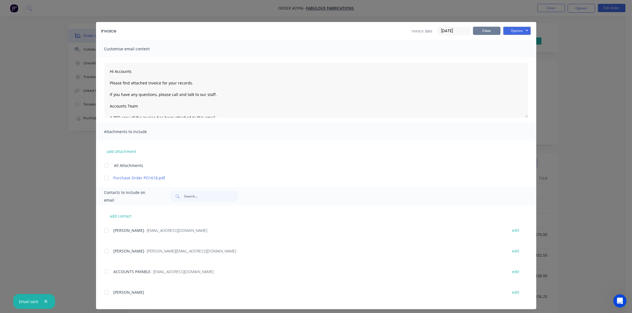
click at [484, 32] on button "Close" at bounding box center [487, 31] width 28 height 8
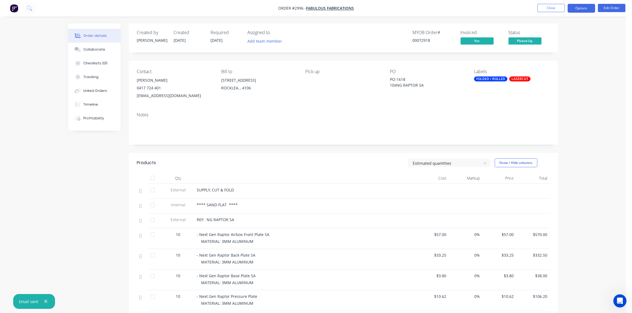
click at [581, 10] on button "Options" at bounding box center [582, 8] width 28 height 9
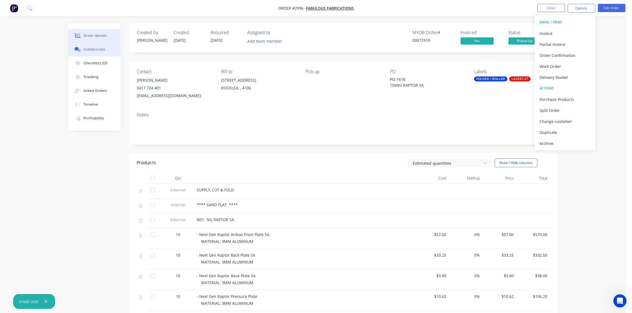
click at [101, 43] on button "Collaborate" at bounding box center [94, 50] width 52 height 14
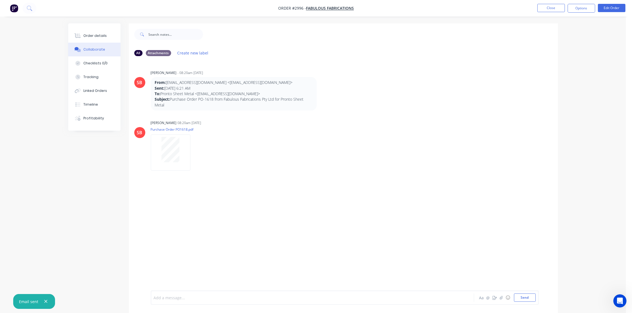
click at [210, 300] on div at bounding box center [297, 298] width 286 height 6
click at [524, 298] on button "Send" at bounding box center [525, 298] width 22 height 8
click at [91, 32] on button "Order details" at bounding box center [94, 36] width 52 height 14
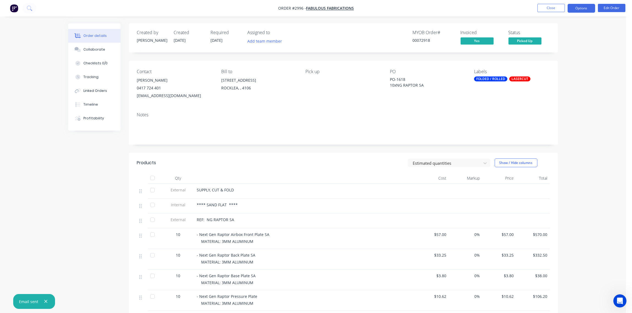
click at [582, 9] on button "Options" at bounding box center [582, 8] width 28 height 9
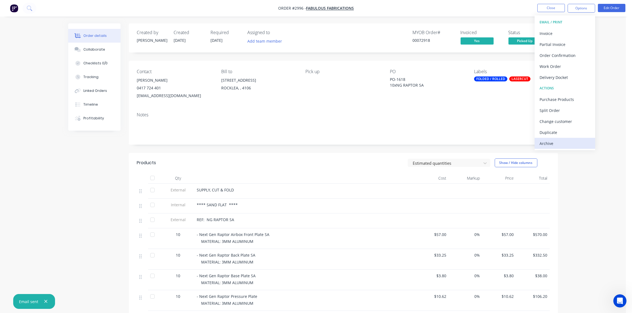
click at [561, 146] on div "Archive" at bounding box center [565, 143] width 51 height 8
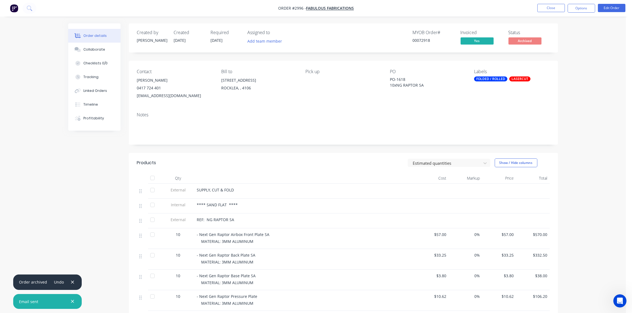
scroll to position [235, 0]
click at [88, 51] on div "Collaborate" at bounding box center [94, 49] width 22 height 5
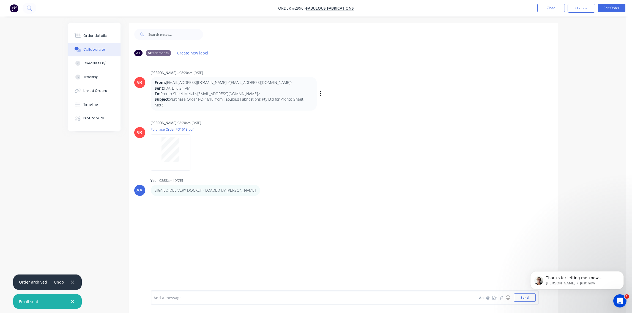
scroll to position [235, 0]
click at [507, 151] on div "SB Sandra Booker 08:20am 23/09/25 Purchase Order PO1618.pdf Labels Download Del…" at bounding box center [343, 144] width 429 height 50
click at [551, 10] on button "Close" at bounding box center [551, 8] width 28 height 8
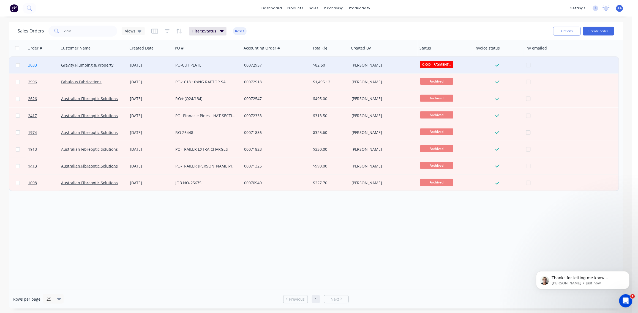
click at [35, 63] on span "3033" at bounding box center [32, 65] width 9 height 6
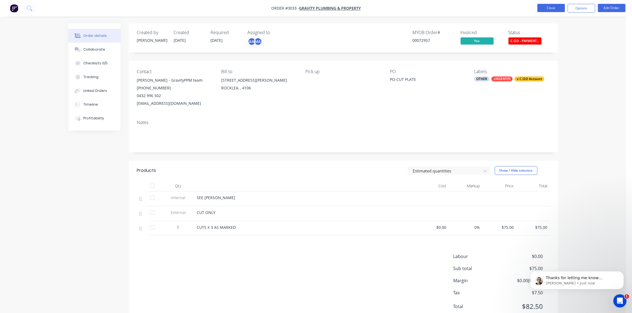
click at [552, 9] on button "Close" at bounding box center [551, 8] width 28 height 8
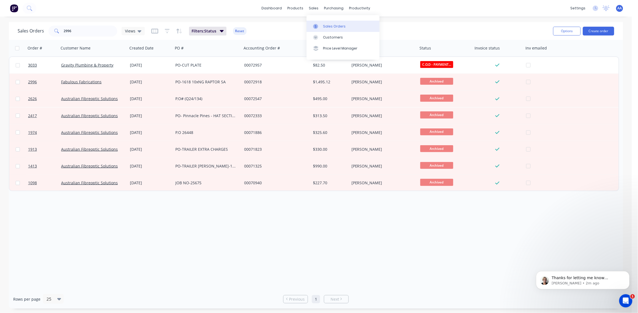
click at [332, 26] on div "Sales Orders" at bounding box center [334, 26] width 23 height 5
drag, startPoint x: 86, startPoint y: 29, endPoint x: 18, endPoint y: 31, distance: 68.0
click at [18, 31] on div "Sales Orders 2996 Views" at bounding box center [81, 31] width 127 height 11
paste input "1671"
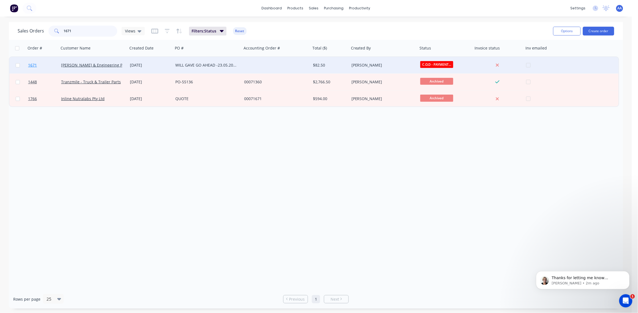
type input "1671"
click at [32, 64] on span "1671" at bounding box center [32, 65] width 9 height 6
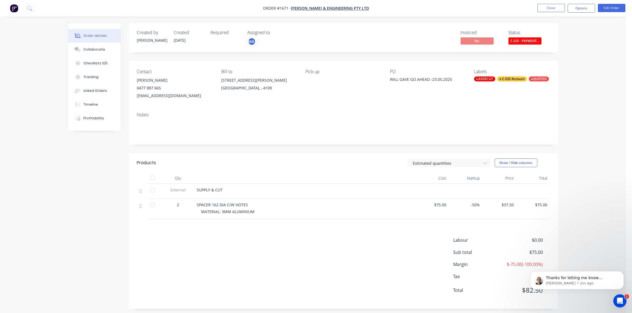
click at [104, 33] on div "Order details" at bounding box center [94, 35] width 23 height 5
click at [581, 7] on button "Options" at bounding box center [582, 8] width 28 height 9
click at [559, 143] on div "Convert to Quote" at bounding box center [565, 143] width 51 height 8
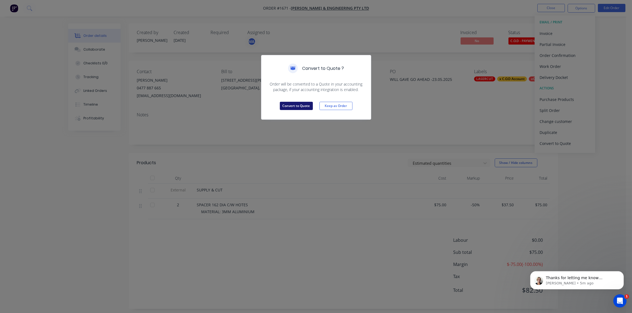
click at [296, 105] on button "Convert to Quote" at bounding box center [296, 106] width 33 height 8
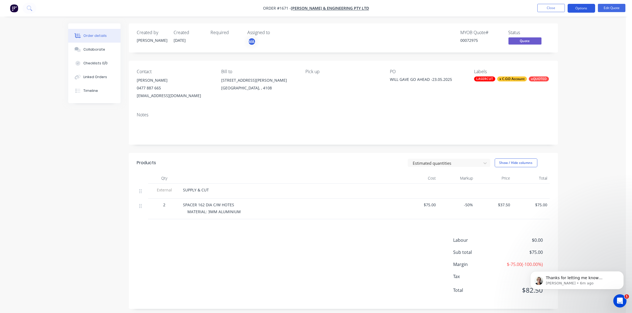
click at [587, 7] on button "Options" at bounding box center [582, 8] width 28 height 9
click at [302, 97] on div "Contact WILL HARRIS 0477 887 665 info@jonlinhyraulics.com.au Bill to Unit 1, 49…" at bounding box center [343, 84] width 429 height 47
click at [487, 77] on div "LASERCUT" at bounding box center [484, 78] width 21 height 5
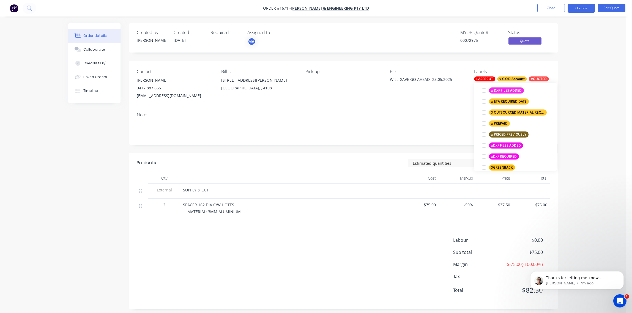
scroll to position [473, 0]
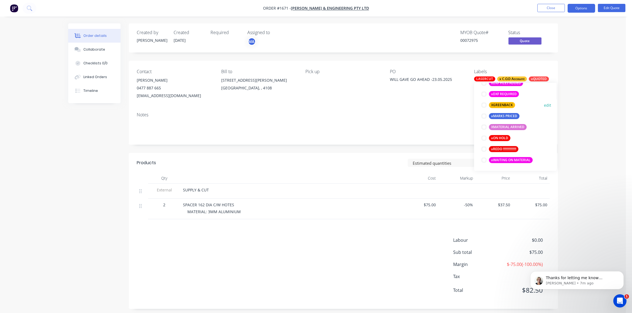
click at [484, 105] on div at bounding box center [483, 105] width 11 height 11
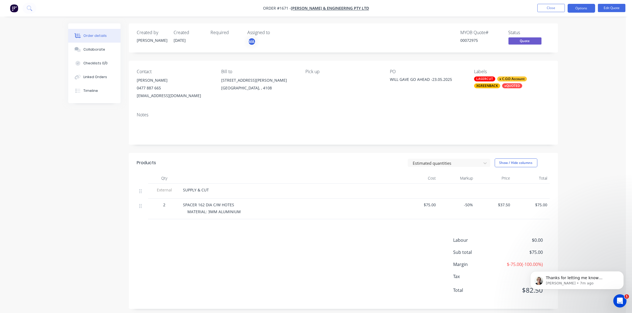
click at [376, 117] on div "Notes" at bounding box center [343, 114] width 413 height 5
click at [580, 9] on button "Options" at bounding box center [582, 8] width 28 height 9
click at [575, 121] on div "Archive" at bounding box center [565, 121] width 51 height 8
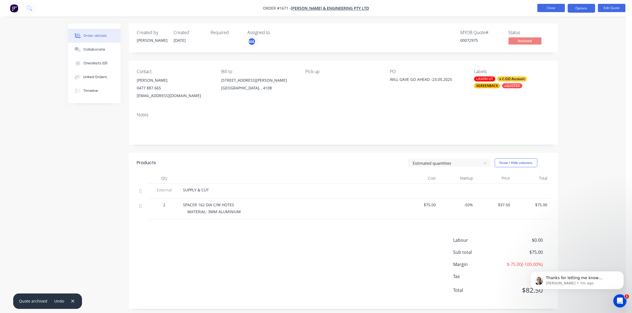
click at [555, 10] on button "Close" at bounding box center [551, 8] width 28 height 8
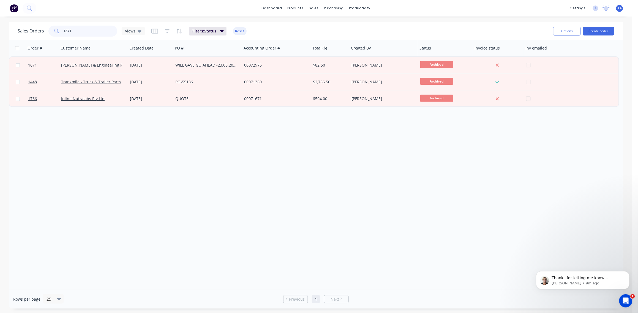
drag, startPoint x: 76, startPoint y: 28, endPoint x: 60, endPoint y: 32, distance: 16.4
click at [40, 32] on div "Sales Orders 1671 Views" at bounding box center [81, 31] width 127 height 11
paste input "2889"
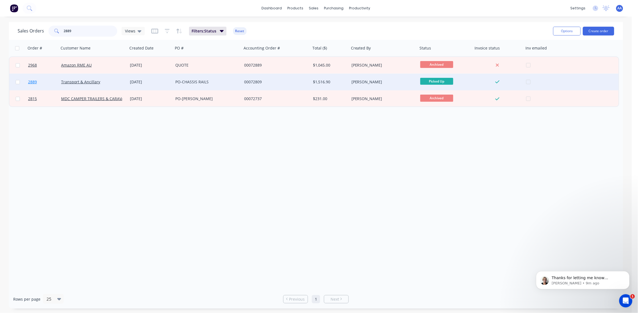
type input "2889"
click at [33, 82] on span "2889" at bounding box center [32, 82] width 9 height 6
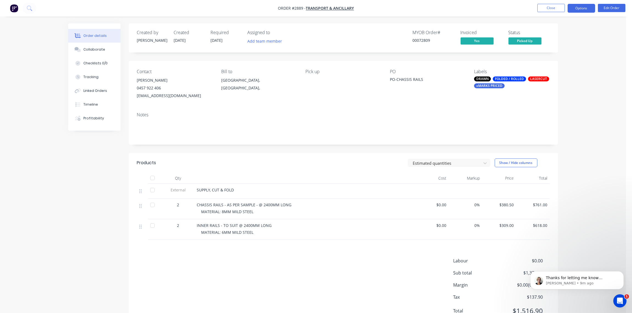
click at [586, 7] on button "Options" at bounding box center [582, 8] width 28 height 9
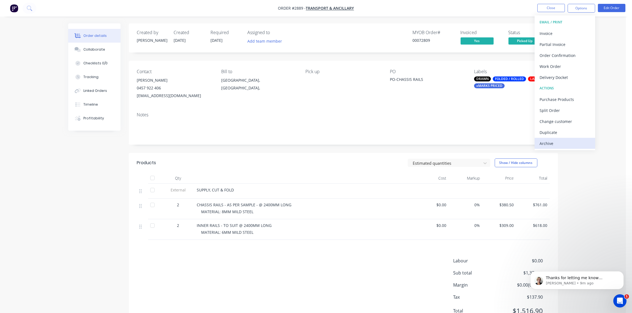
click at [566, 140] on div "Archive" at bounding box center [565, 143] width 51 height 8
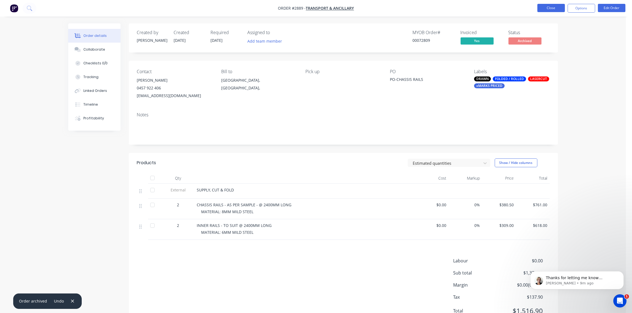
click at [551, 7] on button "Close" at bounding box center [551, 8] width 28 height 8
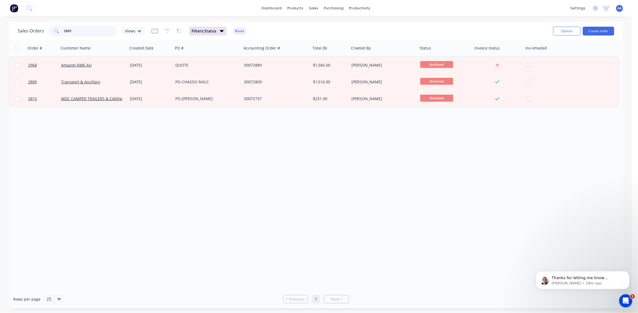
drag, startPoint x: 76, startPoint y: 31, endPoint x: 17, endPoint y: 32, distance: 58.6
click at [18, 32] on div "Sales Orders 2889 Views" at bounding box center [81, 31] width 127 height 11
type input "INSTANT"
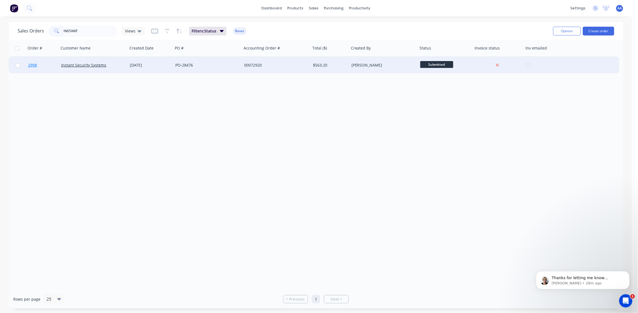
click at [38, 66] on link "2998" at bounding box center [44, 65] width 33 height 17
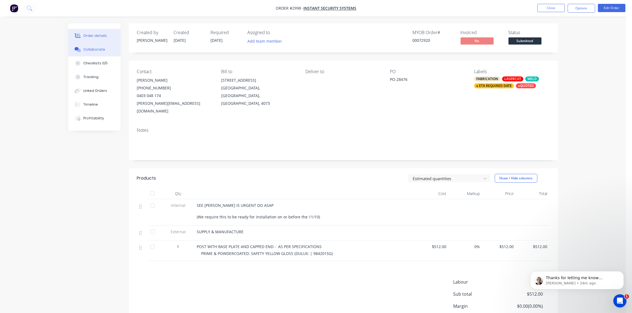
click at [95, 49] on div "Collaborate" at bounding box center [94, 49] width 22 height 5
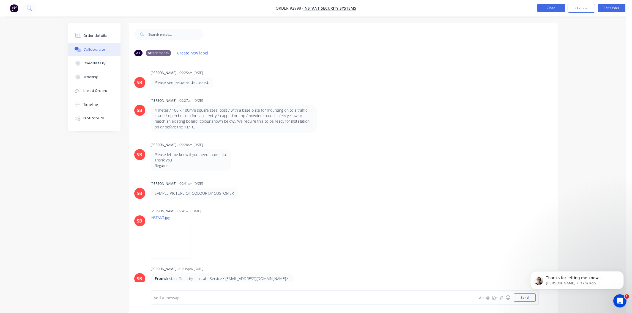
click at [553, 7] on button "Close" at bounding box center [551, 8] width 28 height 8
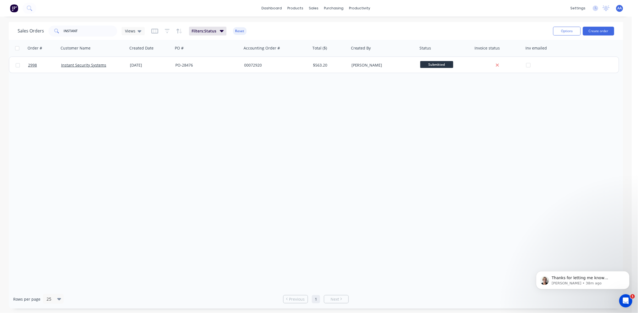
drag, startPoint x: 243, startPoint y: 132, endPoint x: 255, endPoint y: 127, distance: 12.6
click at [243, 132] on div "Order # Customer Name Created Date PO # Accounting Order # Total ($) Created By…" at bounding box center [316, 165] width 614 height 250
click at [607, 32] on button "Create order" at bounding box center [598, 31] width 31 height 9
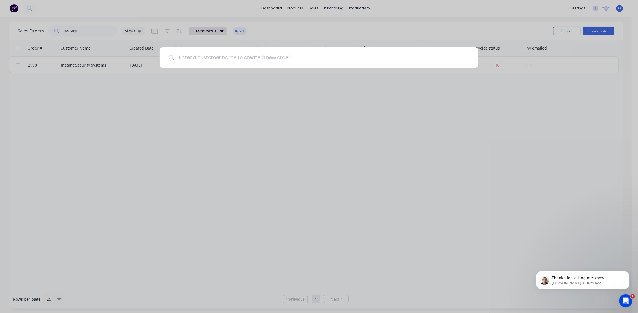
click at [237, 54] on input at bounding box center [321, 57] width 295 height 21
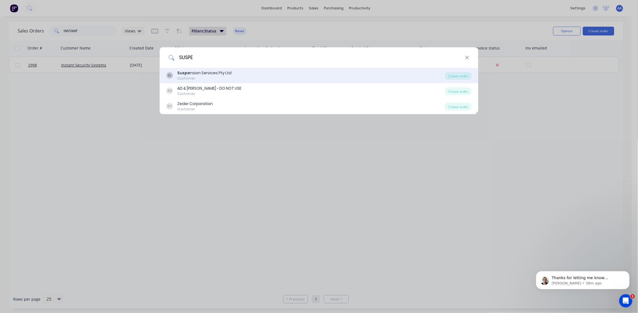
type input "SUSPE"
click at [222, 75] on div "Suspe nsion Services Pty Ltd" at bounding box center [204, 73] width 54 height 6
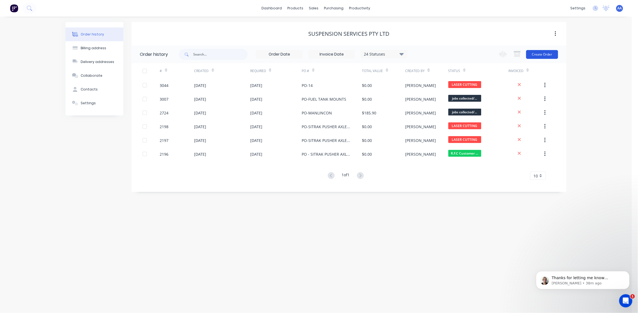
click at [541, 52] on button "Create Order" at bounding box center [542, 54] width 32 height 9
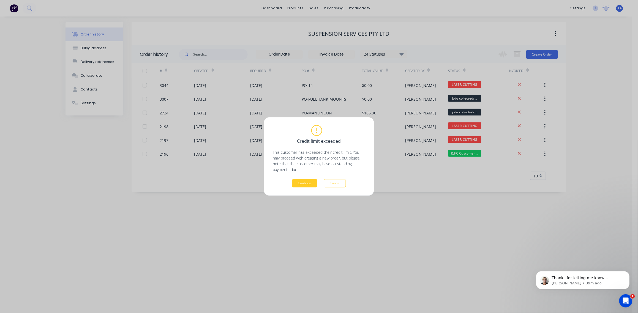
click at [307, 184] on button "Continue" at bounding box center [304, 183] width 25 height 8
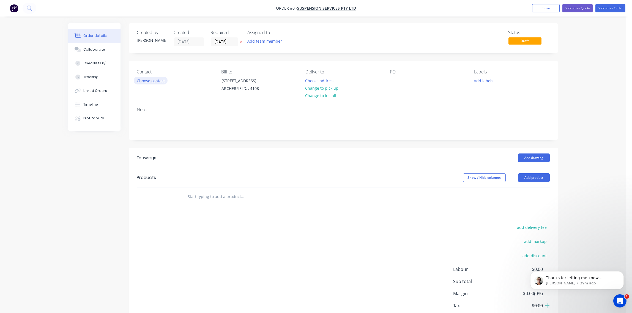
click at [147, 78] on button "Choose contact" at bounding box center [151, 80] width 34 height 7
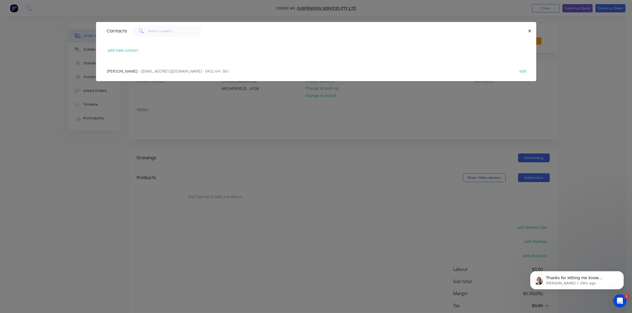
click at [146, 70] on span "- jo@suspensionservices.com.au - 0432 641 861" at bounding box center [184, 71] width 91 height 5
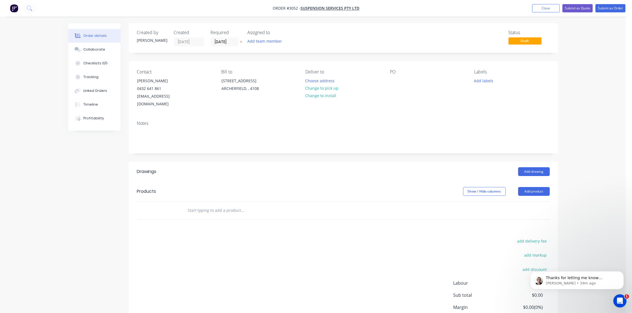
click at [387, 79] on div "Contact JO LANE 0432 641 861 jo@suspensionservices.com.au Bill to Unit 3 /94 Bo…" at bounding box center [343, 88] width 429 height 55
click at [396, 81] on div at bounding box center [394, 81] width 9 height 8
click at [489, 82] on button "Add labels" at bounding box center [483, 80] width 25 height 7
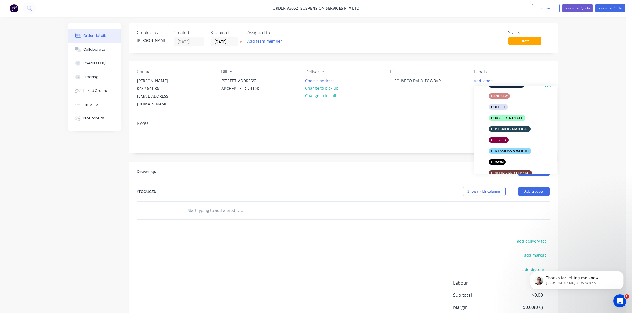
scroll to position [123, 0]
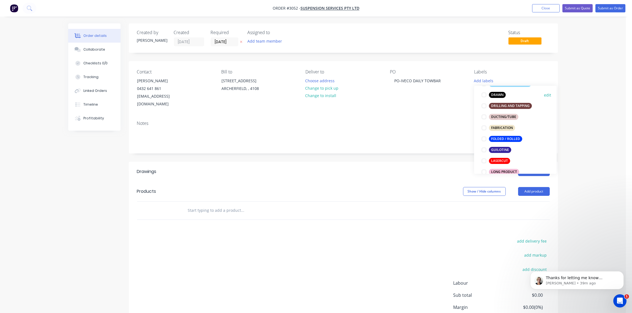
click at [482, 94] on div at bounding box center [483, 94] width 11 height 11
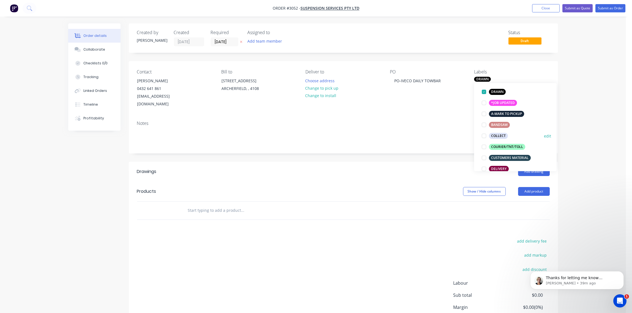
scroll to position [117, 0]
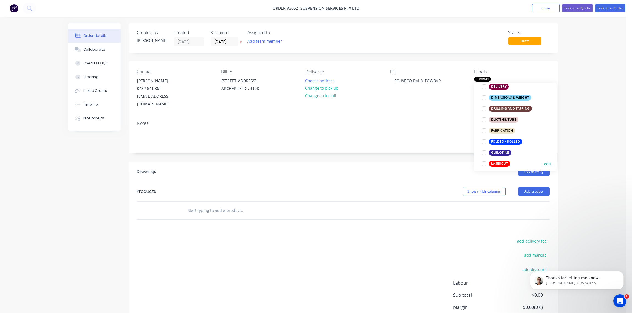
click at [486, 163] on div at bounding box center [483, 163] width 11 height 11
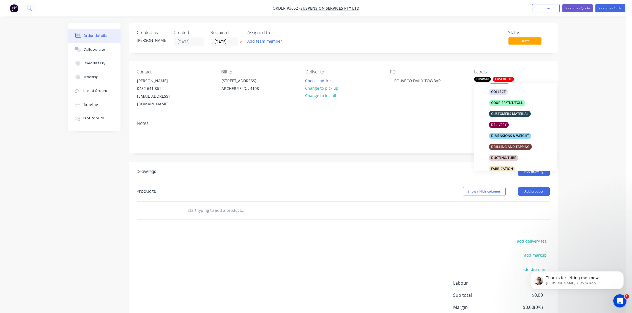
scroll to position [123, 0]
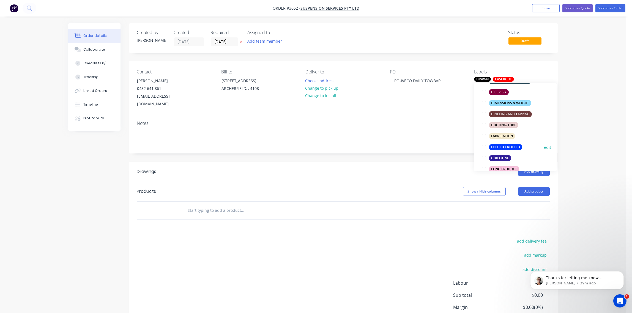
click at [484, 147] on div at bounding box center [483, 147] width 11 height 11
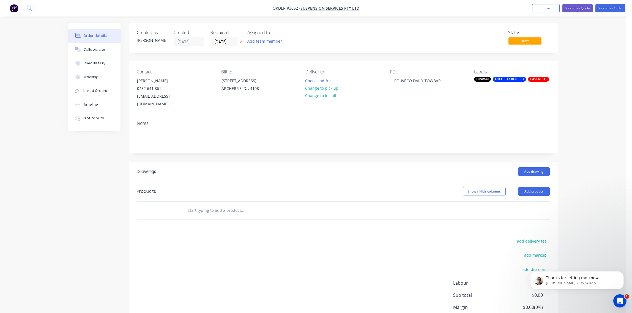
click at [202, 205] on input "text" at bounding box center [243, 210] width 110 height 11
click at [534, 187] on button "Add product" at bounding box center [534, 191] width 32 height 9
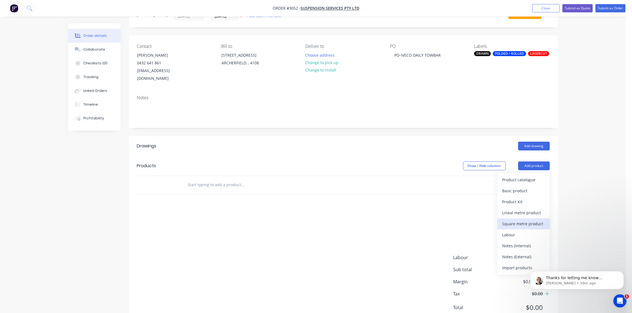
scroll to position [40, 0]
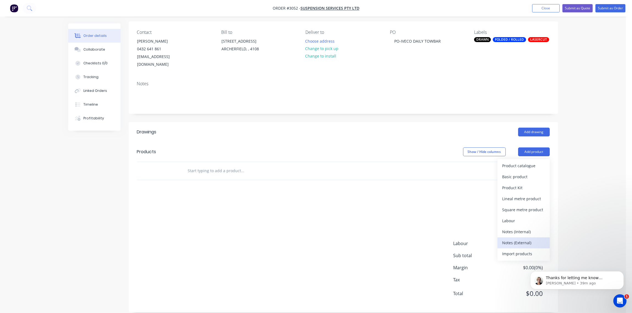
click at [521, 239] on div "Notes (External)" at bounding box center [523, 243] width 42 height 8
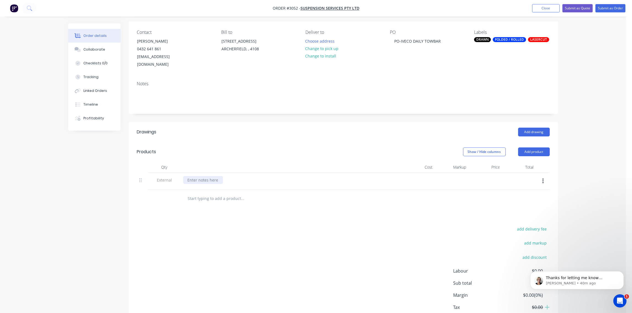
click at [214, 176] on div at bounding box center [203, 180] width 40 height 8
paste div
click at [206, 193] on input "text" at bounding box center [243, 198] width 110 height 11
click at [204, 193] on input "text" at bounding box center [243, 198] width 110 height 11
click at [200, 193] on input "text" at bounding box center [243, 198] width 110 height 11
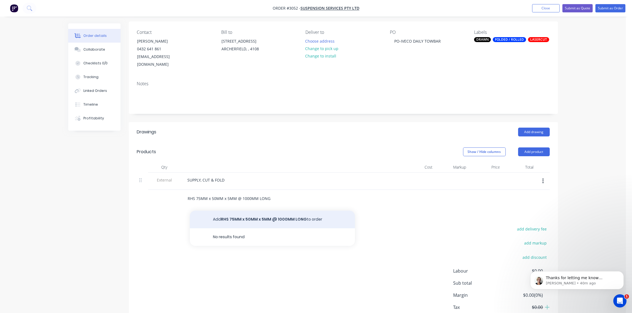
type input "RHS 75MM x 50MM x 5MM @ 1000MM LONG"
click at [273, 212] on button "Add RHS 75MM x 50MM x 5MM @ 1000MM LONG to order" at bounding box center [272, 220] width 165 height 18
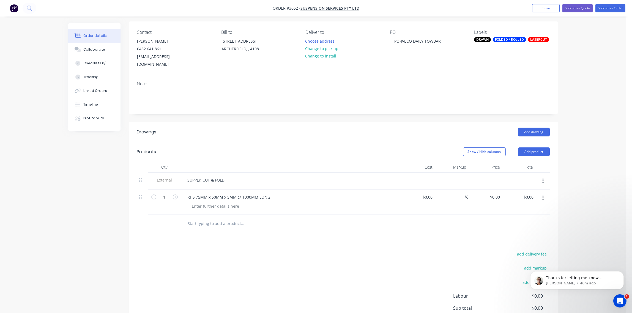
click at [194, 218] on input "text" at bounding box center [243, 223] width 110 height 11
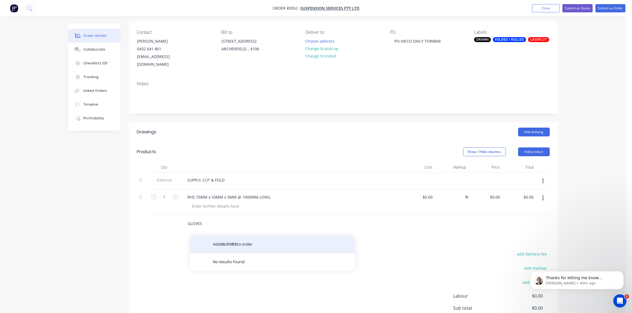
type input "GLOVES"
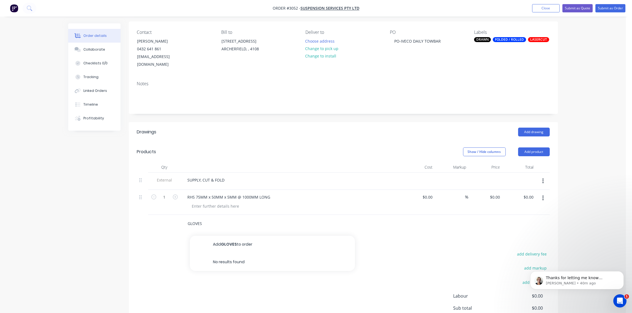
click at [257, 236] on button "Add GLOVES to order" at bounding box center [272, 245] width 165 height 18
click at [212, 227] on div at bounding box center [216, 231] width 56 height 8
type input "$0.00"
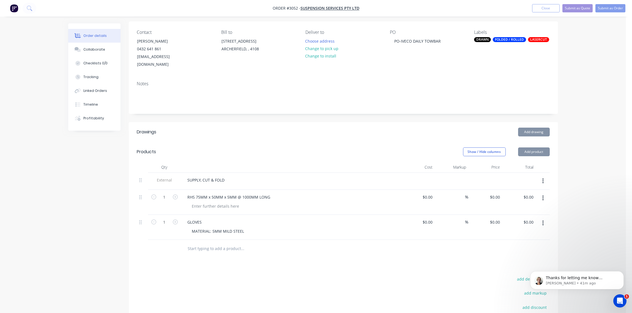
click at [214, 243] on input "text" at bounding box center [243, 248] width 110 height 11
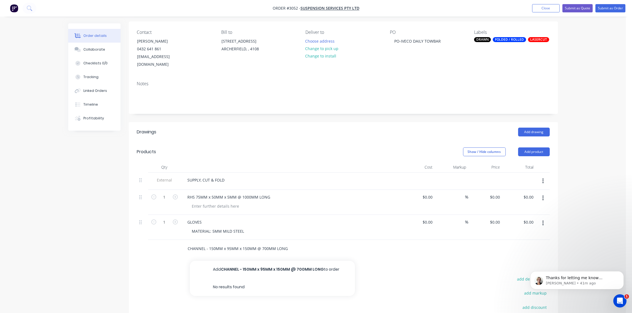
type input "CHANNEL - 150MM x 95MM x 150MM @ 700MM LONG"
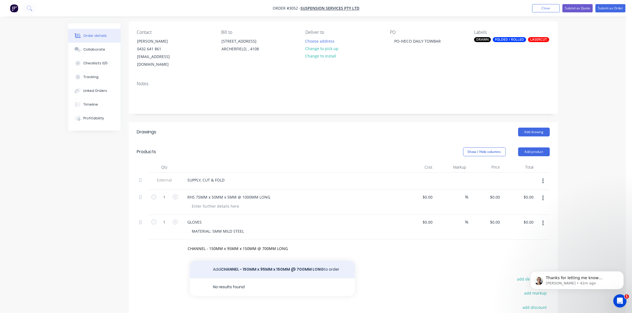
click at [239, 262] on button "Add CHANNEL - 150MM x 95MM x 150MM @ 700MM LONG to order" at bounding box center [272, 270] width 165 height 18
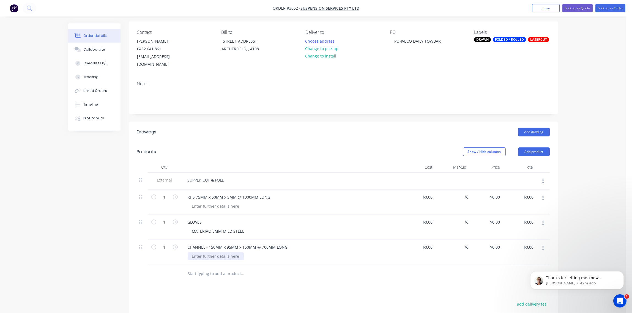
click at [223, 252] on div at bounding box center [216, 256] width 56 height 8
click at [94, 48] on div "Collaborate" at bounding box center [94, 49] width 22 height 5
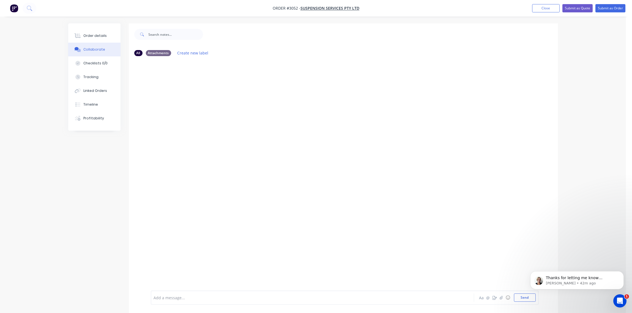
click at [188, 297] on div at bounding box center [297, 298] width 286 height 6
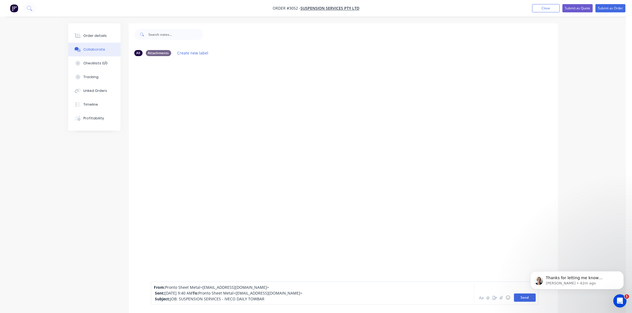
click at [532, 299] on button "Send" at bounding box center [525, 298] width 22 height 8
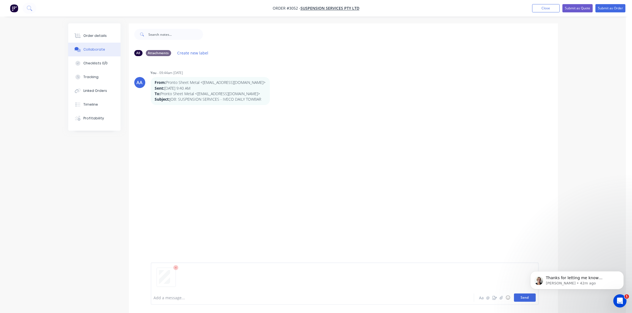
click at [524, 297] on button "Send" at bounding box center [525, 298] width 22 height 8
click at [88, 34] on div "Order details" at bounding box center [94, 35] width 23 height 5
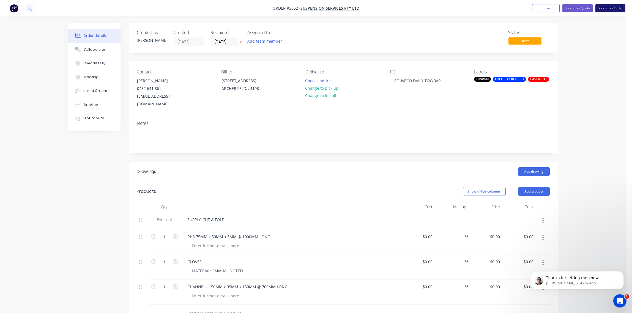
click at [609, 9] on button "Submit as Order" at bounding box center [610, 8] width 30 height 8
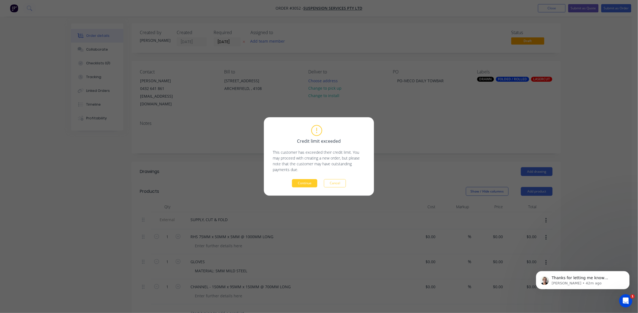
click at [310, 182] on button "Continue" at bounding box center [304, 183] width 25 height 8
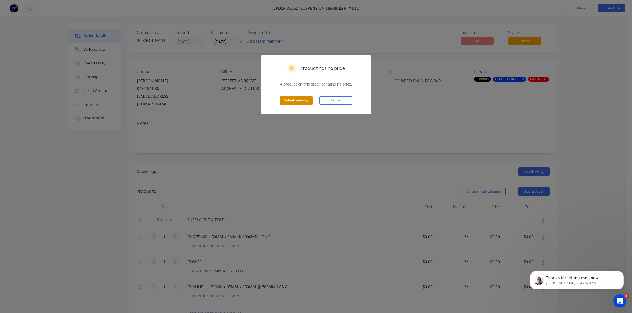
click at [291, 99] on button "Submit anyway" at bounding box center [296, 100] width 33 height 8
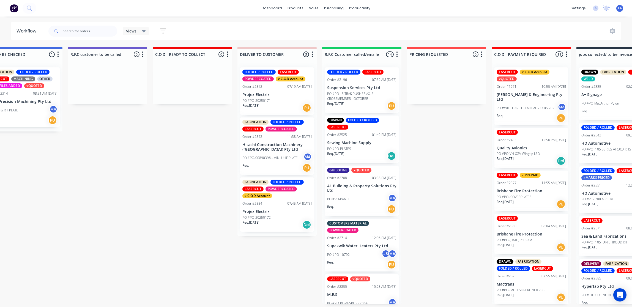
click at [358, 143] on p "Sewing Machine Supply" at bounding box center [361, 143] width 69 height 5
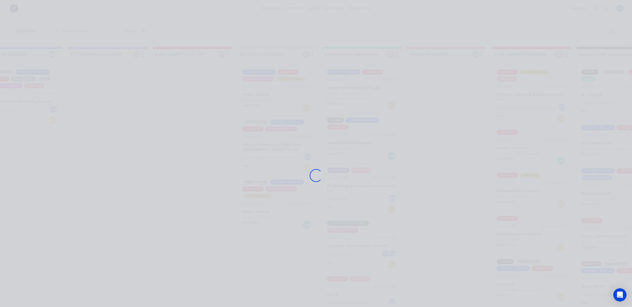
click at [358, 143] on div "Loading..." at bounding box center [316, 175] width 440 height 307
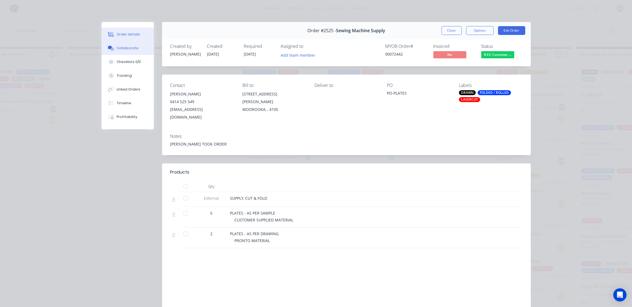
click at [125, 50] on div "Collaborate" at bounding box center [128, 48] width 22 height 5
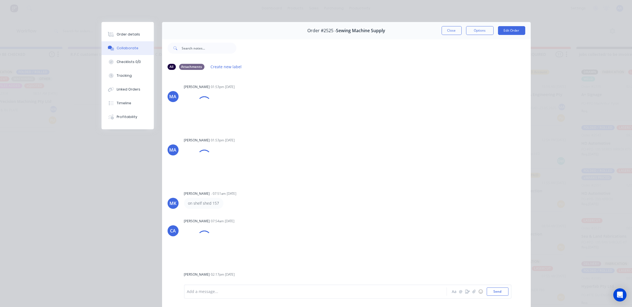
click at [225, 289] on div at bounding box center [307, 292] width 241 height 6
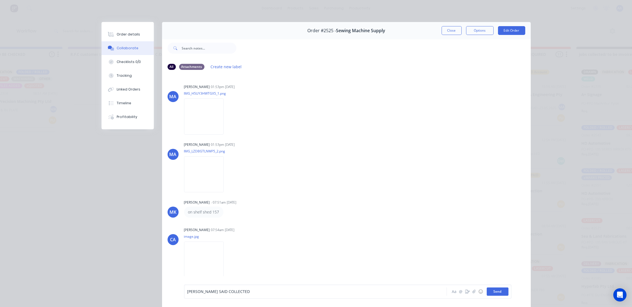
click at [493, 292] on button "Send" at bounding box center [498, 292] width 22 height 8
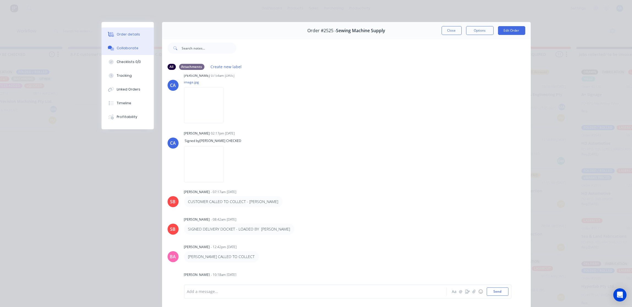
click at [132, 32] on div "Order details" at bounding box center [128, 34] width 23 height 5
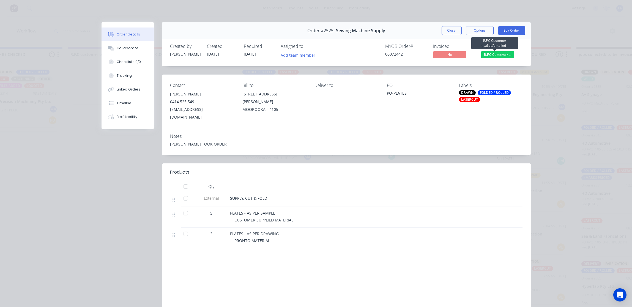
click at [500, 53] on span "R.F.C Customer ..." at bounding box center [497, 54] width 33 height 7
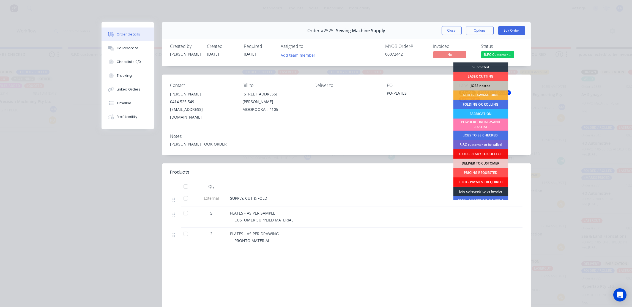
click at [479, 191] on div "jobs collected/ to be invoice" at bounding box center [480, 191] width 55 height 9
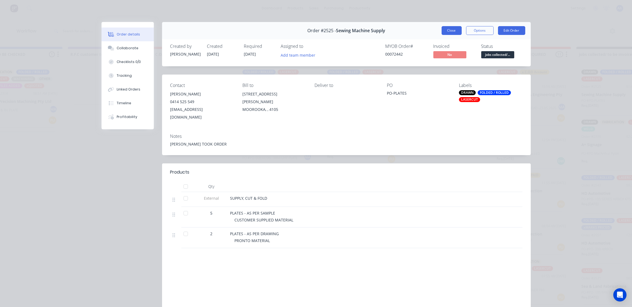
click at [451, 29] on button "Close" at bounding box center [452, 30] width 20 height 9
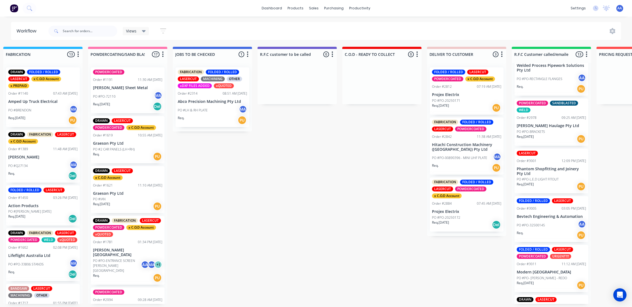
scroll to position [0, 430]
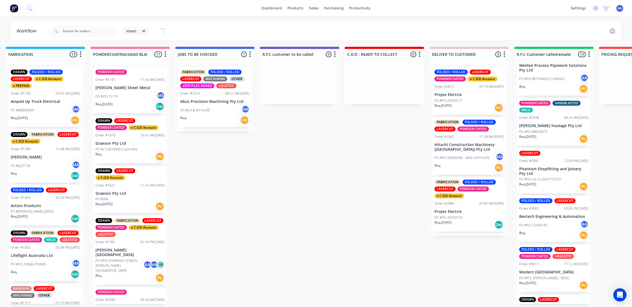
click at [471, 99] on div "PO #PO-20250171" at bounding box center [468, 100] width 69 height 5
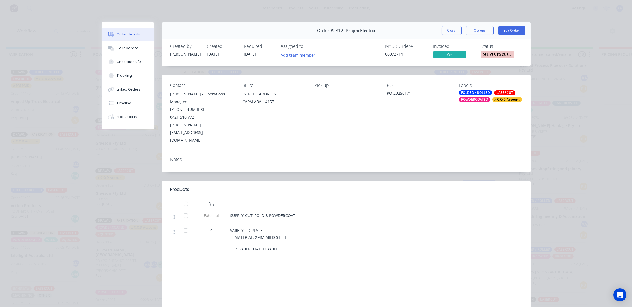
drag, startPoint x: 451, startPoint y: 29, endPoint x: 298, endPoint y: 54, distance: 155.2
click at [449, 30] on button "Close" at bounding box center [452, 30] width 20 height 9
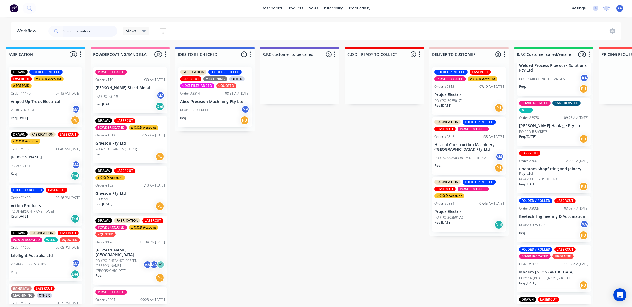
click at [96, 30] on input "text" at bounding box center [90, 31] width 54 height 11
type input "2997"
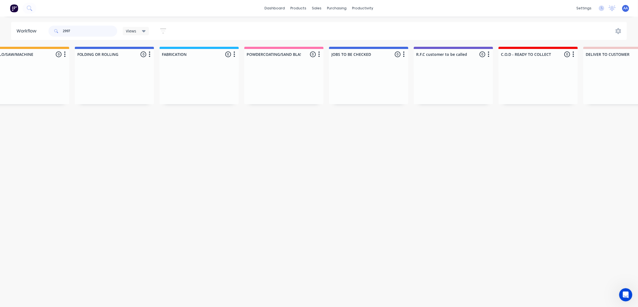
scroll to position [0, 271]
drag, startPoint x: 82, startPoint y: 28, endPoint x: 23, endPoint y: 29, distance: 58.9
click at [23, 29] on header "Workflow 2997 Views Save new view None (Default) edit Show/Hide statuses Show l…" at bounding box center [319, 31] width 616 height 18
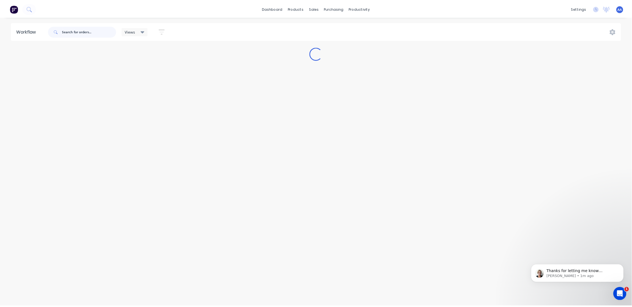
scroll to position [0, 0]
drag, startPoint x: 152, startPoint y: 308, endPoint x: 196, endPoint y: 317, distance: 44.6
click at [196, 280] on html "dashboard products sales purchasing productivity dashboard products Product Cat…" at bounding box center [319, 140] width 638 height 280
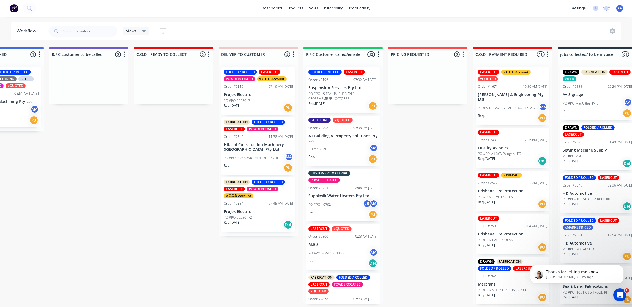
scroll to position [0, 739]
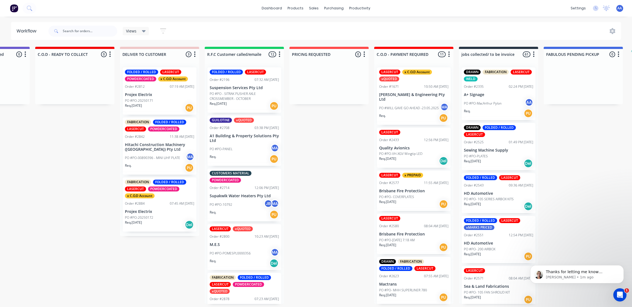
click at [417, 109] on p "PO #WILL GAVE GO AHEAD -23.05.2025" at bounding box center [409, 108] width 60 height 5
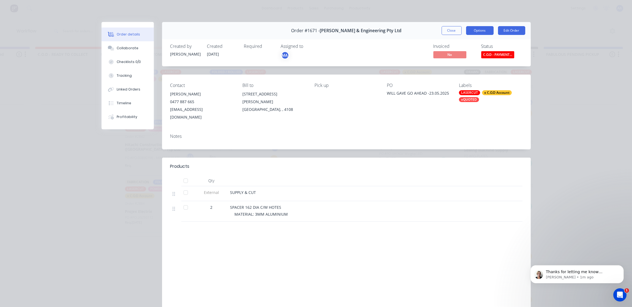
click at [483, 31] on button "Options" at bounding box center [480, 30] width 28 height 9
click at [371, 47] on div "Invoiced No Status C.O.D - PAYMENT..." at bounding box center [429, 52] width 187 height 16
drag, startPoint x: 313, startPoint y: 31, endPoint x: 304, endPoint y: 30, distance: 9.1
click at [304, 30] on span "Order #1671 -" at bounding box center [305, 30] width 29 height 5
copy span "1671"
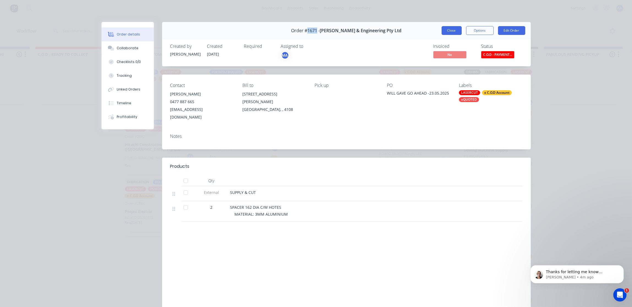
click at [450, 28] on button "Close" at bounding box center [452, 30] width 20 height 9
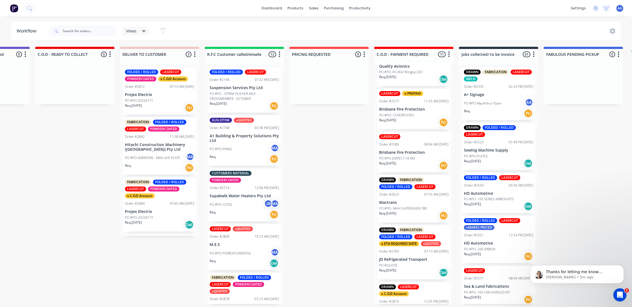
scroll to position [82, 0]
click at [417, 209] on p "PO #PO- MHH SUPERLINER 780" at bounding box center [403, 208] width 48 height 5
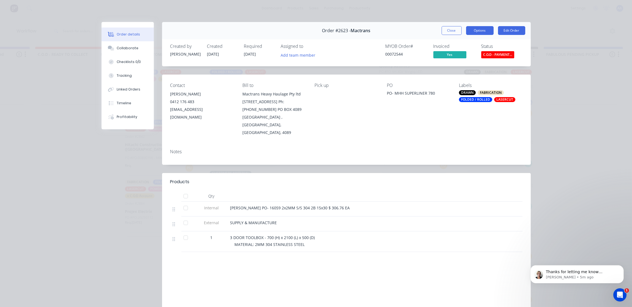
click at [479, 30] on button "Options" at bounding box center [480, 30] width 28 height 9
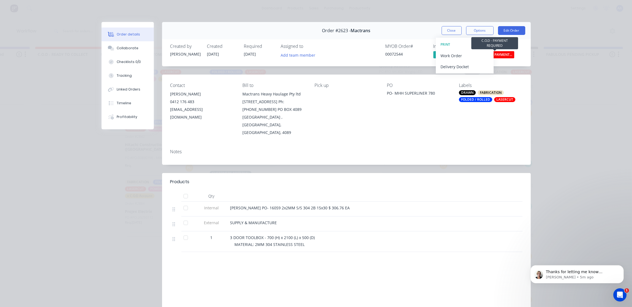
click at [500, 52] on span "C.O.D - PAYMENT..." at bounding box center [497, 54] width 33 height 7
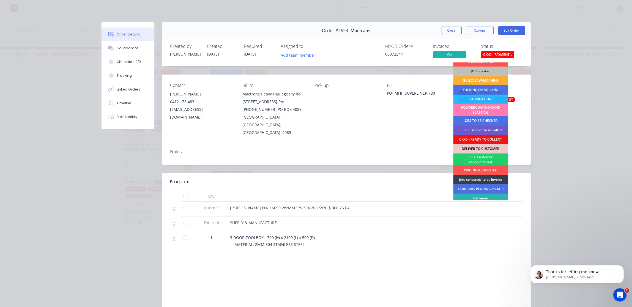
scroll to position [36, 0]
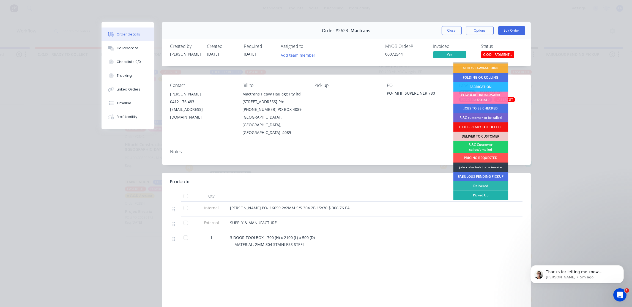
click at [483, 196] on div "Picked Up" at bounding box center [480, 195] width 55 height 9
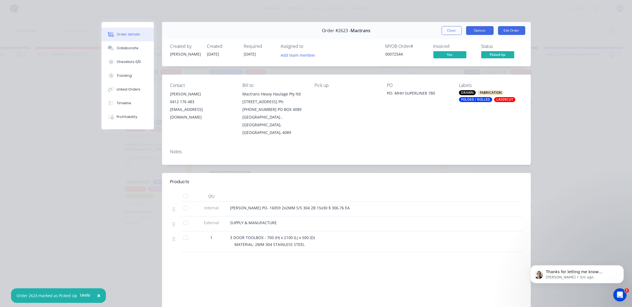
click at [477, 27] on button "Options" at bounding box center [480, 30] width 28 height 9
drag, startPoint x: 585, startPoint y: 102, endPoint x: 552, endPoint y: 83, distance: 38.1
click at [584, 102] on div "Order details Collaborate Checklists 0/0 Tracking Linked Orders Timeline Profit…" at bounding box center [316, 153] width 632 height 307
click at [478, 31] on button "Options" at bounding box center [480, 30] width 28 height 9
click at [450, 27] on button "Close" at bounding box center [452, 30] width 20 height 9
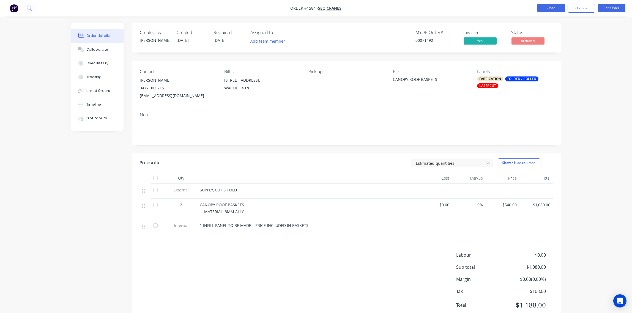
click at [555, 6] on button "Close" at bounding box center [551, 8] width 28 height 8
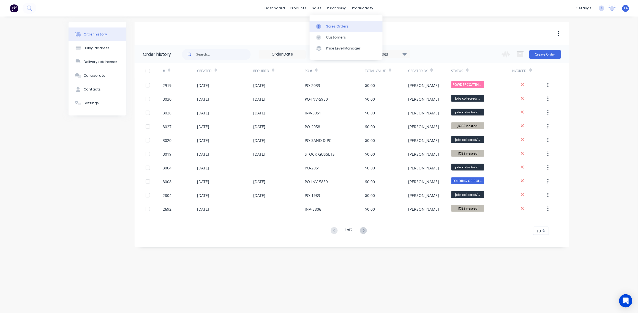
click at [334, 23] on link "Sales Orders" at bounding box center [346, 26] width 73 height 11
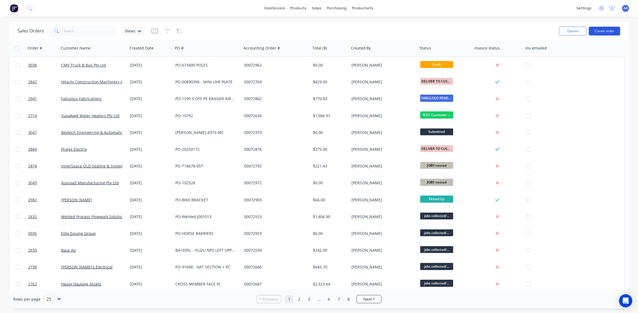
click at [604, 32] on button "Create order" at bounding box center [604, 31] width 31 height 9
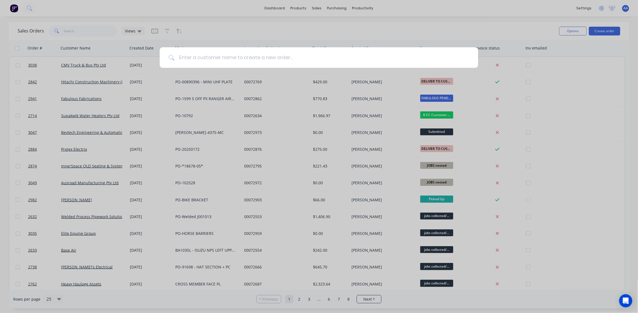
drag, startPoint x: 193, startPoint y: 58, endPoint x: 274, endPoint y: 57, distance: 80.9
click at [193, 59] on input at bounding box center [321, 57] width 295 height 21
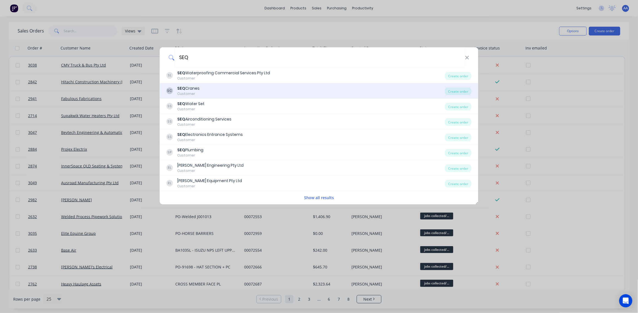
type input "SEQ"
click at [199, 90] on div "SEQ Cranes" at bounding box center [188, 89] width 22 height 6
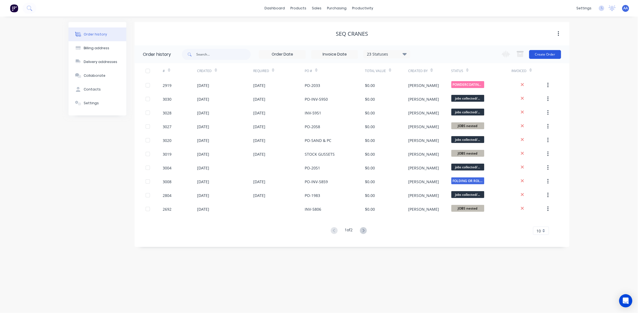
click at [545, 56] on button "Create Order" at bounding box center [545, 54] width 32 height 9
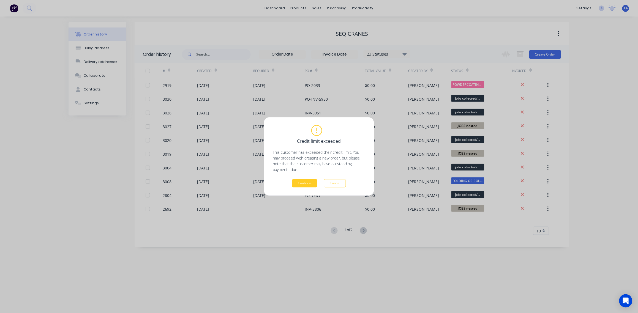
click at [305, 182] on button "Continue" at bounding box center [304, 183] width 25 height 8
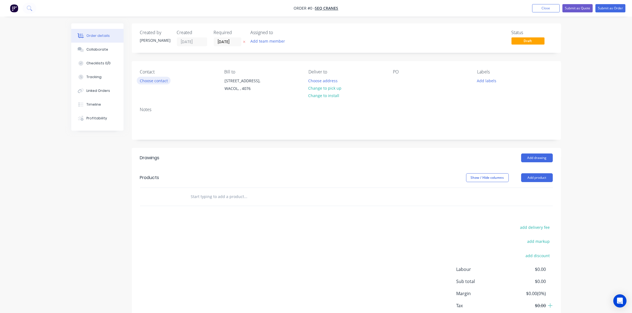
click at [152, 84] on button "Choose contact" at bounding box center [154, 80] width 34 height 7
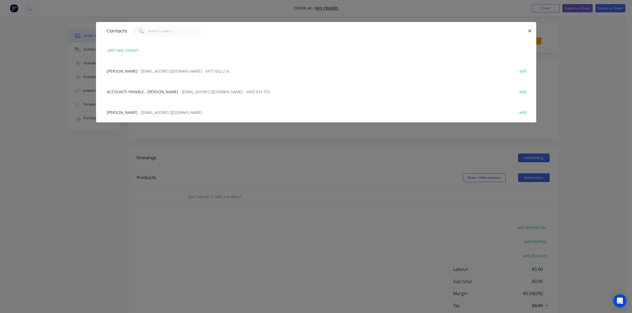
click at [155, 71] on span "- [EMAIL_ADDRESS][DOMAIN_NAME] - 0477 002 216" at bounding box center [184, 71] width 91 height 5
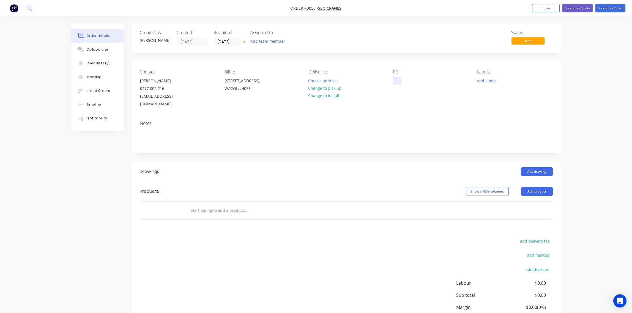
click at [396, 79] on div at bounding box center [397, 81] width 9 height 8
click at [408, 81] on div "PO-CVANOPY" at bounding box center [409, 81] width 33 height 8
click at [485, 84] on button "Add labels" at bounding box center [486, 80] width 25 height 7
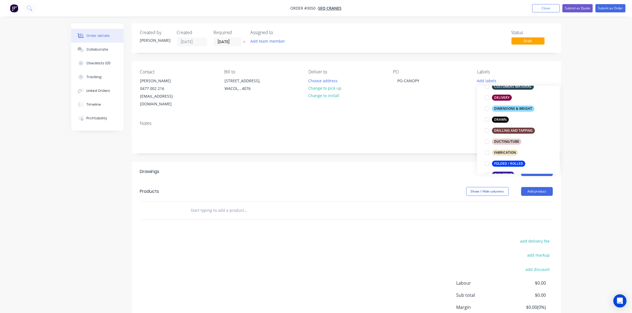
scroll to position [205, 0]
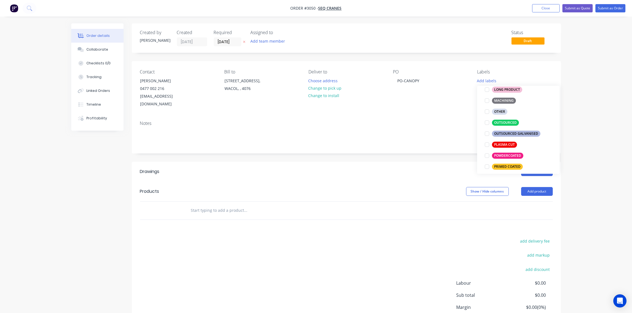
click at [487, 155] on div at bounding box center [486, 155] width 11 height 11
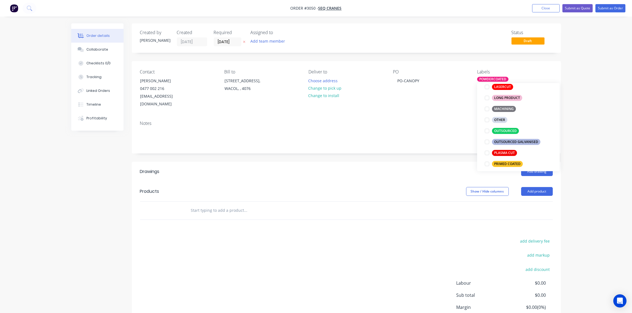
scroll to position [0, 0]
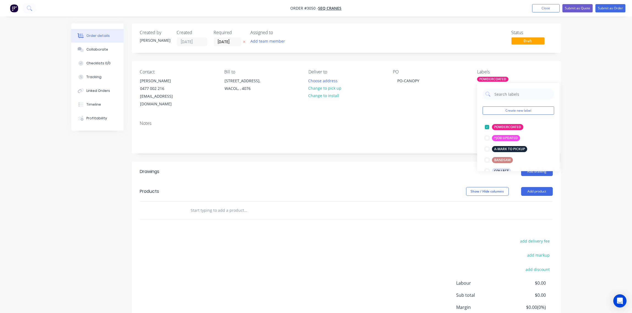
click at [215, 206] on input "text" at bounding box center [246, 210] width 110 height 11
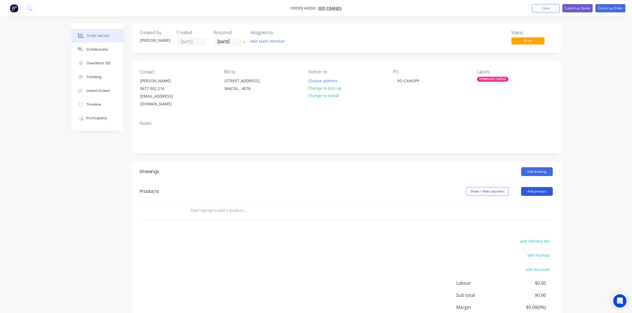
click at [543, 187] on button "Add product" at bounding box center [537, 191] width 32 height 9
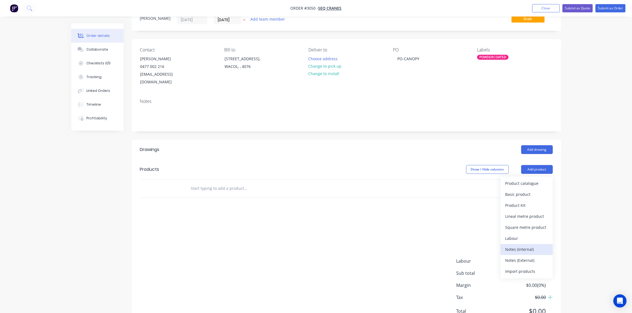
scroll to position [40, 0]
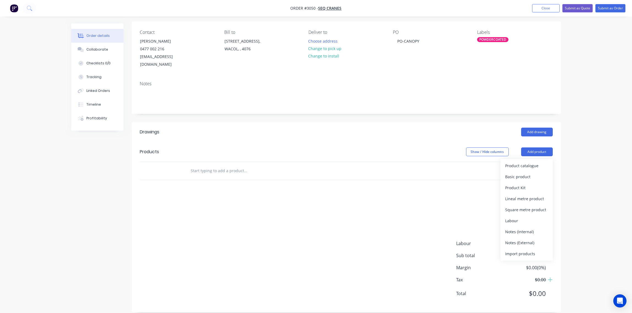
drag, startPoint x: 528, startPoint y: 237, endPoint x: 326, endPoint y: 196, distance: 206.0
click at [527, 239] on div "Notes (External)" at bounding box center [526, 243] width 42 height 8
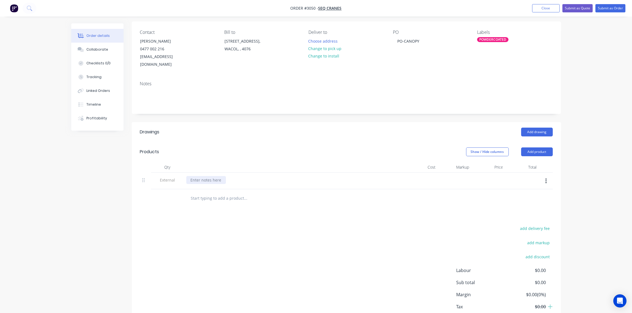
click at [217, 176] on div at bounding box center [206, 180] width 40 height 8
click at [209, 176] on div "POWDERCVOAT ONLY" at bounding box center [210, 180] width 48 height 8
click at [212, 176] on div "POWDERCVOAT ONLY" at bounding box center [210, 180] width 48 height 8
click at [204, 193] on input "text" at bounding box center [246, 198] width 110 height 11
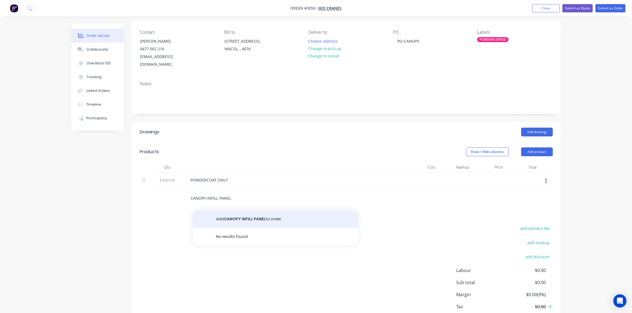
type input "CANOPY INFILL PANEL"
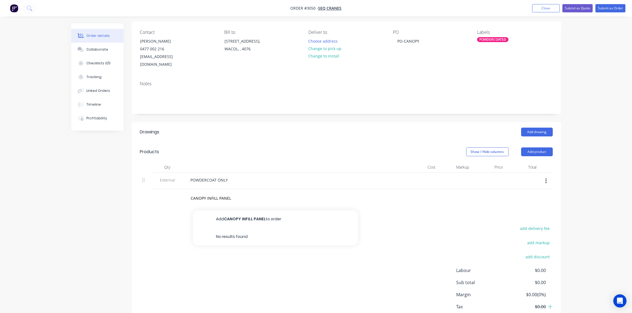
click at [267, 210] on button "Add CANOPY INFILL PANEL to order" at bounding box center [275, 219] width 165 height 18
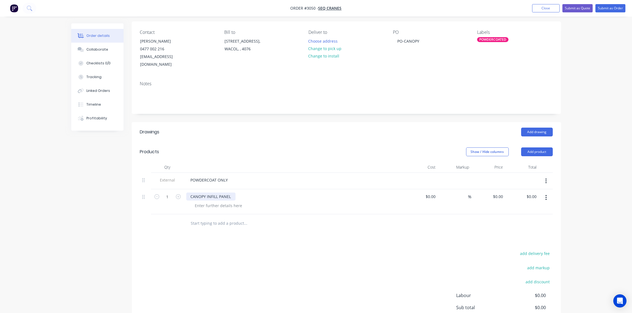
click at [232, 193] on div "CANOPY INFILL PANEL" at bounding box center [210, 197] width 49 height 8
click at [218, 202] on div at bounding box center [219, 206] width 56 height 8
drag, startPoint x: 225, startPoint y: 193, endPoint x: 225, endPoint y: 198, distance: 5.6
click at [225, 193] on div "CANOPY INFILL PANEL - SUPPLIED" at bounding box center [221, 197] width 70 height 8
click at [225, 202] on div at bounding box center [219, 206] width 56 height 8
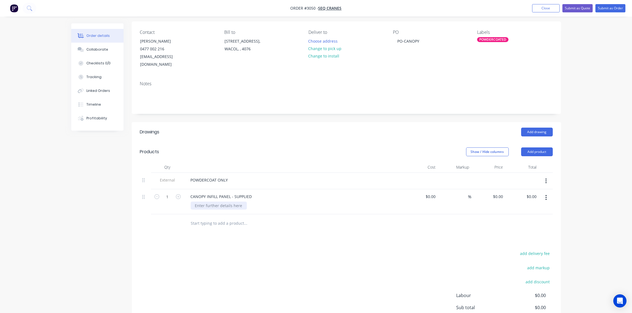
click at [223, 202] on div at bounding box center [219, 206] width 56 height 8
click at [206, 202] on div at bounding box center [219, 206] width 56 height 8
type input "$0.00"
click at [101, 47] on div "Collaborate" at bounding box center [97, 49] width 22 height 5
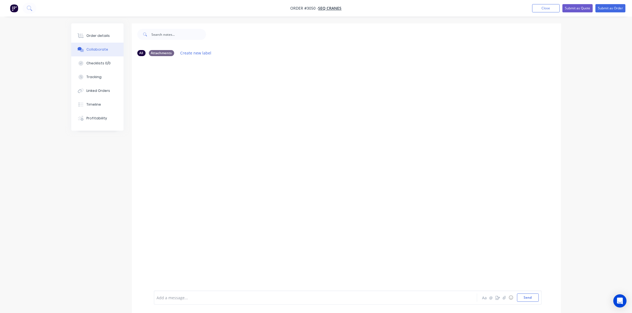
click at [195, 297] on div at bounding box center [300, 298] width 286 height 6
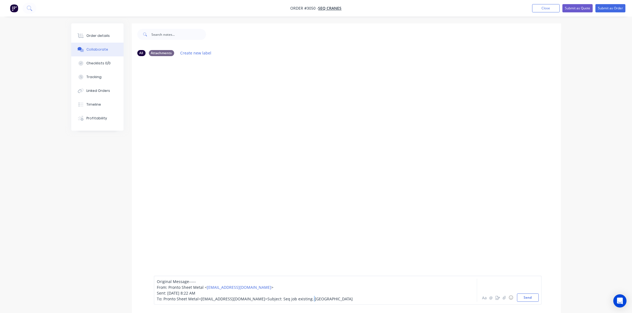
drag, startPoint x: 201, startPoint y: 300, endPoint x: 193, endPoint y: 300, distance: 7.7
click at [268, 300] on span "Subject: Seq job existing. Canopy" at bounding box center [310, 298] width 85 height 5
click at [268, 298] on span "Subject: Seq job existing. Canopy" at bounding box center [310, 298] width 85 height 5
click at [268, 299] on span "Subject: Seq job existing. Canopy" at bounding box center [310, 298] width 85 height 5
drag, startPoint x: 202, startPoint y: 299, endPoint x: 172, endPoint y: 299, distance: 29.7
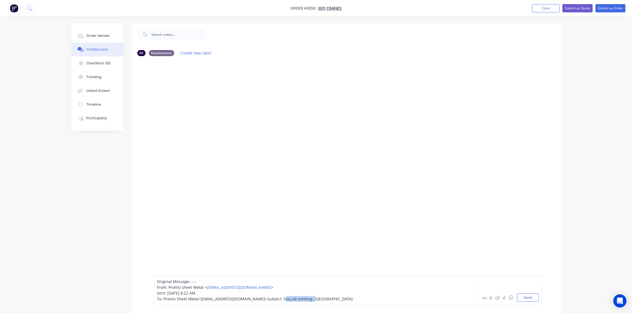
click at [268, 299] on span "Subject: Seq job existing. Canopy" at bounding box center [310, 298] width 85 height 5
click at [527, 297] on button "Send" at bounding box center [528, 298] width 22 height 8
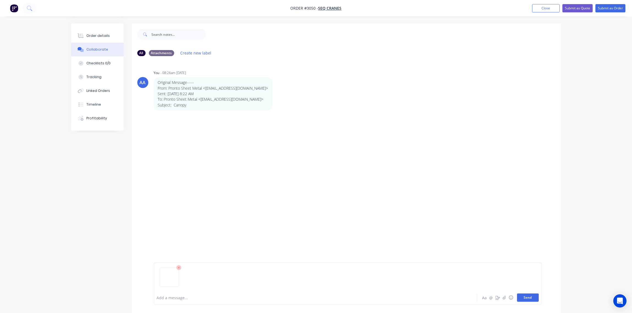
click at [529, 297] on button "Send" at bounding box center [528, 298] width 22 height 8
click at [190, 297] on div at bounding box center [300, 298] width 286 height 6
click at [529, 297] on button "Send" at bounding box center [528, 298] width 22 height 8
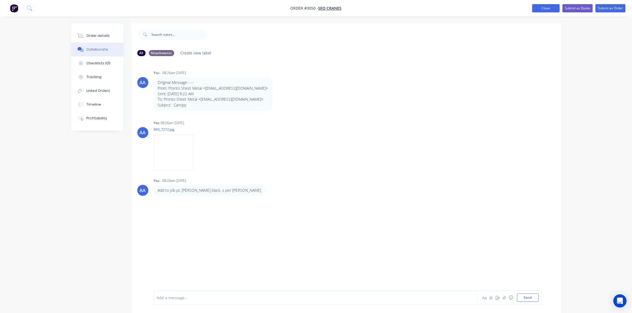
click at [547, 8] on button "Close" at bounding box center [546, 8] width 28 height 8
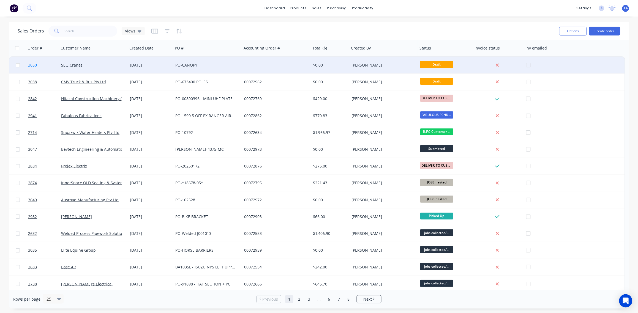
click at [32, 63] on span "3050" at bounding box center [32, 65] width 9 height 6
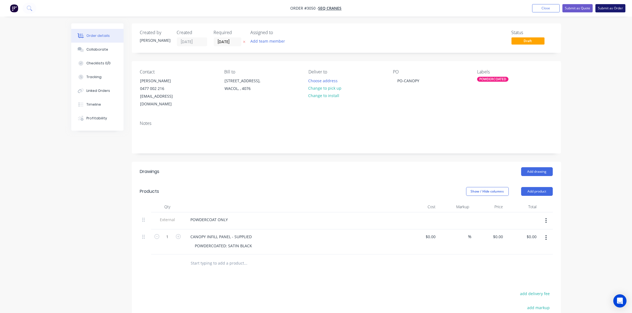
click at [609, 10] on button "Submit as Order" at bounding box center [610, 8] width 30 height 8
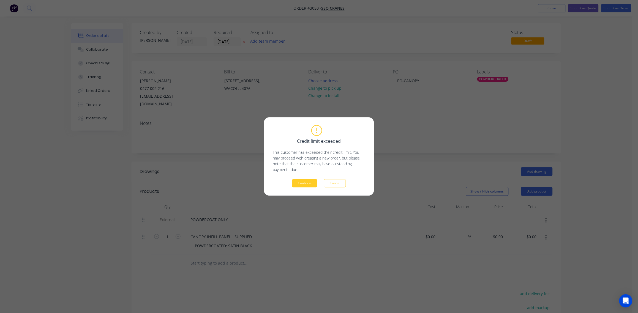
click at [307, 184] on button "Continue" at bounding box center [304, 183] width 25 height 8
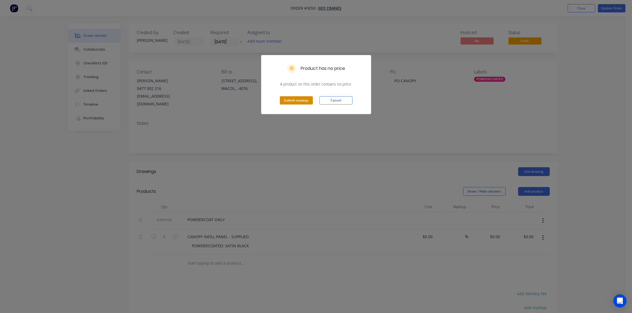
click at [296, 101] on button "Submit anyway" at bounding box center [296, 100] width 33 height 8
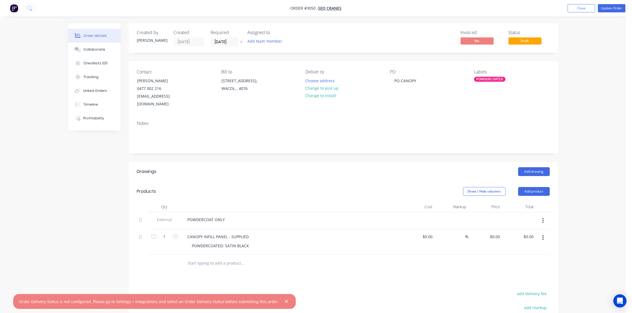
click at [297, 104] on div "Contact Jade Riseley 0477 002 216 jade.riseley@seqcranes.com Bill to Unit 1/42 …" at bounding box center [343, 88] width 429 height 55
click at [617, 8] on button "Update Order" at bounding box center [612, 8] width 28 height 8
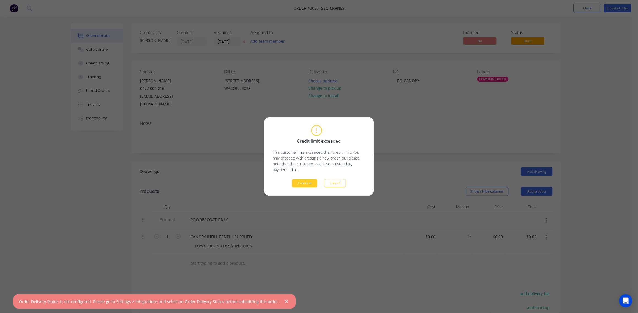
click at [305, 182] on button "Continue" at bounding box center [304, 183] width 25 height 8
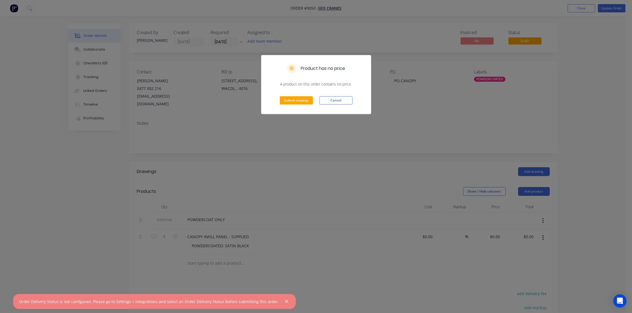
click at [301, 129] on div "Product has no price A product on this order contains no price. Submit anyway C…" at bounding box center [316, 156] width 632 height 313
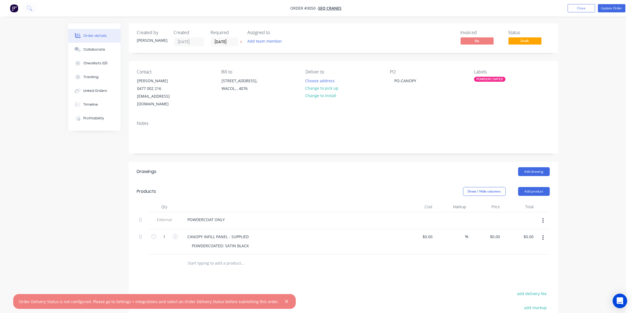
click at [616, 301] on div "Open Intercom Messenger" at bounding box center [620, 301] width 15 height 15
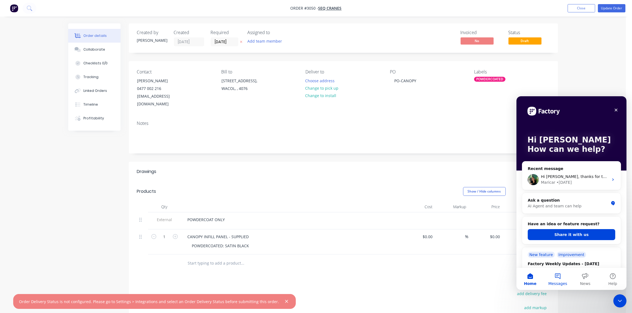
click at [554, 275] on button "Messages" at bounding box center [558, 279] width 28 height 22
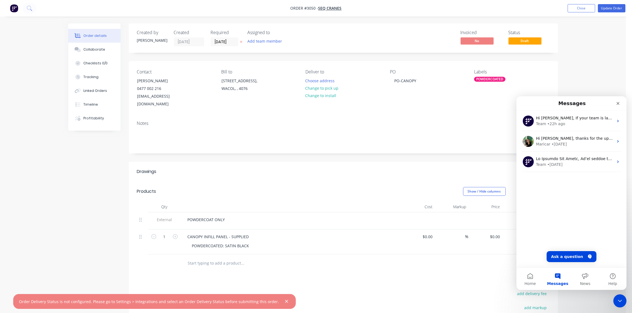
click at [557, 273] on button "Messages" at bounding box center [558, 279] width 28 height 22
click at [573, 142] on div "Maricar • 4d ago" at bounding box center [575, 144] width 78 height 6
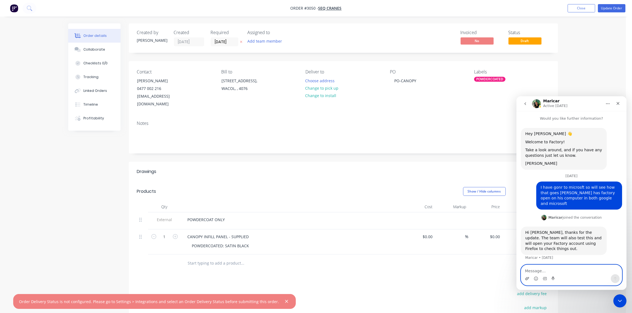
click at [528, 278] on icon "Upload attachment" at bounding box center [527, 278] width 4 height 3
click at [527, 279] on icon "Upload attachment" at bounding box center [527, 278] width 4 height 3
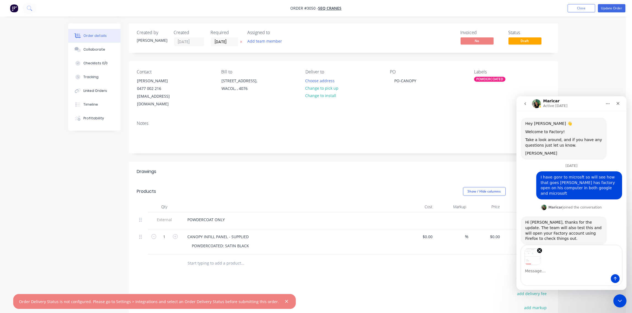
click at [538, 276] on div "Intercom messenger" at bounding box center [571, 278] width 101 height 9
click at [540, 278] on div "Intercom messenger" at bounding box center [571, 278] width 101 height 9
click at [614, 280] on icon "Send a message…" at bounding box center [615, 279] width 4 height 4
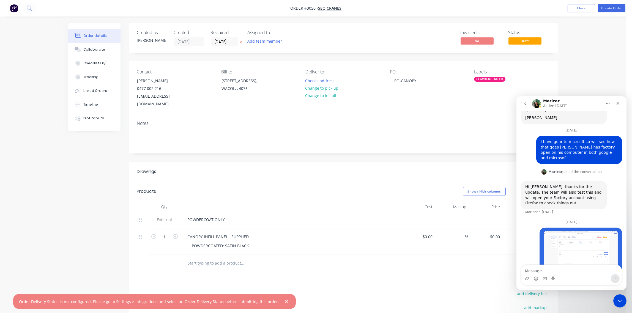
scroll to position [48, 0]
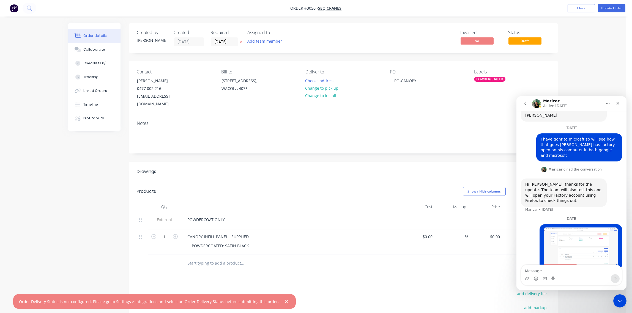
click at [569, 272] on textarea "Message…" at bounding box center [571, 269] width 101 height 9
type textarea "B"
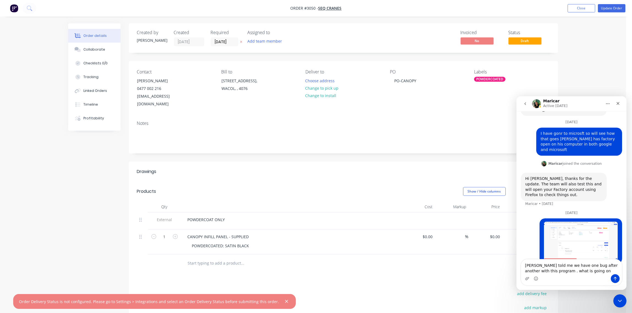
type textarea "Brenda told me we have one bug after another with this program . what is going …"
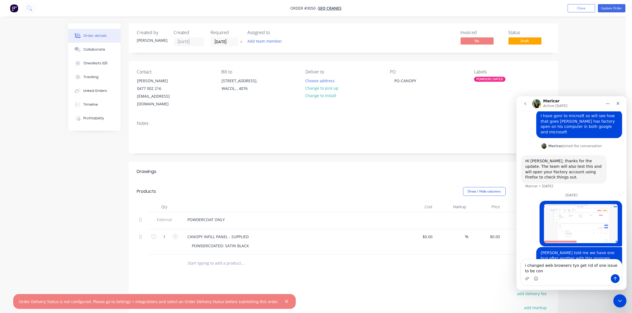
scroll to position [77, 0]
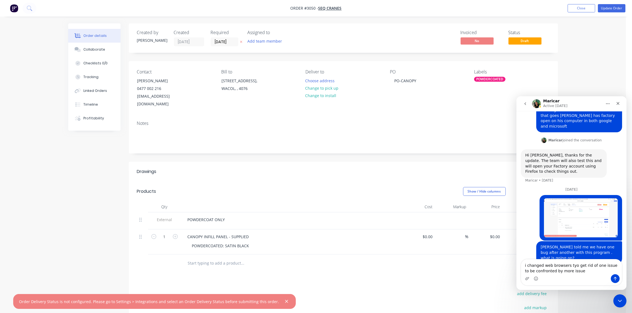
type textarea "i changed web browsers tyo get rid of one issue to be confronted by more issues"
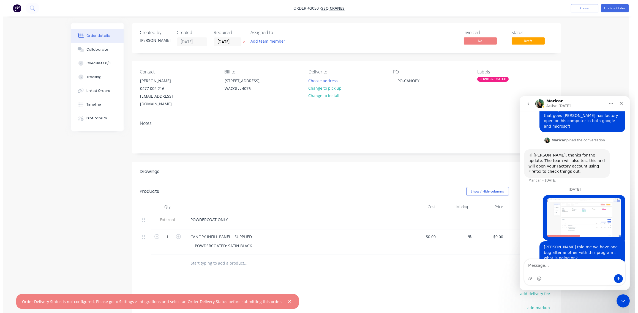
scroll to position [90, 0]
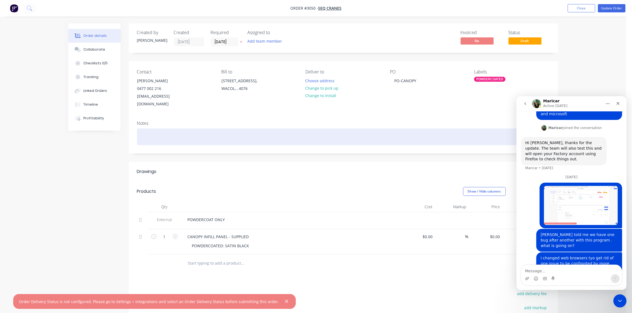
click at [349, 128] on div at bounding box center [343, 136] width 413 height 17
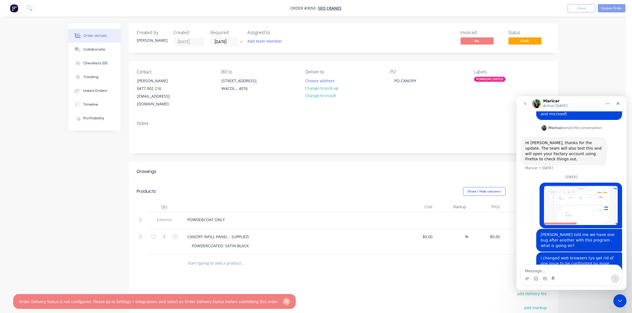
click at [285, 300] on icon "button" at bounding box center [287, 301] width 4 height 5
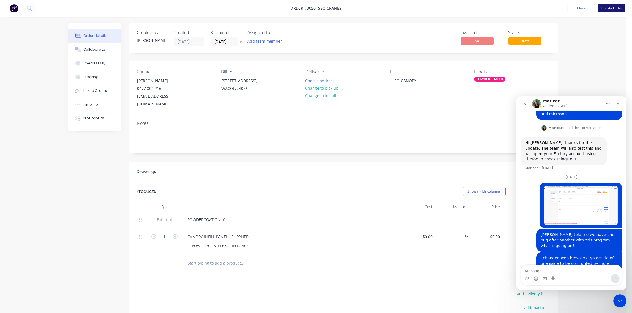
click at [611, 10] on button "Update Order" at bounding box center [612, 8] width 28 height 8
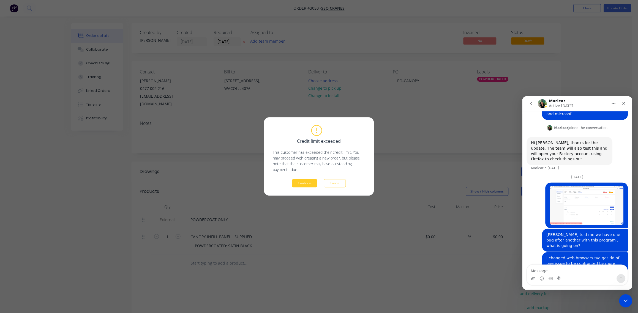
click at [308, 184] on button "Continue" at bounding box center [304, 183] width 25 height 8
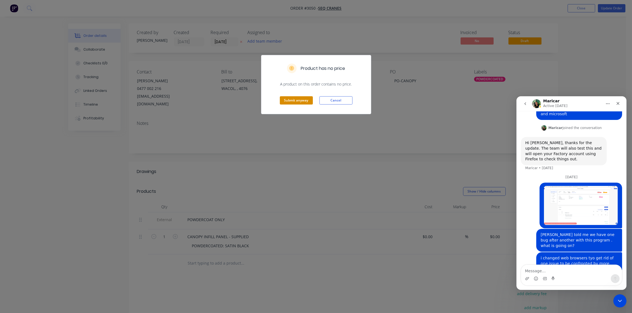
click at [297, 103] on button "Submit anyway" at bounding box center [296, 100] width 33 height 8
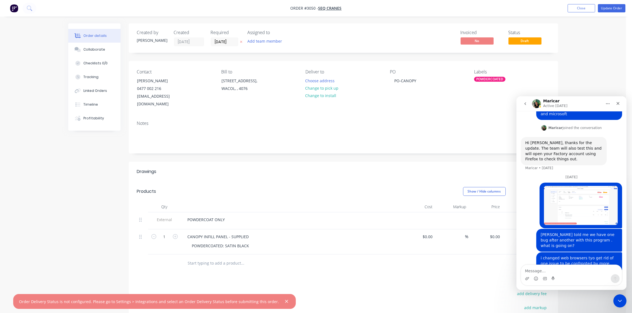
click at [293, 116] on div "Notes" at bounding box center [343, 134] width 429 height 37
click at [584, 10] on button "Close" at bounding box center [582, 8] width 28 height 8
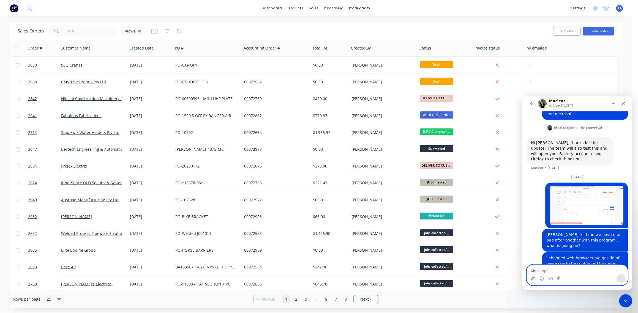
click at [568, 270] on textarea "Message…" at bounding box center [577, 269] width 101 height 9
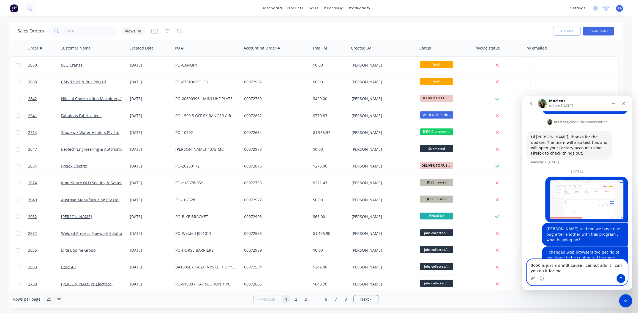
type textarea "3050 is just a drafdt cause i cannot add it . can you do it for me"
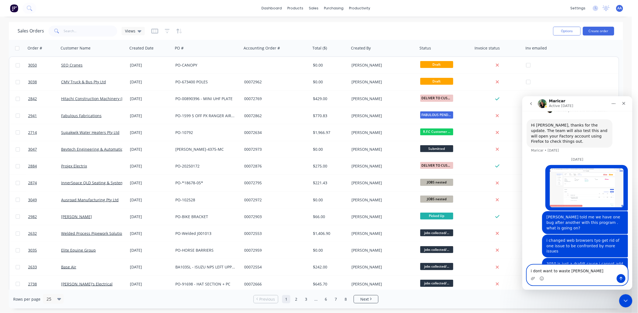
type textarea "i dont want to waste time"
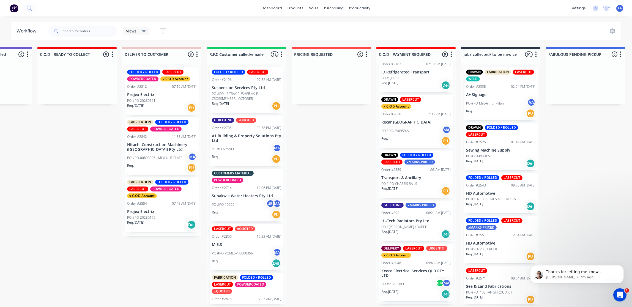
scroll to position [164, 0]
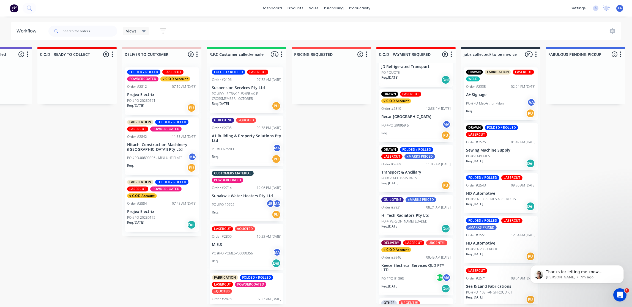
click at [421, 123] on div "PO #PO-290959-5 MA" at bounding box center [415, 125] width 69 height 10
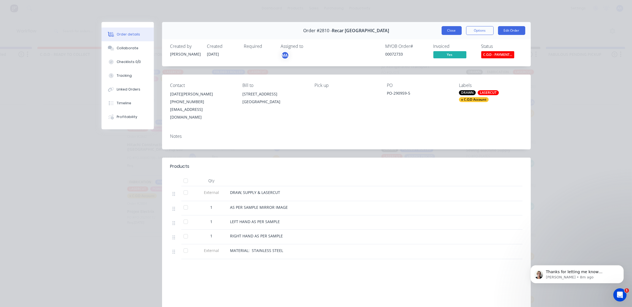
click at [447, 31] on button "Close" at bounding box center [452, 30] width 20 height 9
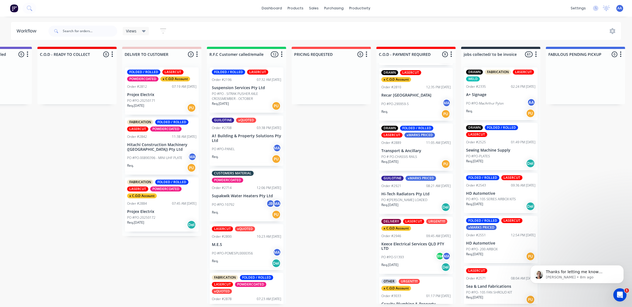
scroll to position [205, 0]
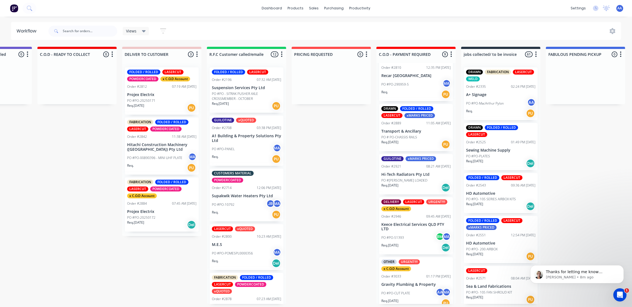
click at [416, 140] on div "Req. [DATE] PU" at bounding box center [415, 144] width 69 height 9
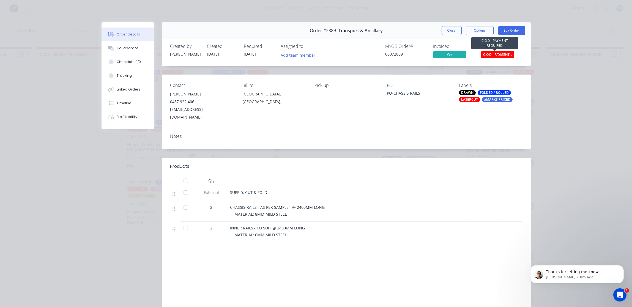
click at [497, 56] on span "C.O.D - PAYMENT..." at bounding box center [497, 54] width 33 height 7
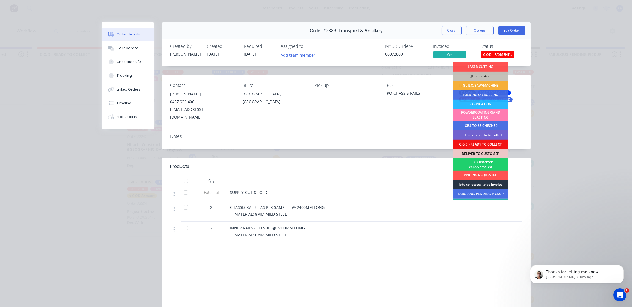
scroll to position [36, 0]
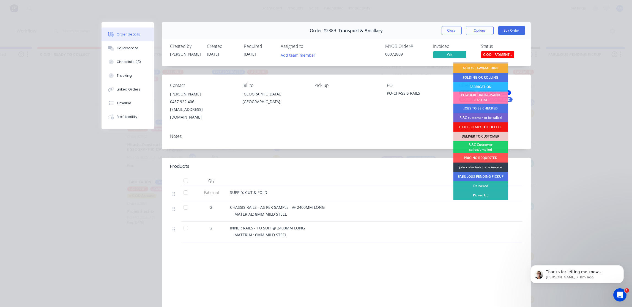
drag, startPoint x: 485, startPoint y: 195, endPoint x: 485, endPoint y: 189, distance: 5.8
click at [485, 194] on div "Picked Up" at bounding box center [480, 195] width 55 height 9
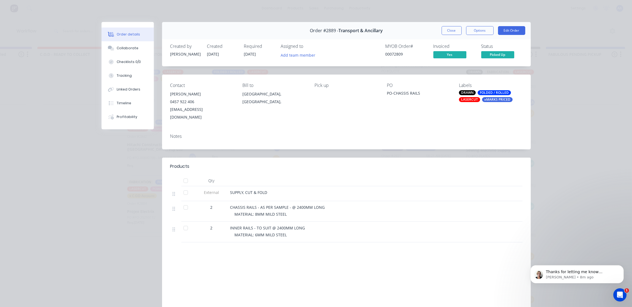
scroll to position [159, 0]
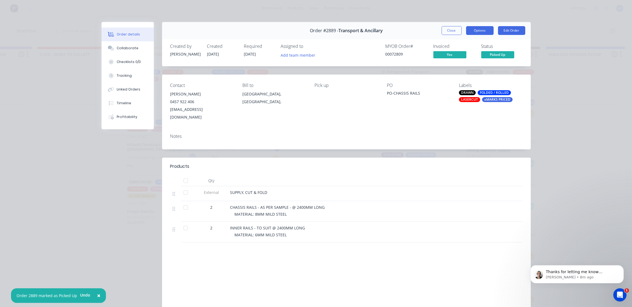
click at [479, 29] on button "Options" at bounding box center [480, 30] width 28 height 9
click at [559, 72] on div "Order details Collaborate Checklists 0/0 Tracking Linked Orders Timeline Profit…" at bounding box center [316, 153] width 632 height 307
drag, startPoint x: 333, startPoint y: 30, endPoint x: 322, endPoint y: 31, distance: 11.0
click at [322, 31] on span "Order #2889 -" at bounding box center [324, 30] width 29 height 5
drag, startPoint x: 322, startPoint y: 31, endPoint x: 327, endPoint y: 31, distance: 5.0
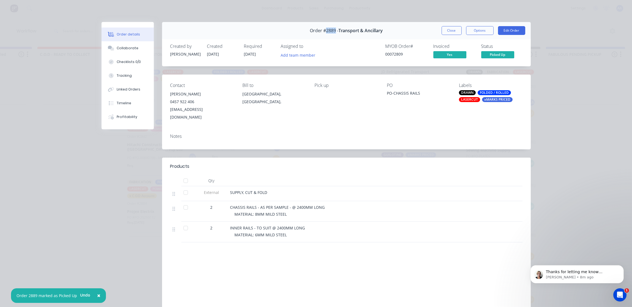
copy span "2889"
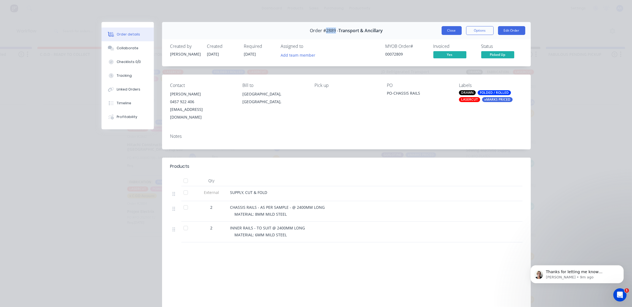
click at [447, 30] on button "Close" at bounding box center [452, 30] width 20 height 9
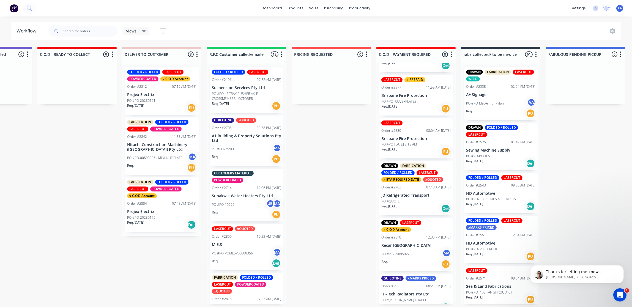
scroll to position [0, 0]
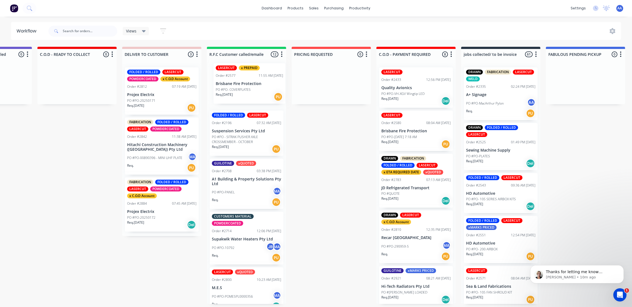
drag, startPoint x: 408, startPoint y: 134, endPoint x: 223, endPoint y: 85, distance: 191.5
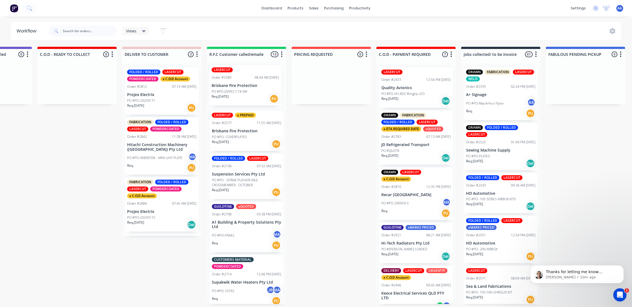
drag, startPoint x: 405, startPoint y: 128, endPoint x: 229, endPoint y: 85, distance: 181.6
click at [94, 32] on input "text" at bounding box center [90, 31] width 54 height 11
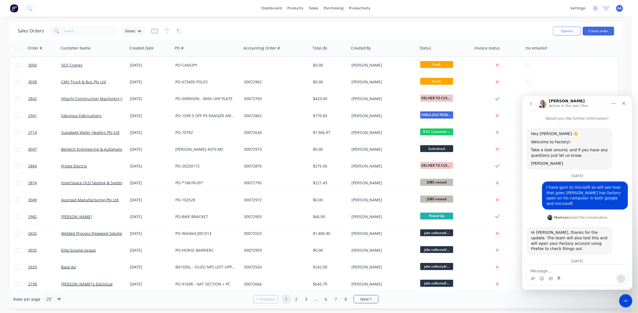
scroll to position [235, 0]
